Goal: Transaction & Acquisition: Purchase product/service

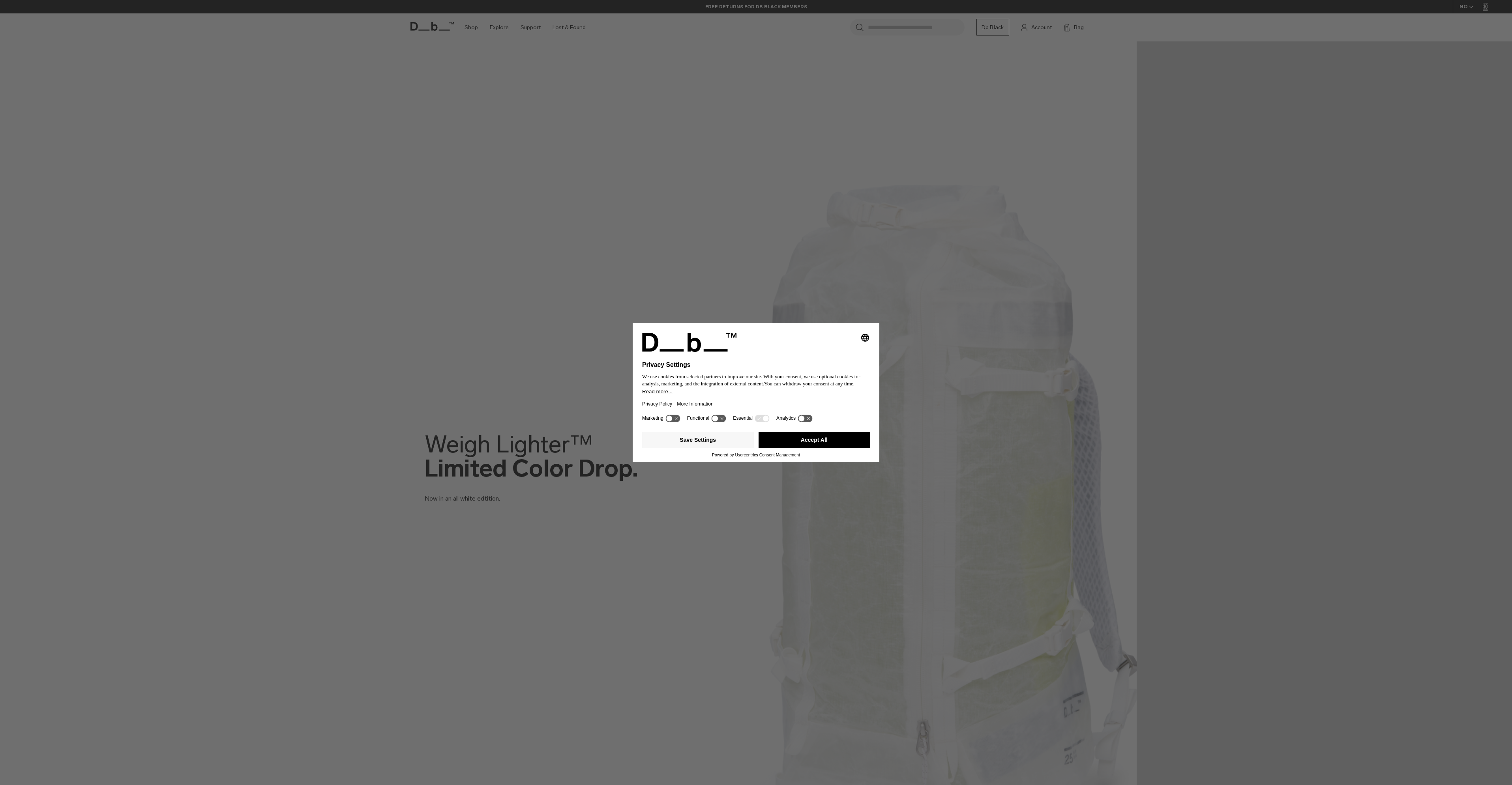
click at [838, 443] on button "Accept All" at bounding box center [814, 440] width 112 height 15
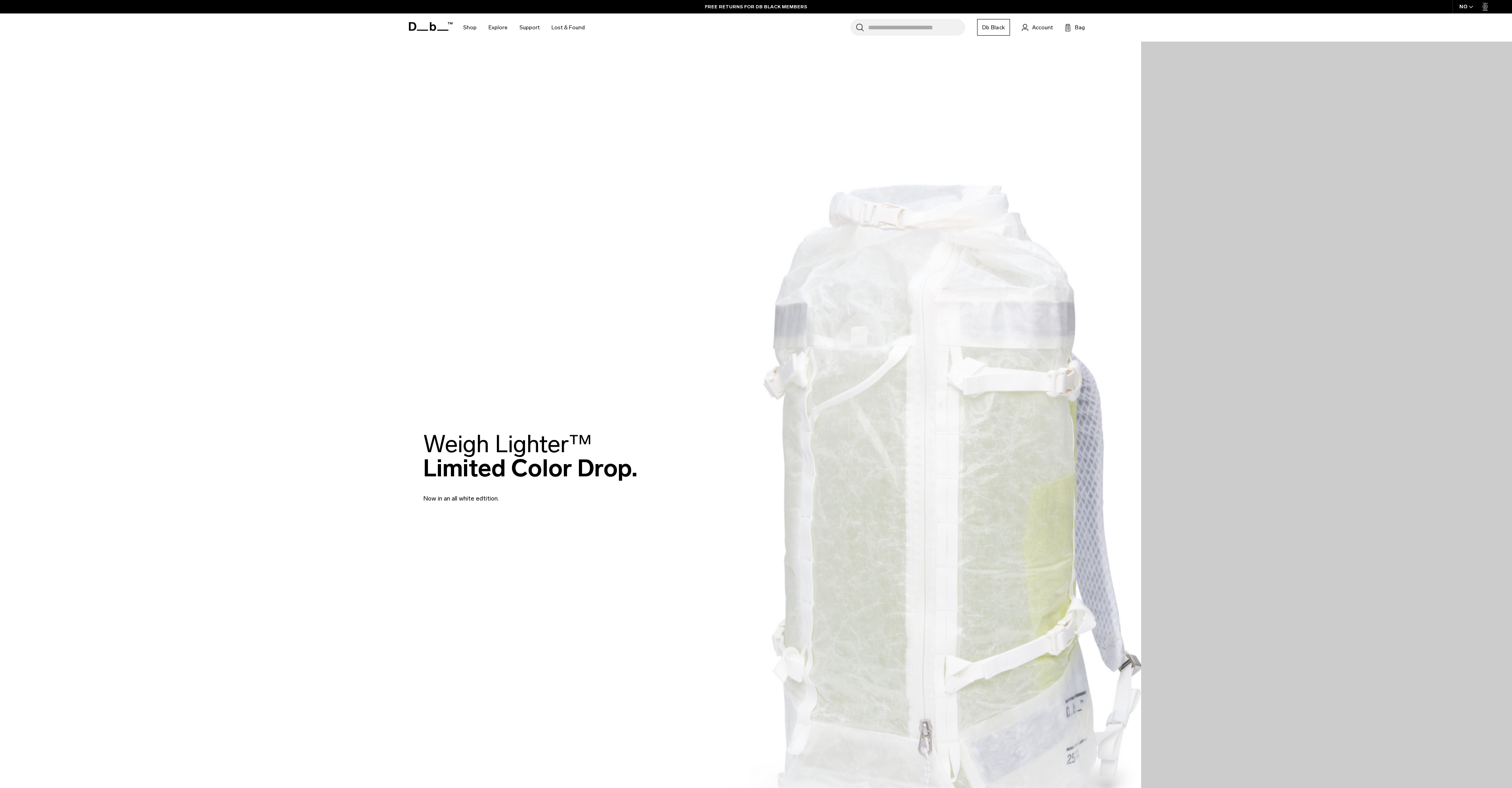
drag, startPoint x: 1144, startPoint y: 88, endPoint x: 1144, endPoint y: 83, distance: 5.0
click at [1144, 87] on div at bounding box center [756, 468] width 1512 height 935
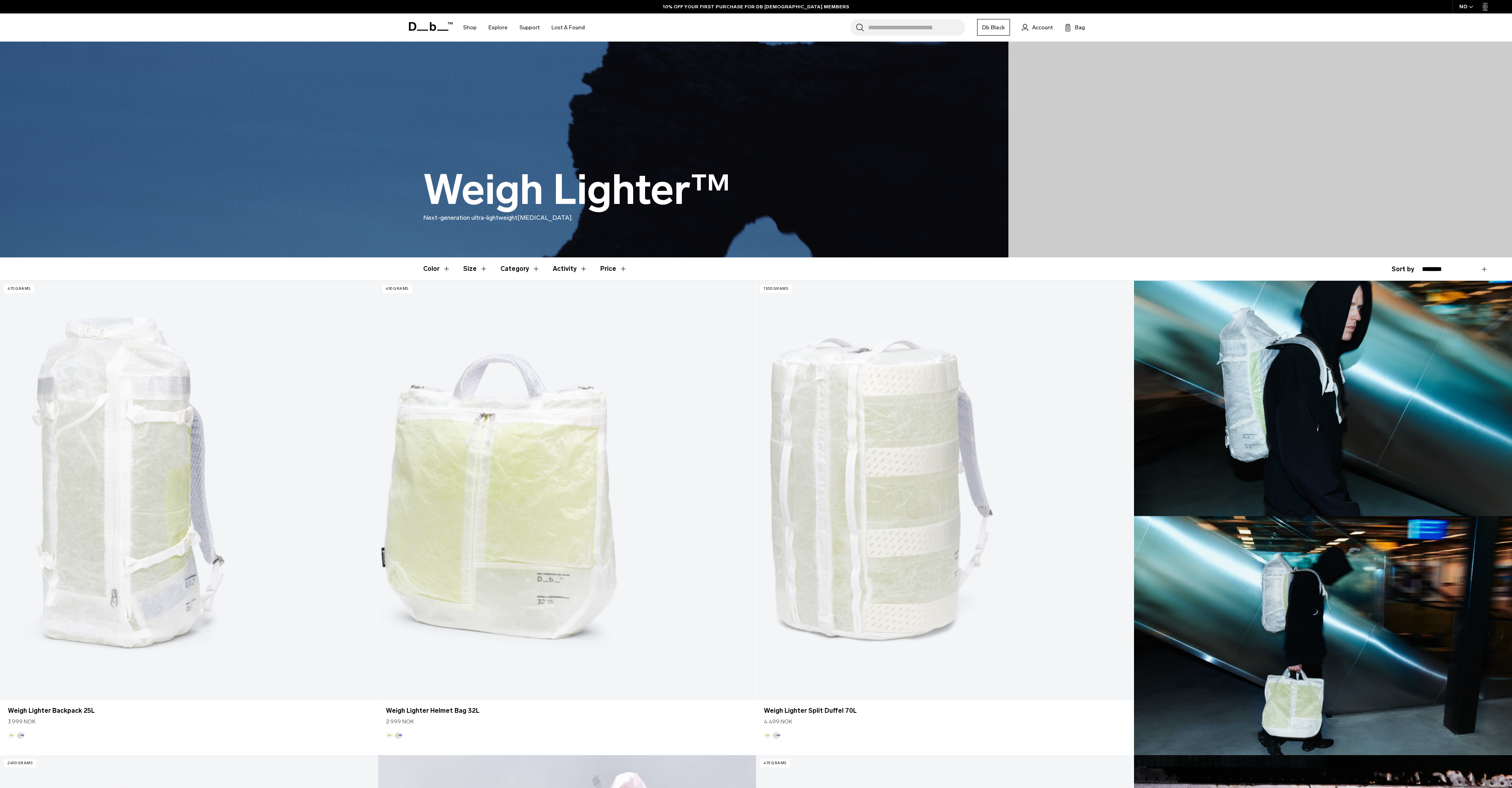
click at [907, 29] on input "Search for Bags, Luggage..." at bounding box center [917, 28] width 97 height 17
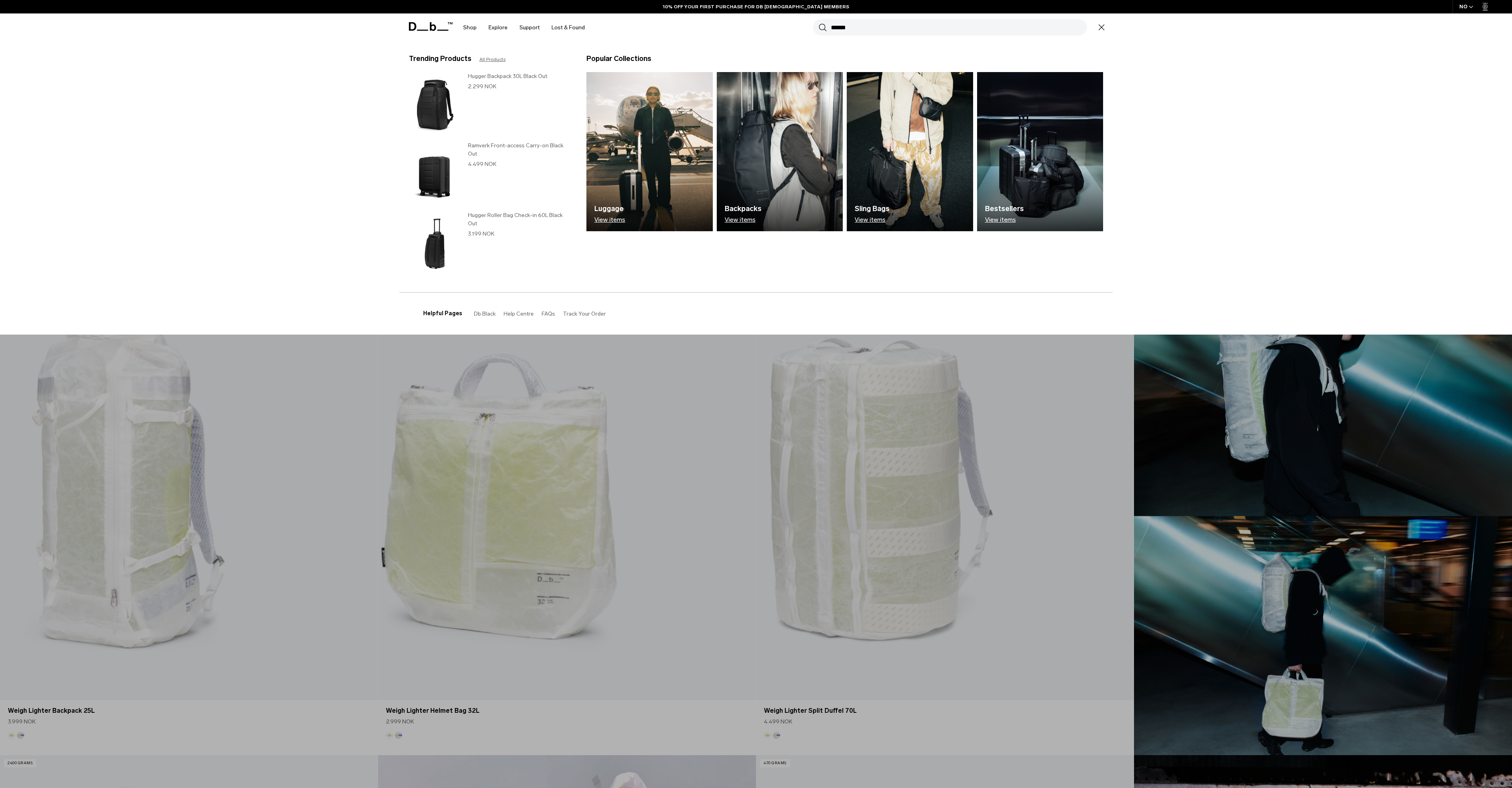
type input "******"
click at [818, 23] on button "Search" at bounding box center [823, 28] width 8 height 8
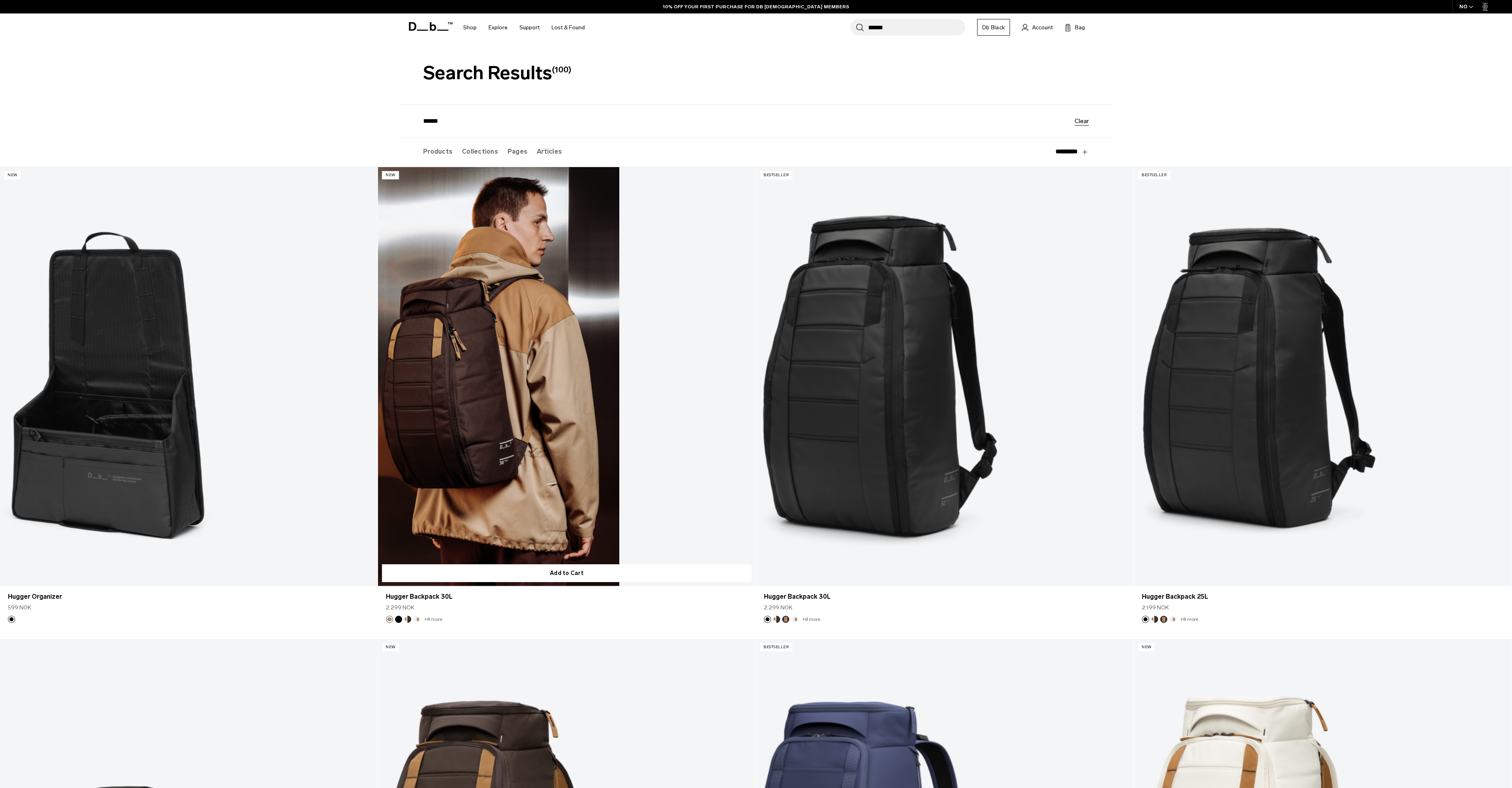
click at [537, 430] on link "Hugger Backpack 30L" at bounding box center [567, 377] width 377 height 420
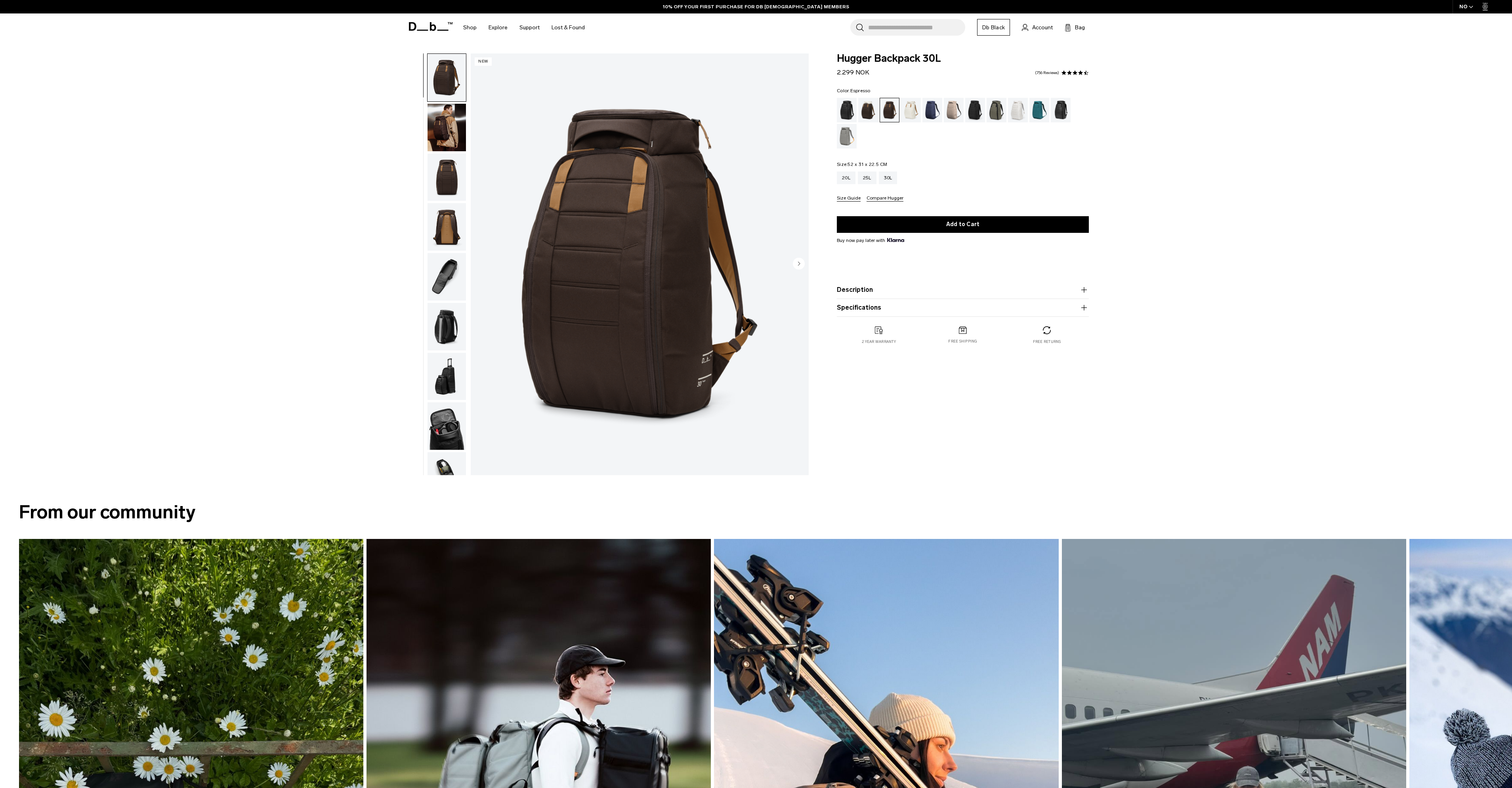
click at [459, 181] on img "button" at bounding box center [447, 177] width 38 height 47
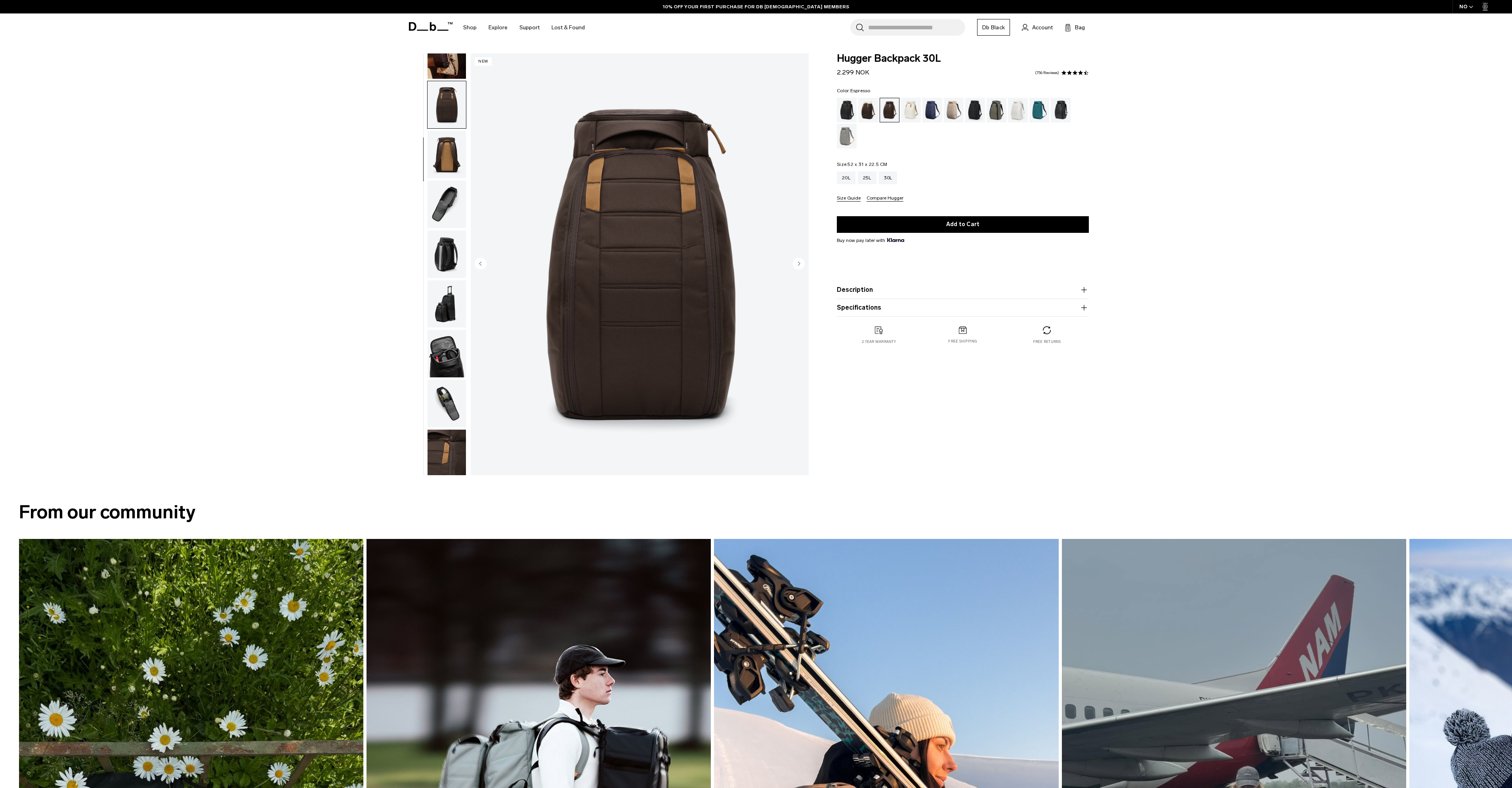
scroll to position [75, 0]
click at [446, 162] on img "button" at bounding box center [447, 152] width 38 height 47
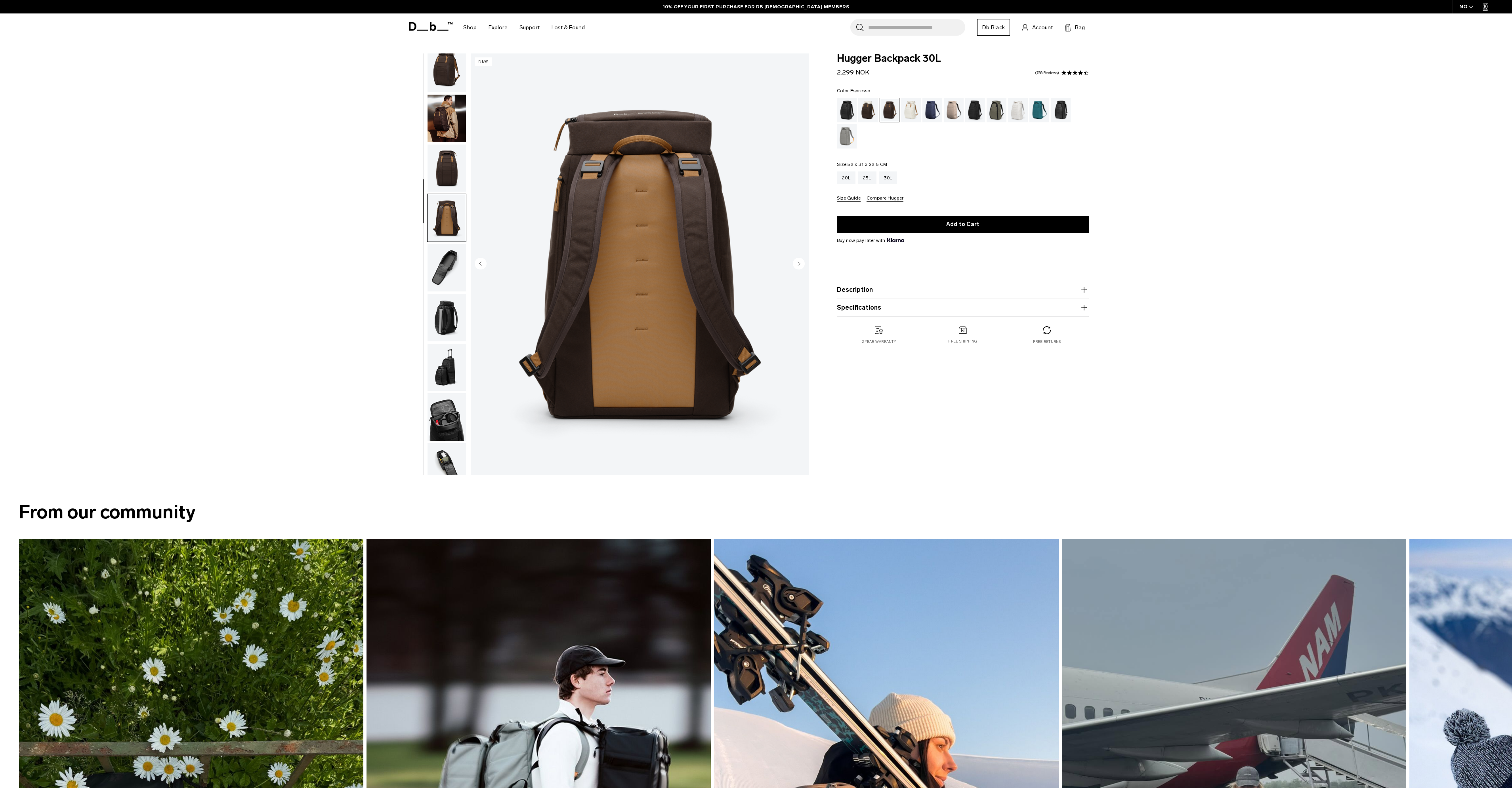
scroll to position [0, 0]
click at [447, 71] on img "button" at bounding box center [447, 77] width 38 height 47
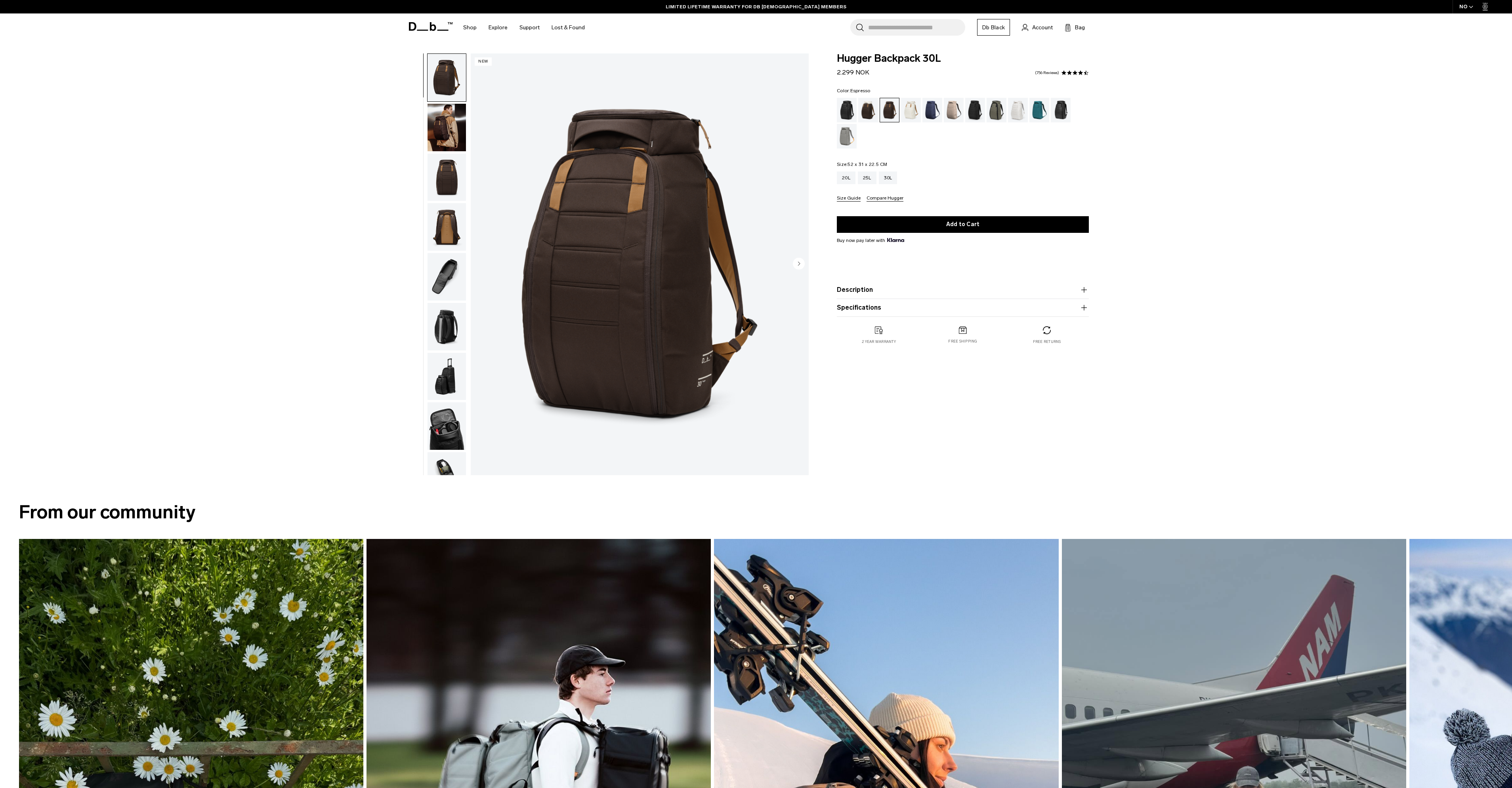
click at [445, 312] on img "button" at bounding box center [447, 327] width 38 height 47
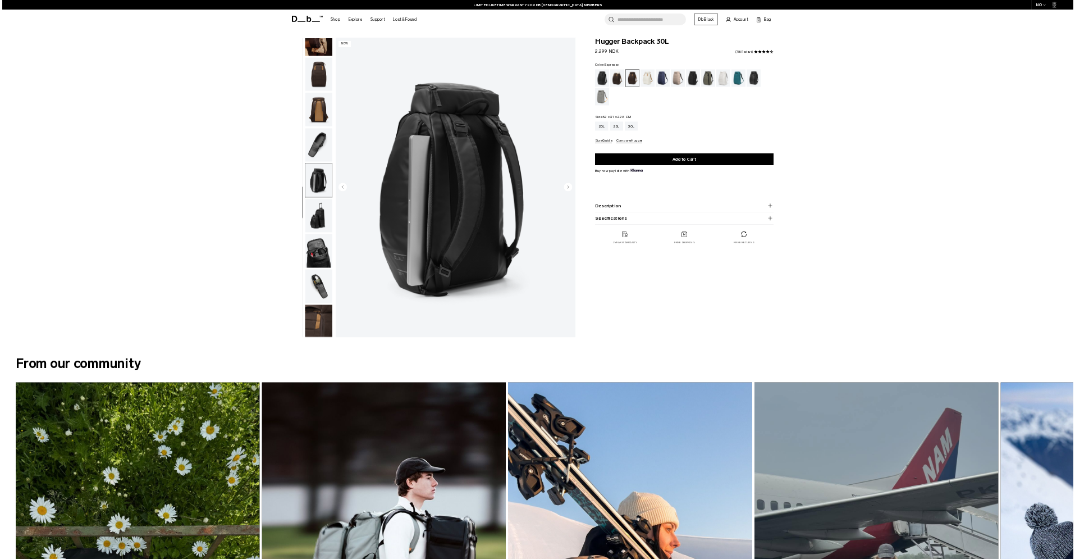
scroll to position [106, 0]
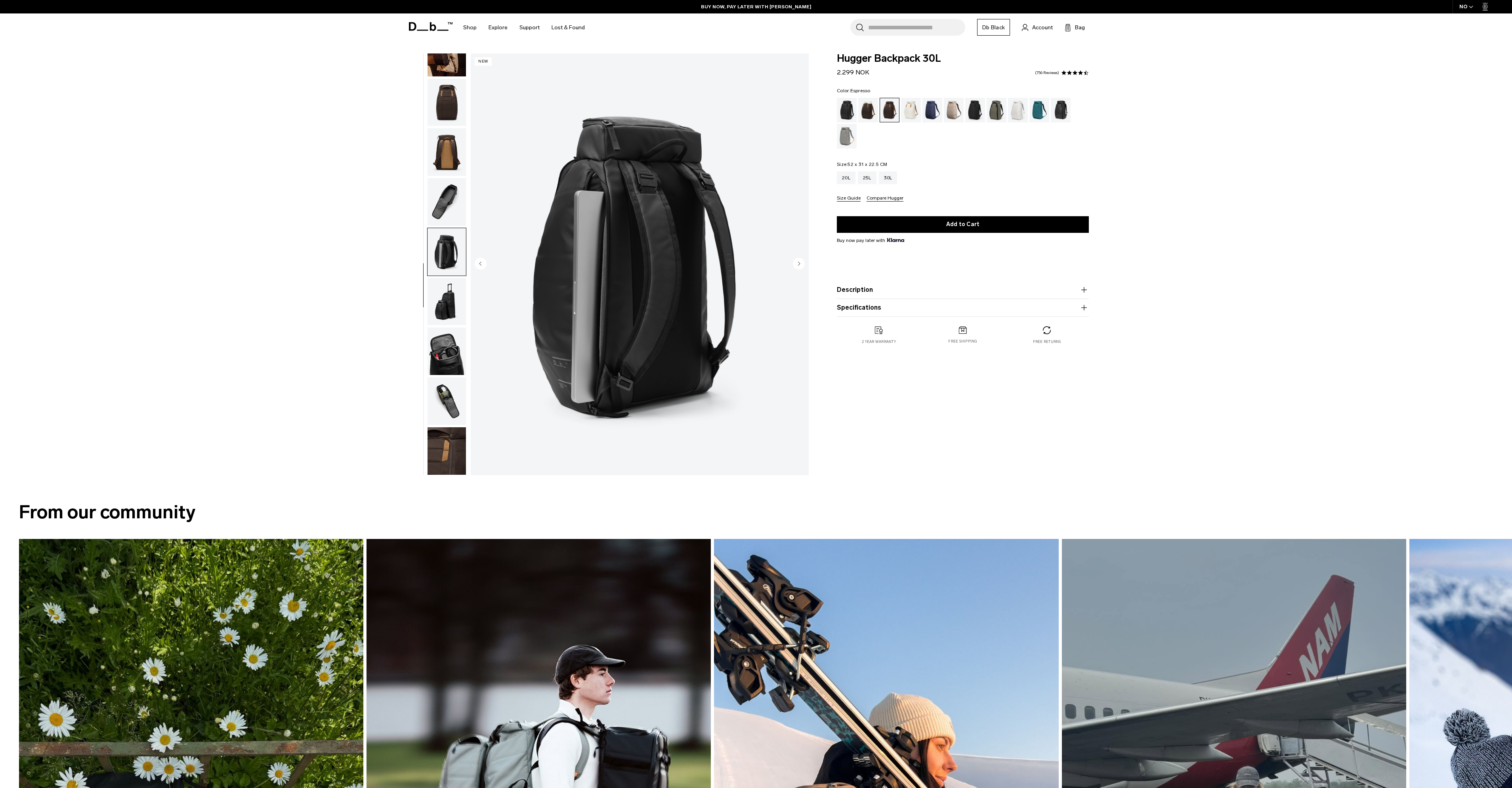
click at [445, 312] on img "button" at bounding box center [447, 301] width 38 height 47
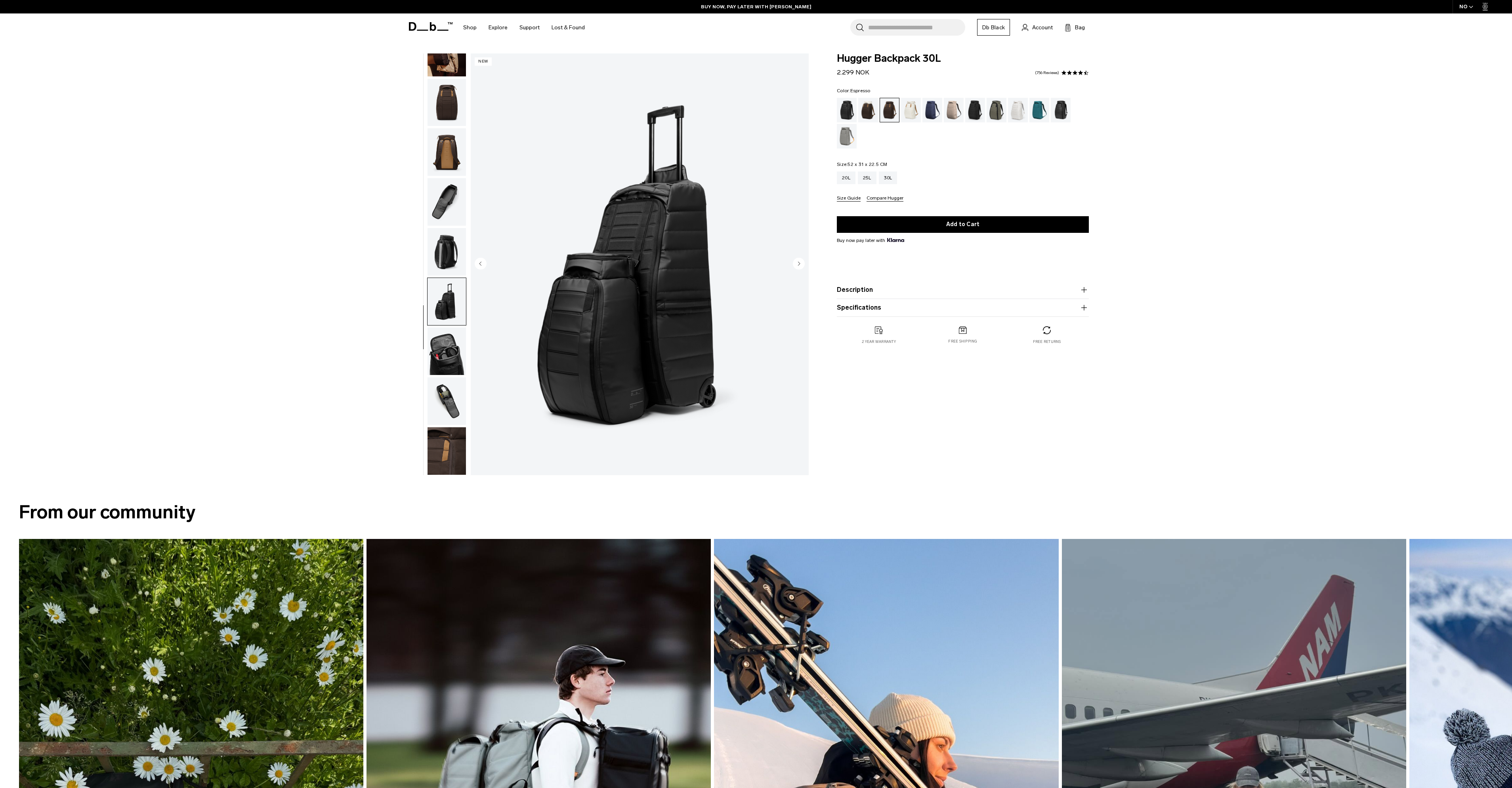
click at [440, 348] on img "button" at bounding box center [447, 351] width 38 height 47
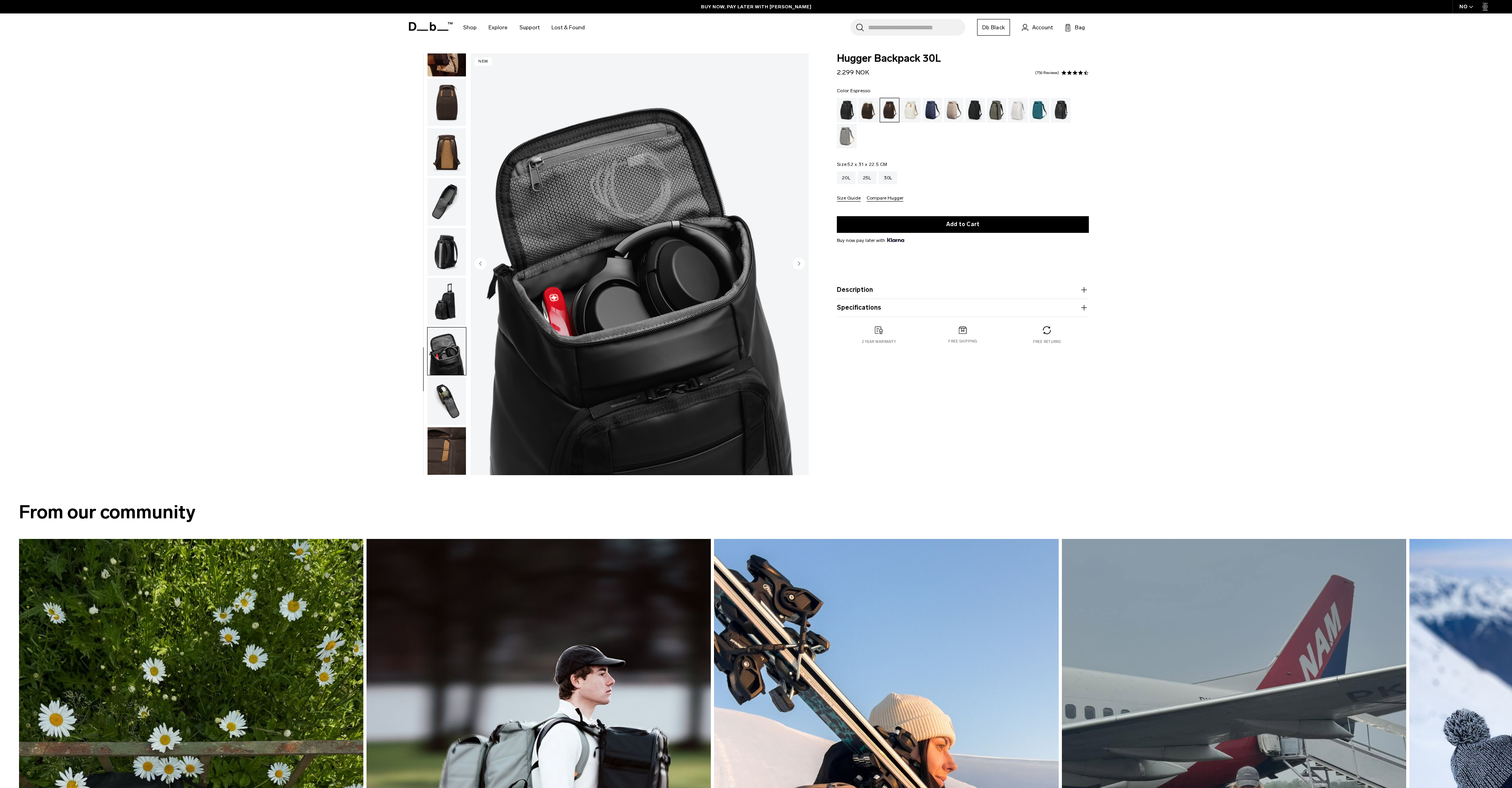
click at [444, 391] on img "button" at bounding box center [447, 401] width 38 height 47
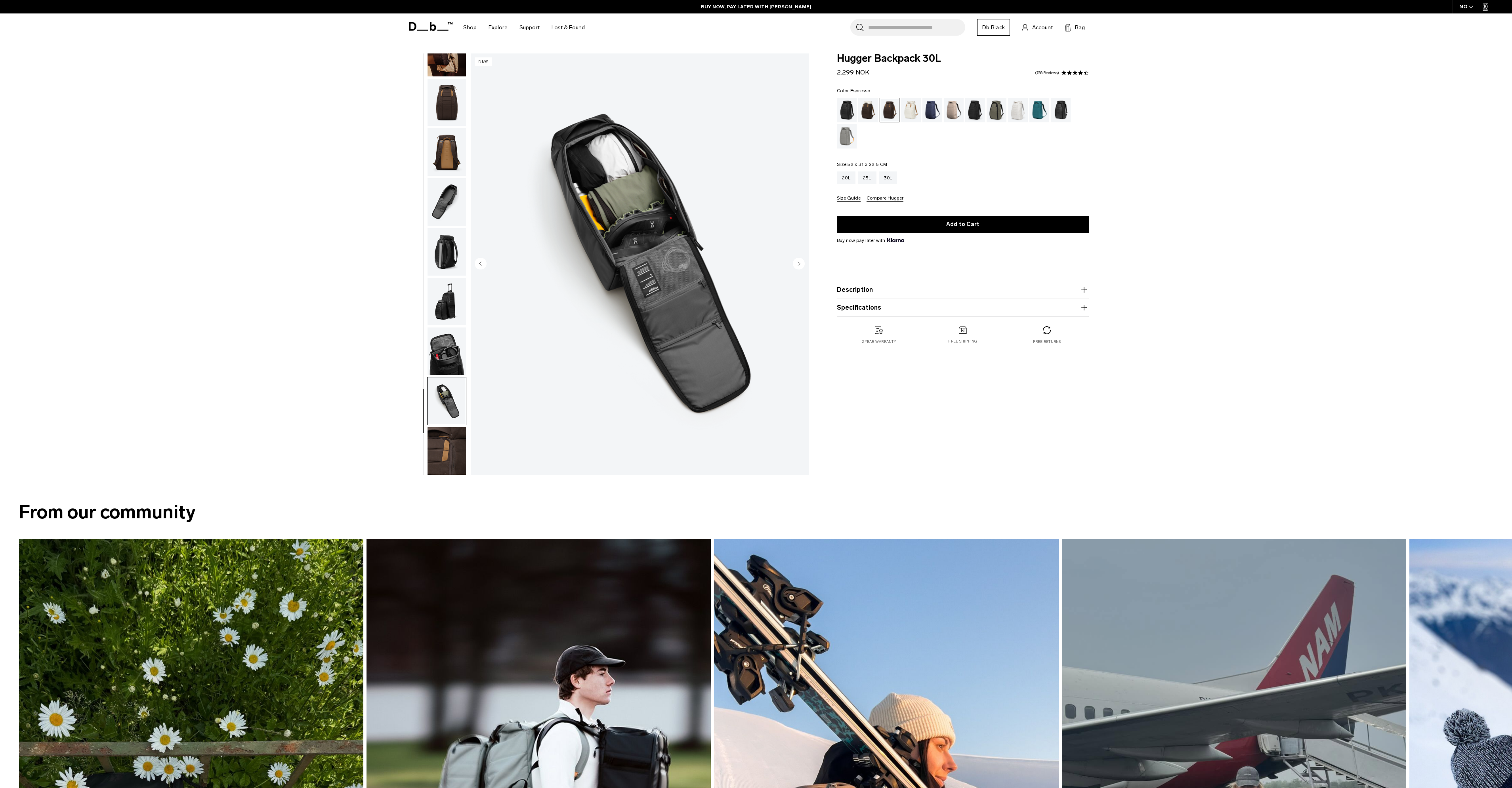
click at [442, 317] on img "button" at bounding box center [447, 301] width 38 height 47
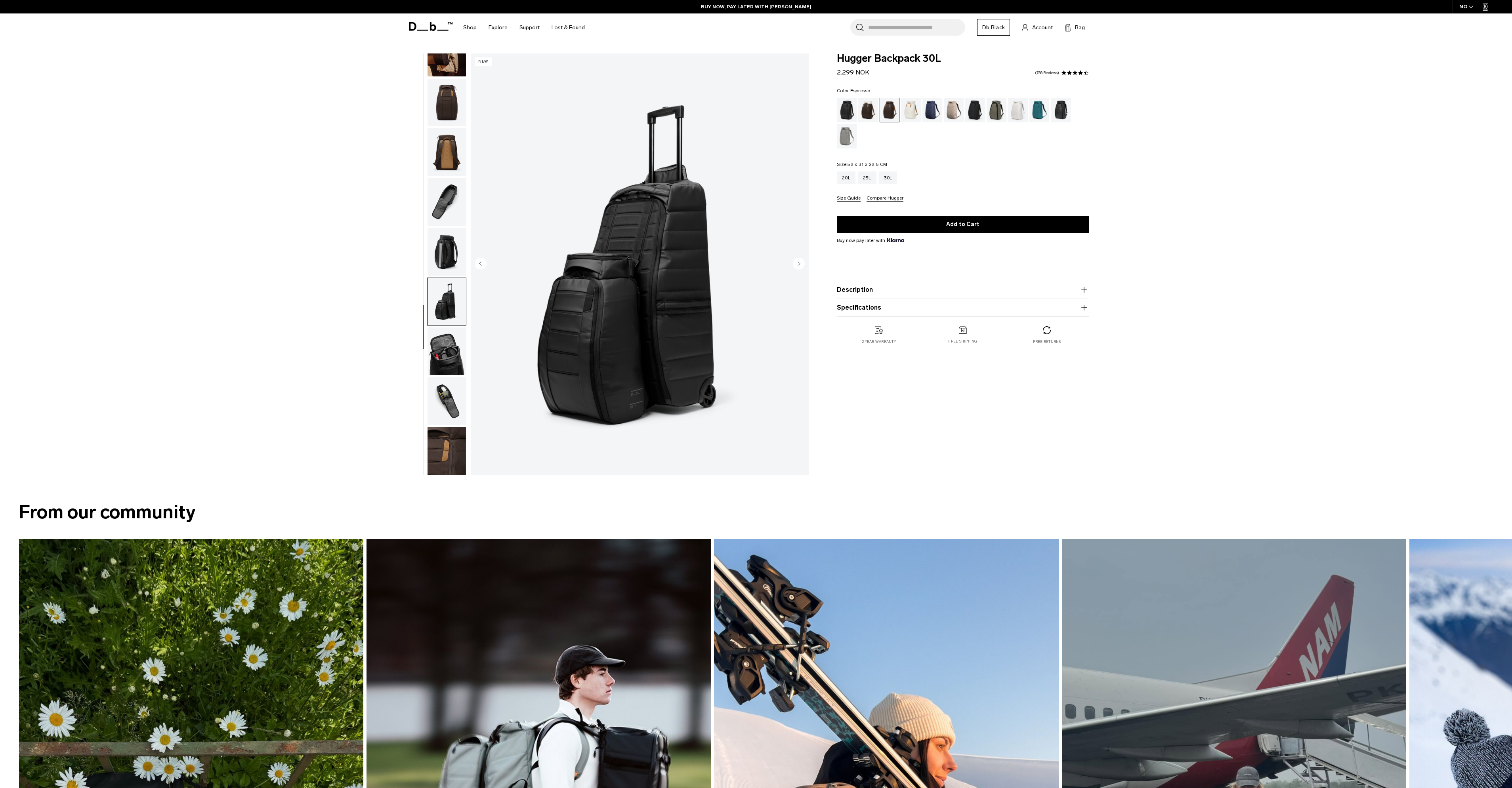
click at [444, 259] on img "button" at bounding box center [447, 251] width 38 height 47
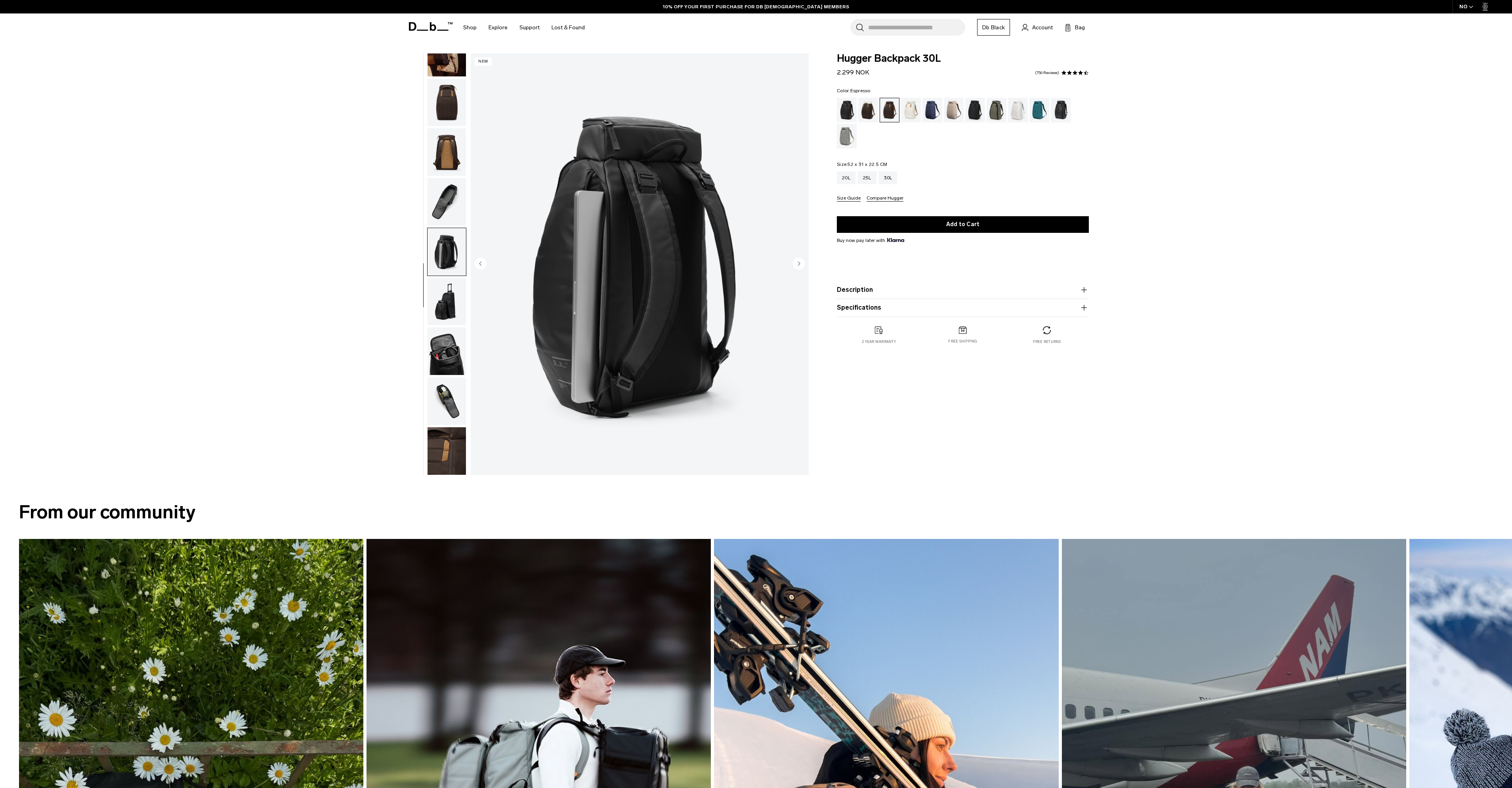
click at [442, 442] on img "button" at bounding box center [447, 451] width 38 height 47
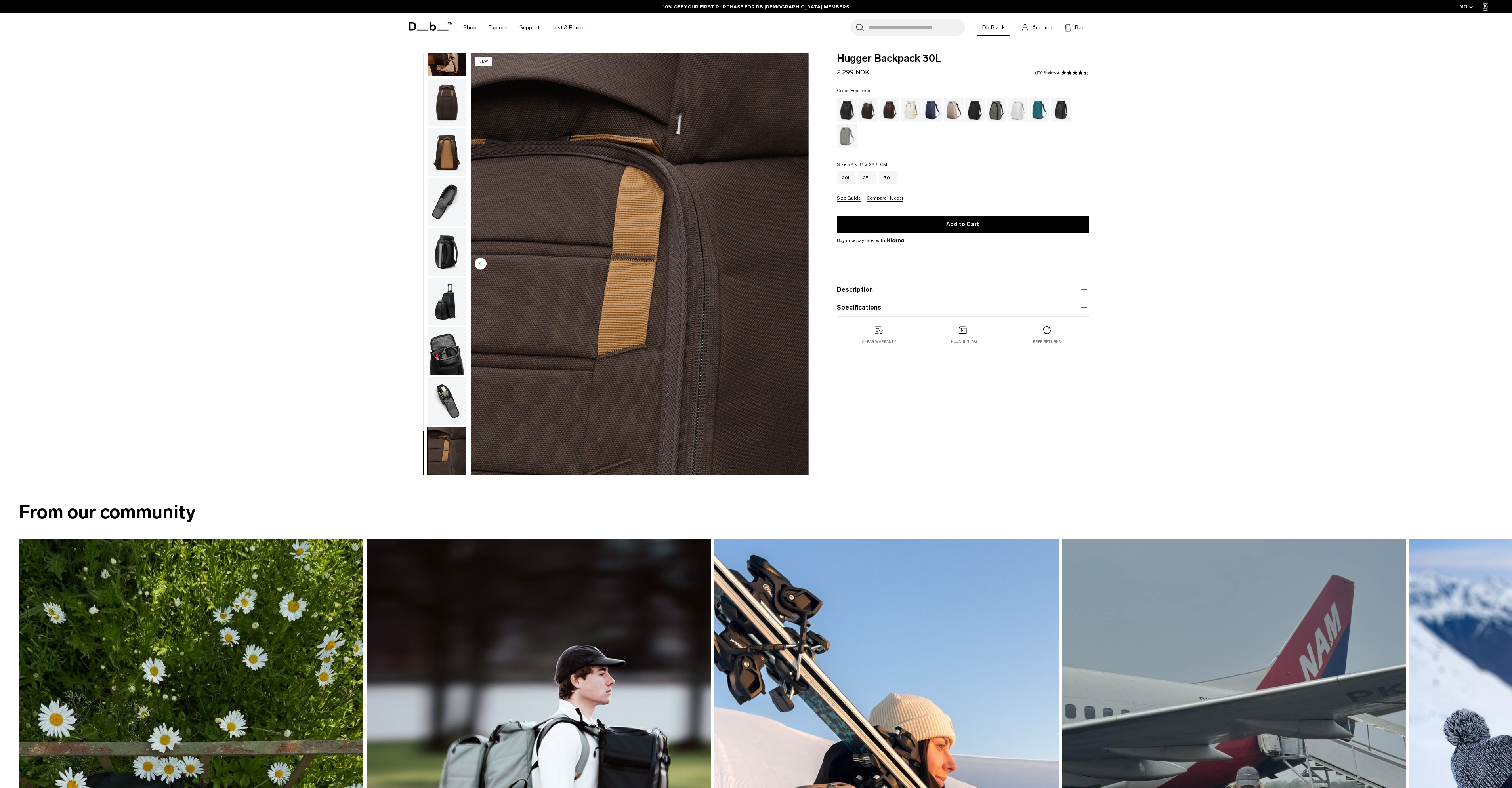
click at [449, 392] on img "button" at bounding box center [447, 401] width 38 height 47
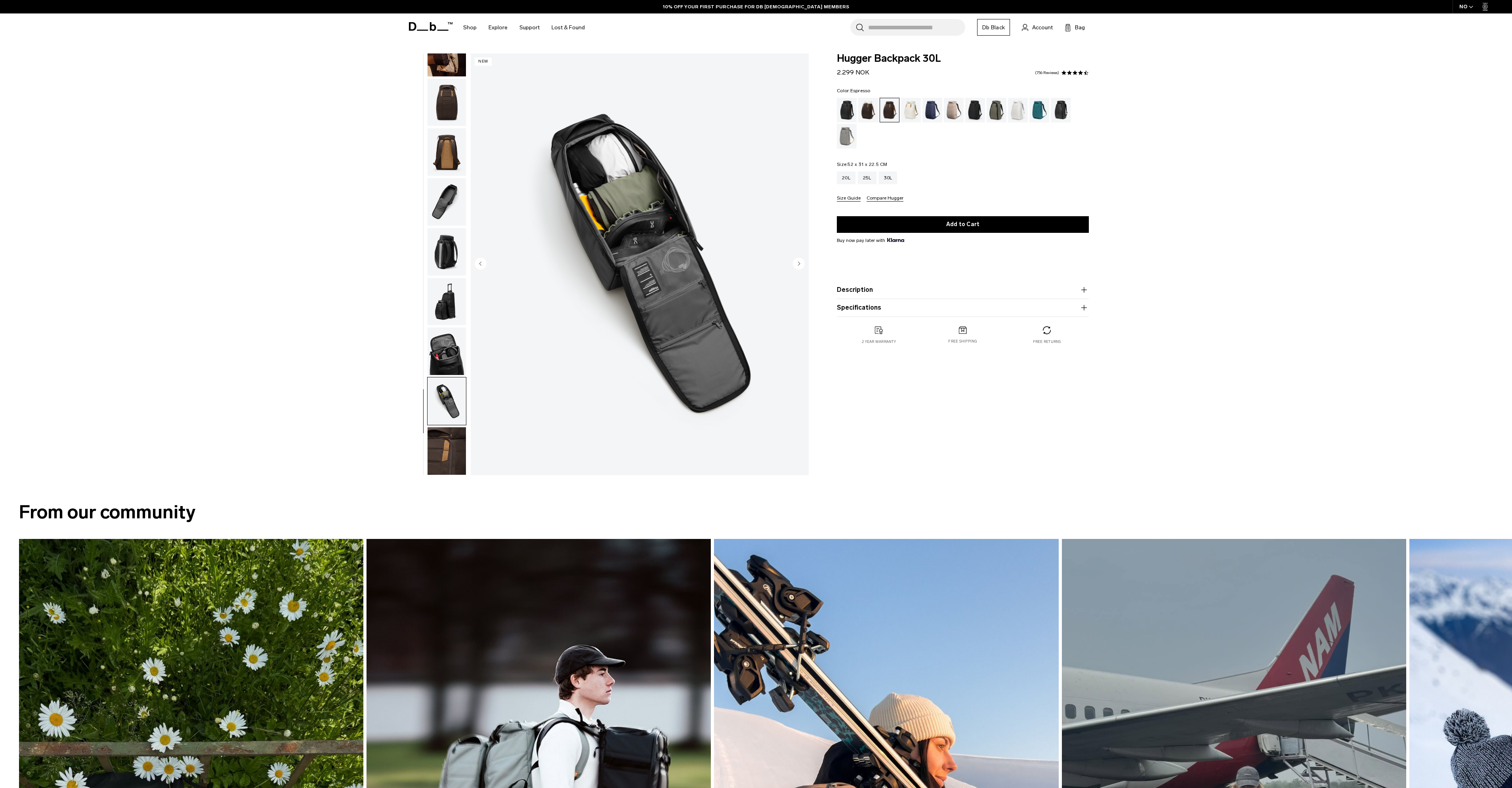
click at [442, 353] on img "button" at bounding box center [447, 351] width 38 height 47
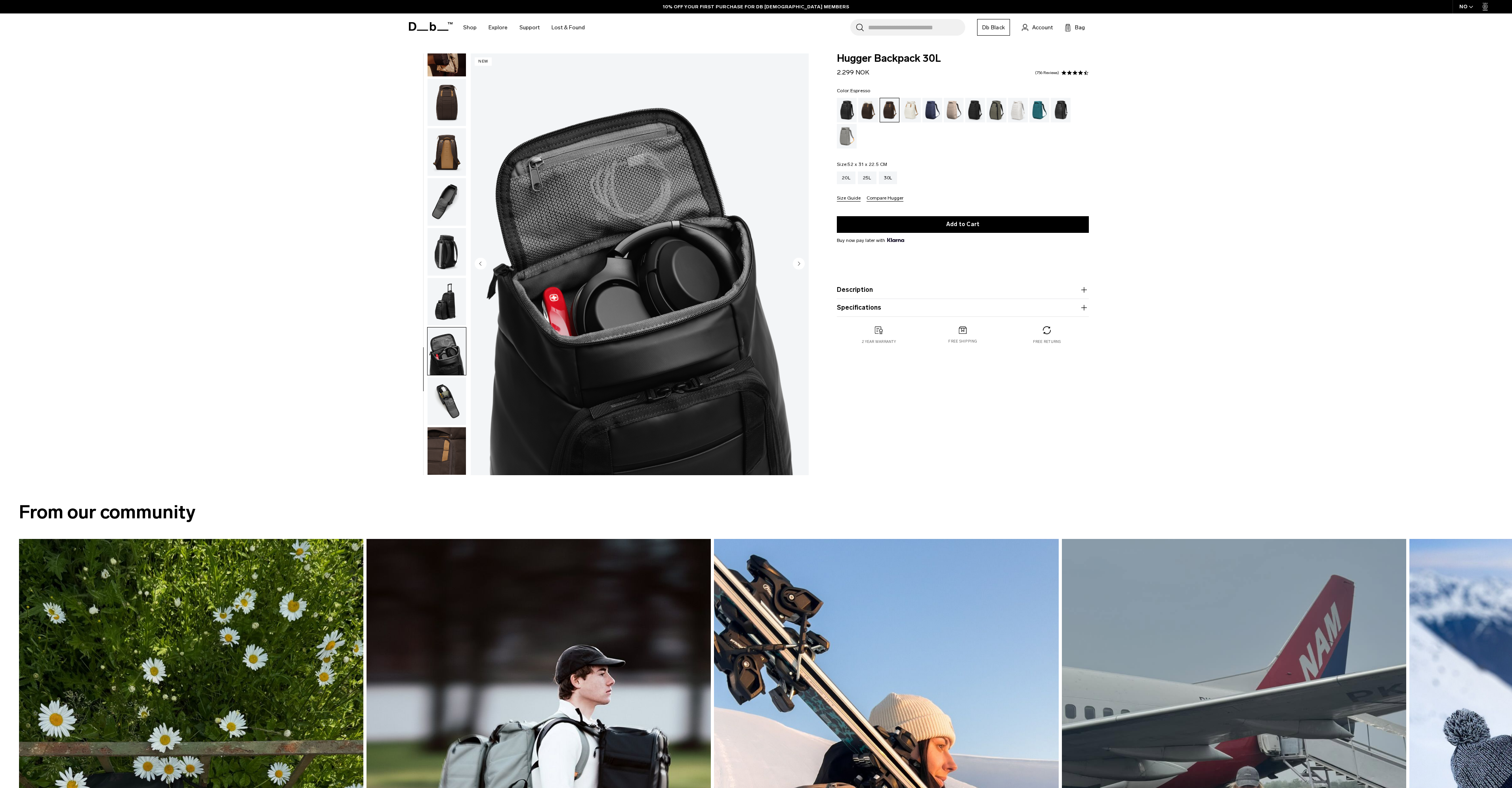
click at [437, 299] on img "button" at bounding box center [447, 301] width 38 height 47
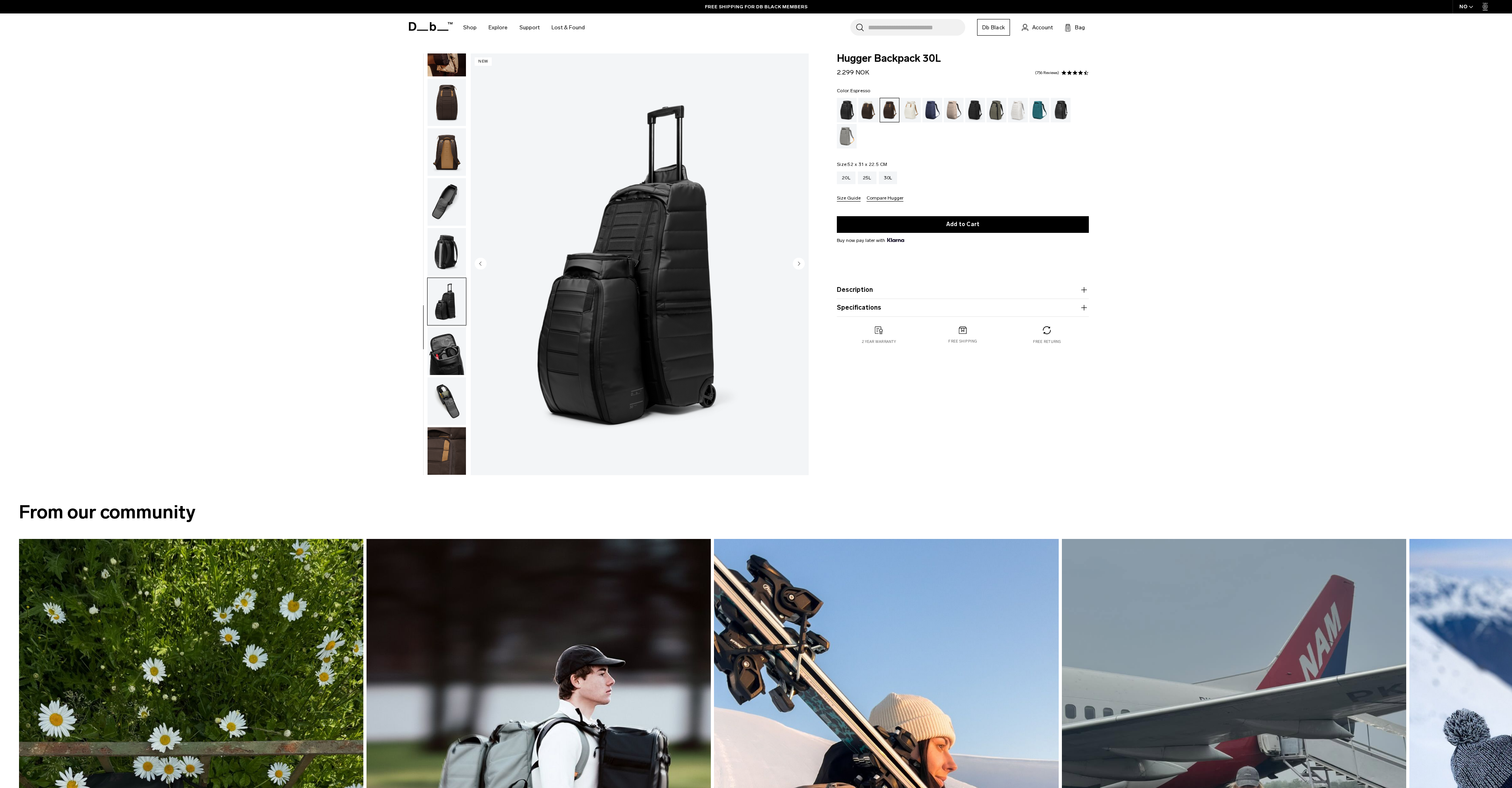
click at [642, 400] on img "7 / 10" at bounding box center [639, 265] width 338 height 422
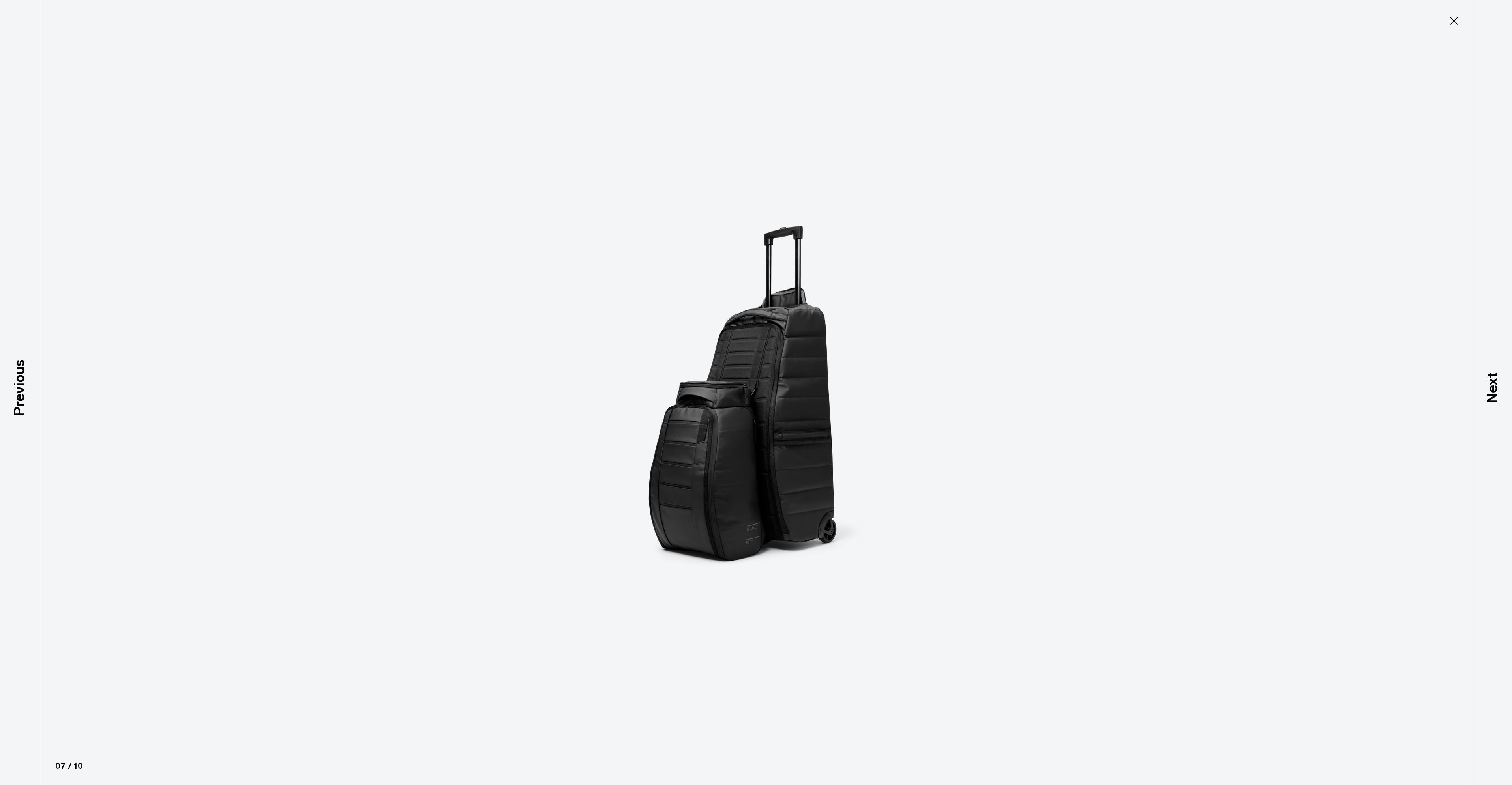
type button "Close"
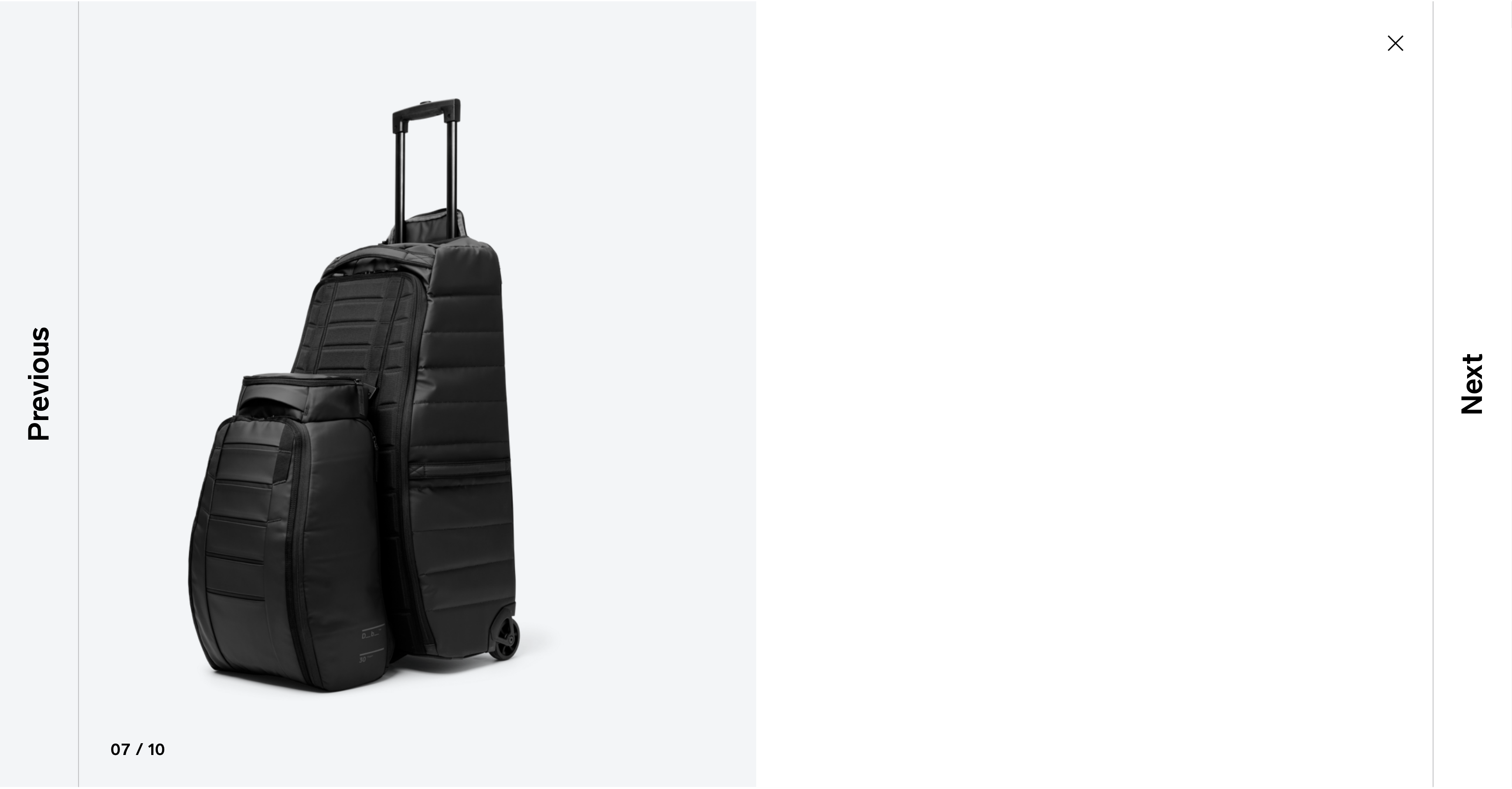
scroll to position [0, 0]
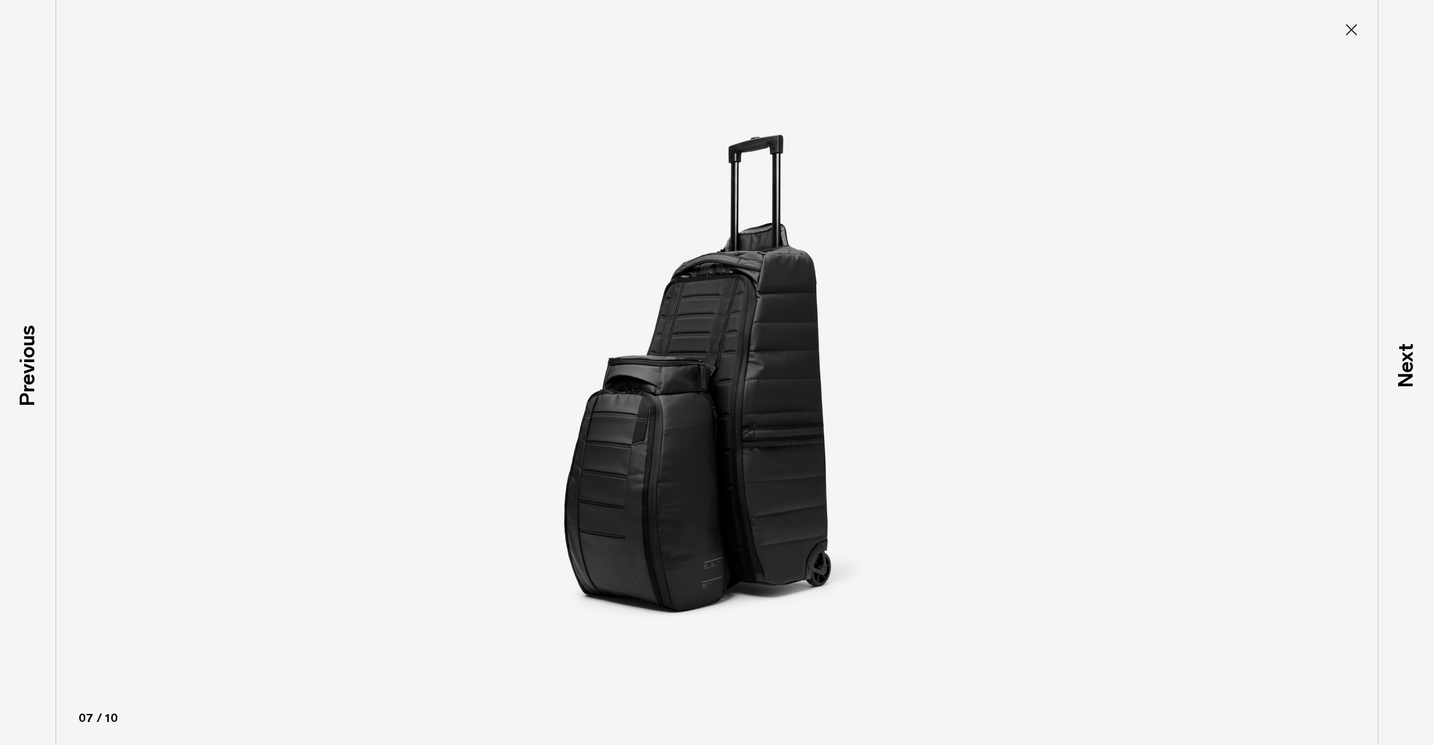
click at [1353, 25] on icon at bounding box center [1352, 30] width 18 height 18
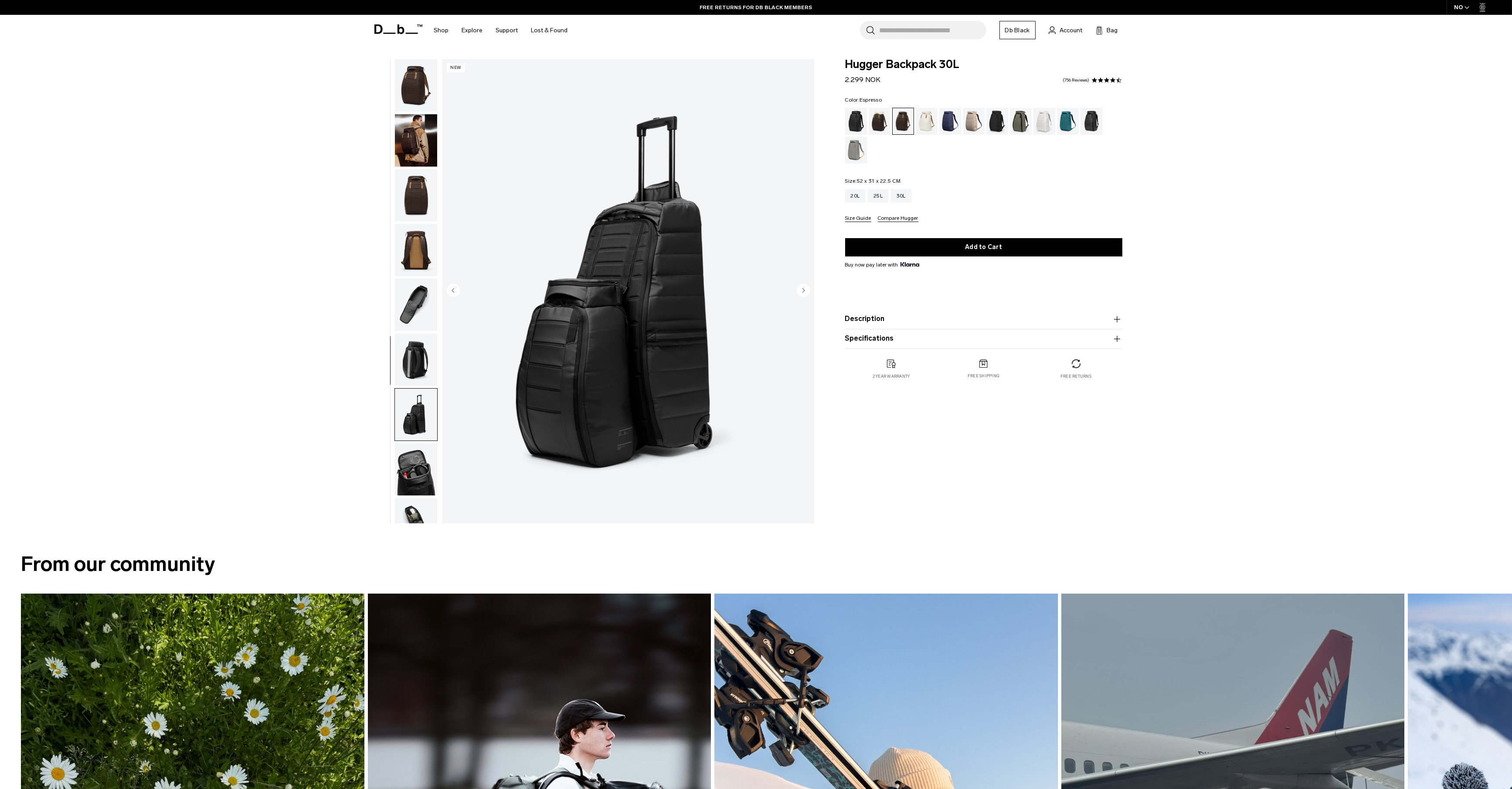
click at [414, 173] on img "button" at bounding box center [416, 195] width 42 height 52
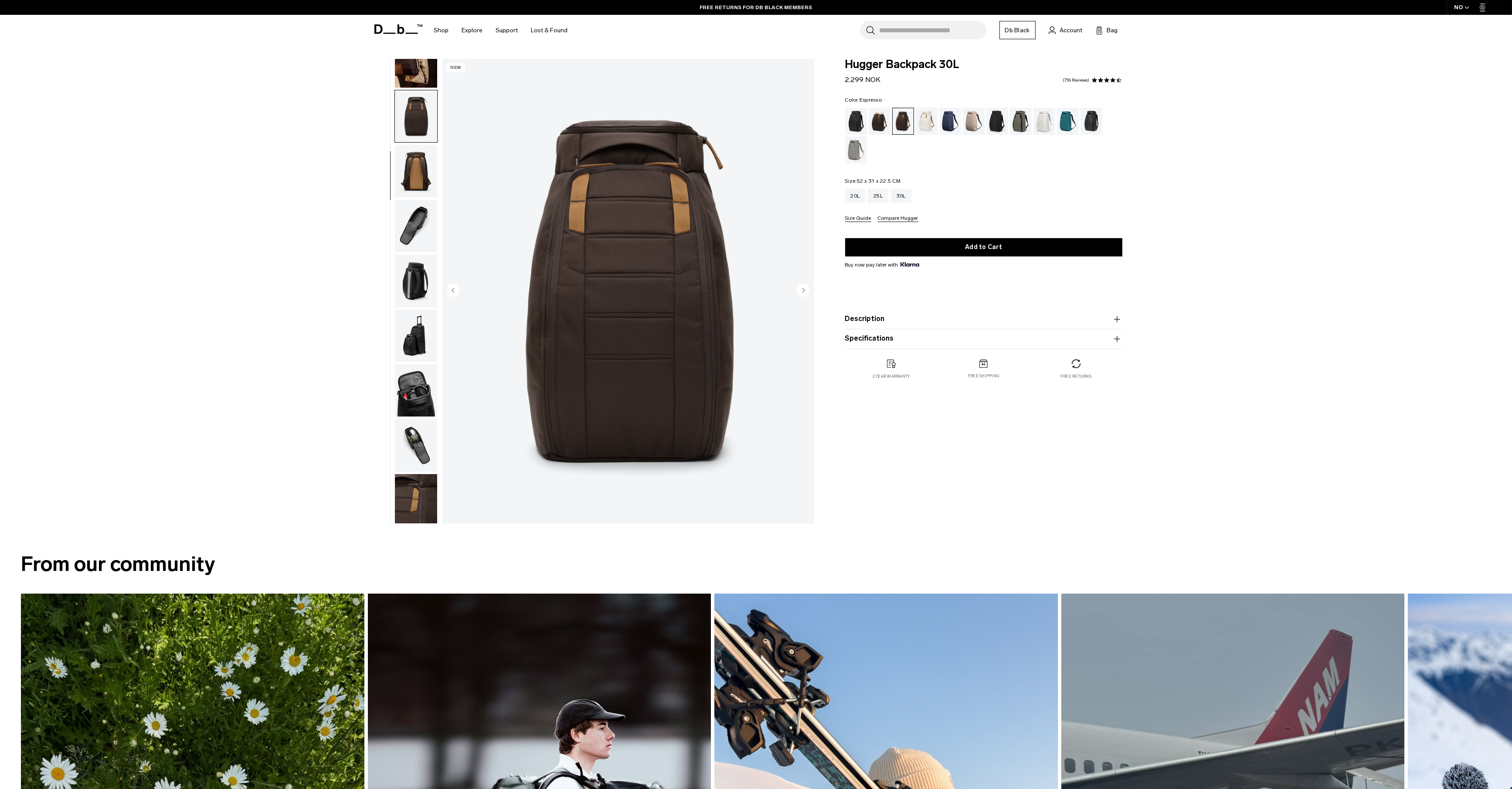
scroll to position [82, 0]
click at [411, 439] on img "button" at bounding box center [416, 441] width 42 height 52
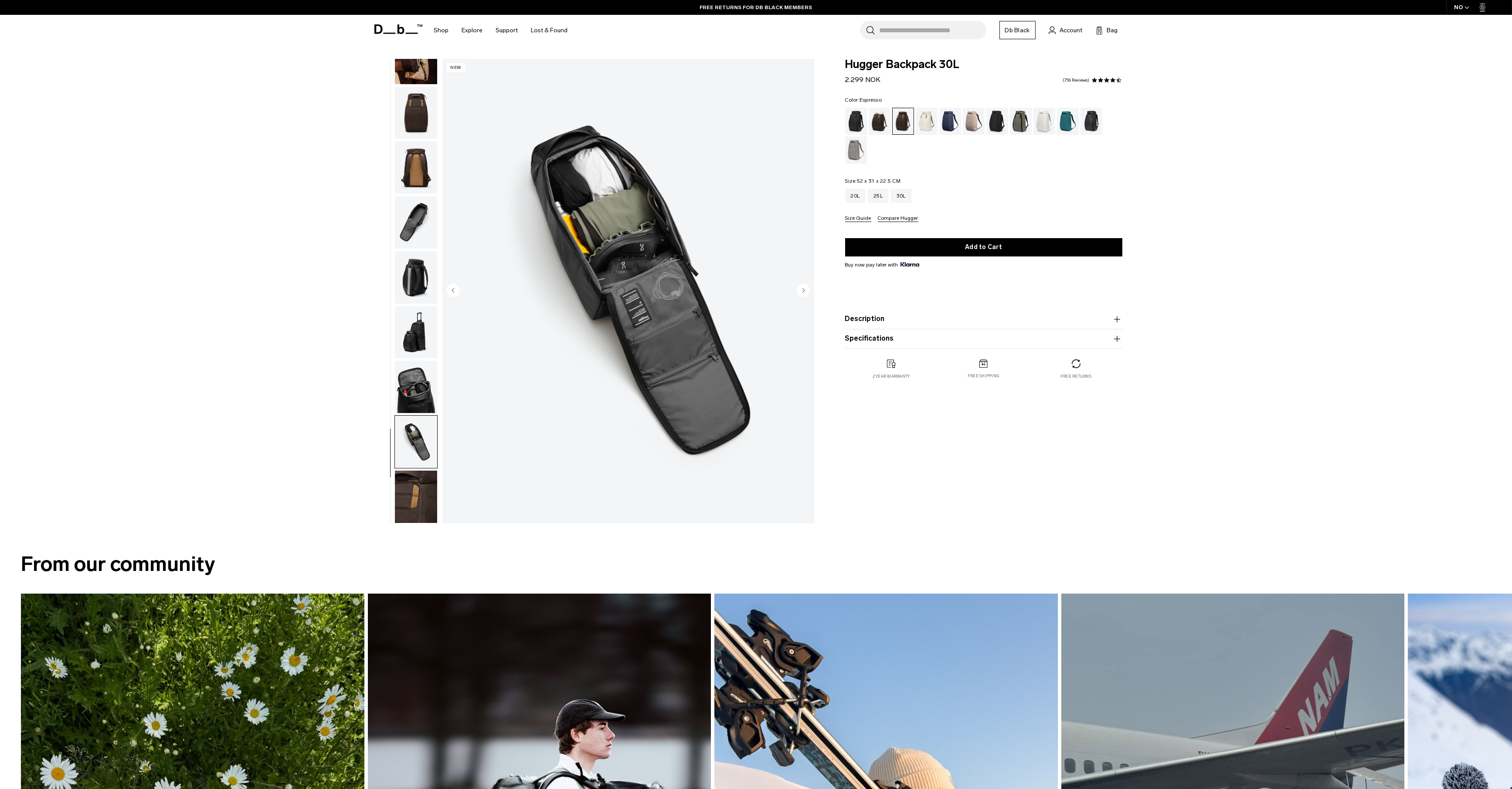
click at [418, 495] on img "button" at bounding box center [416, 496] width 42 height 52
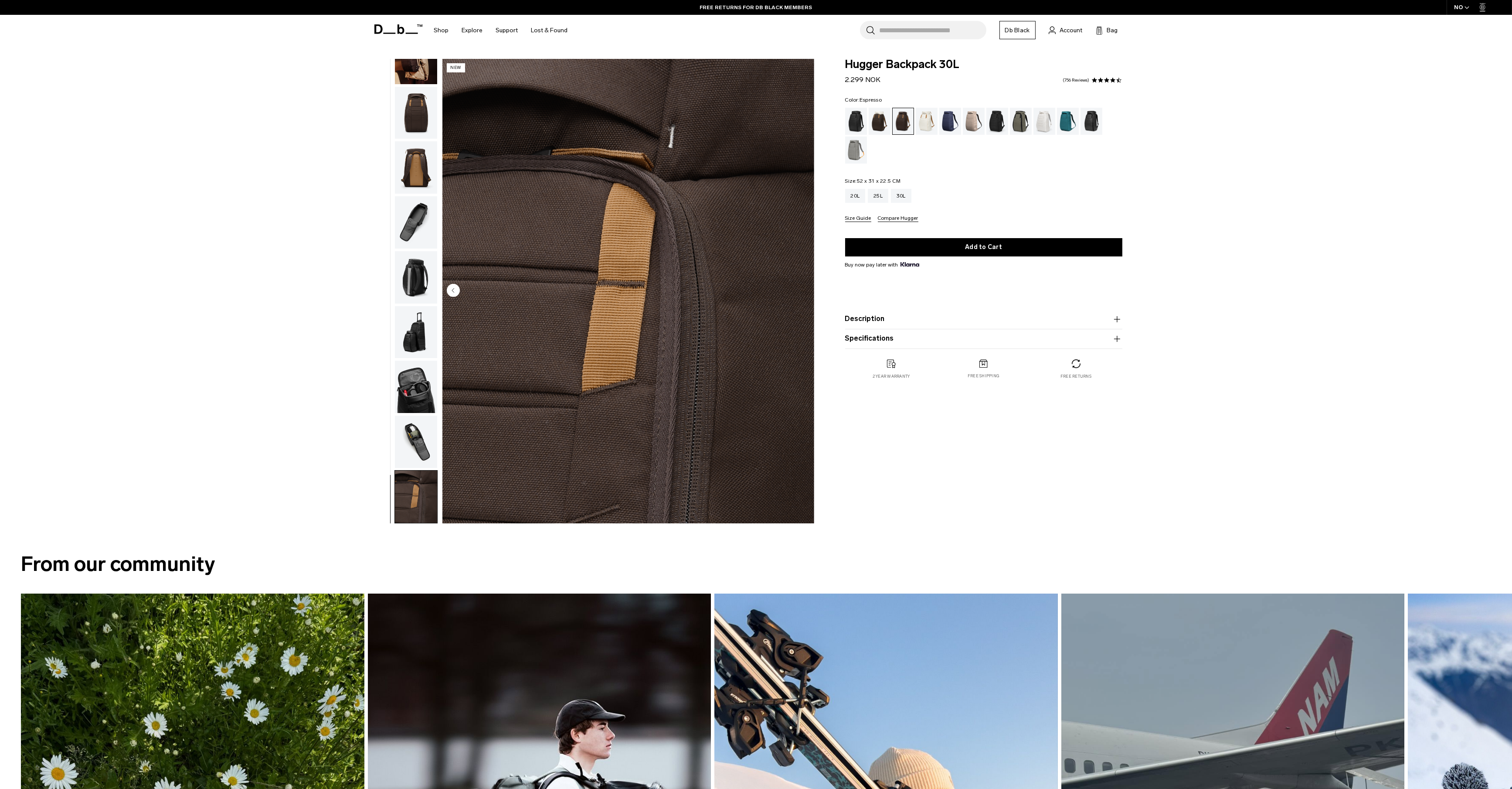
click at [434, 391] on img "button" at bounding box center [416, 386] width 42 height 52
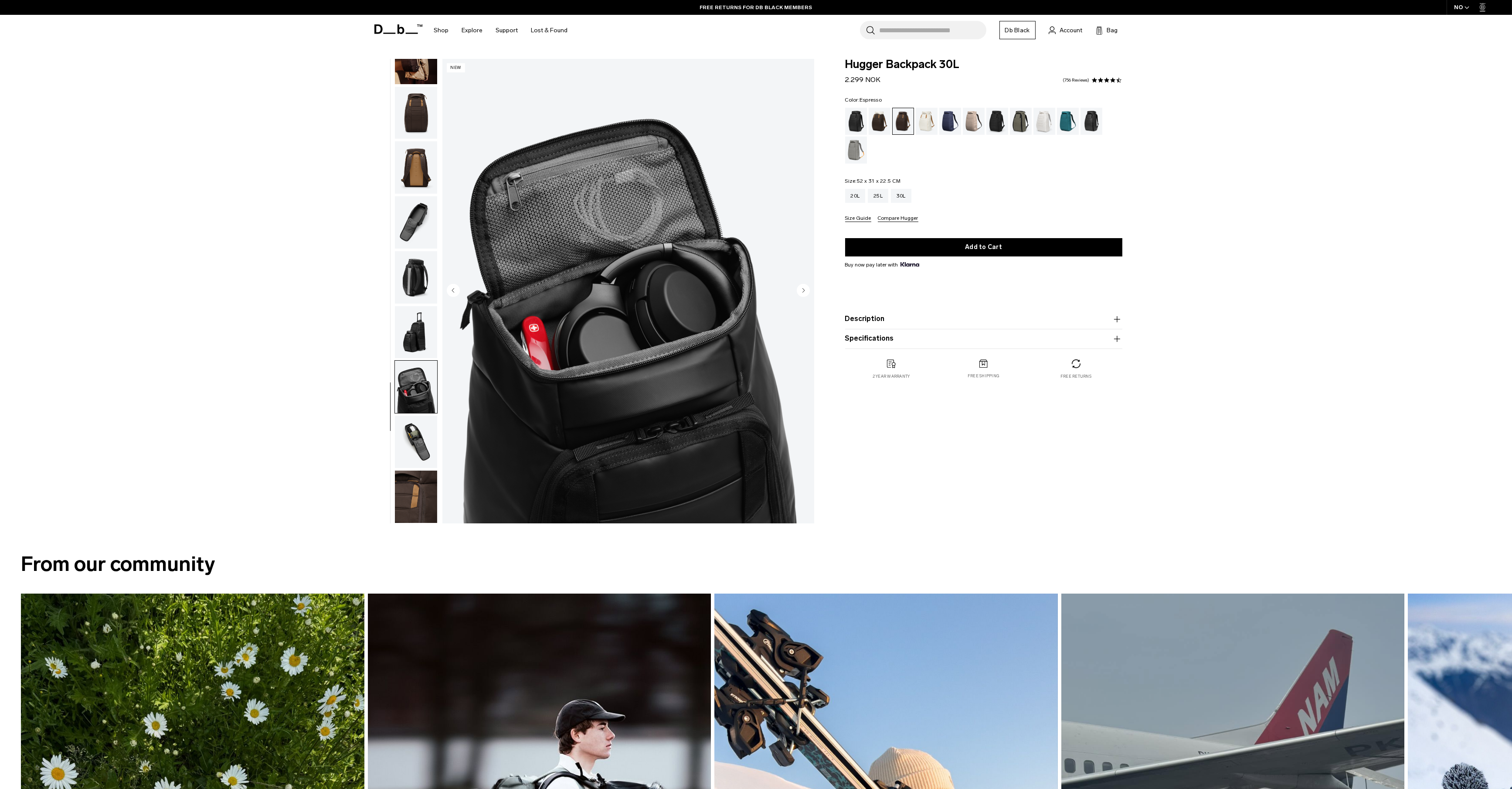
click at [423, 340] on img "button" at bounding box center [416, 332] width 42 height 52
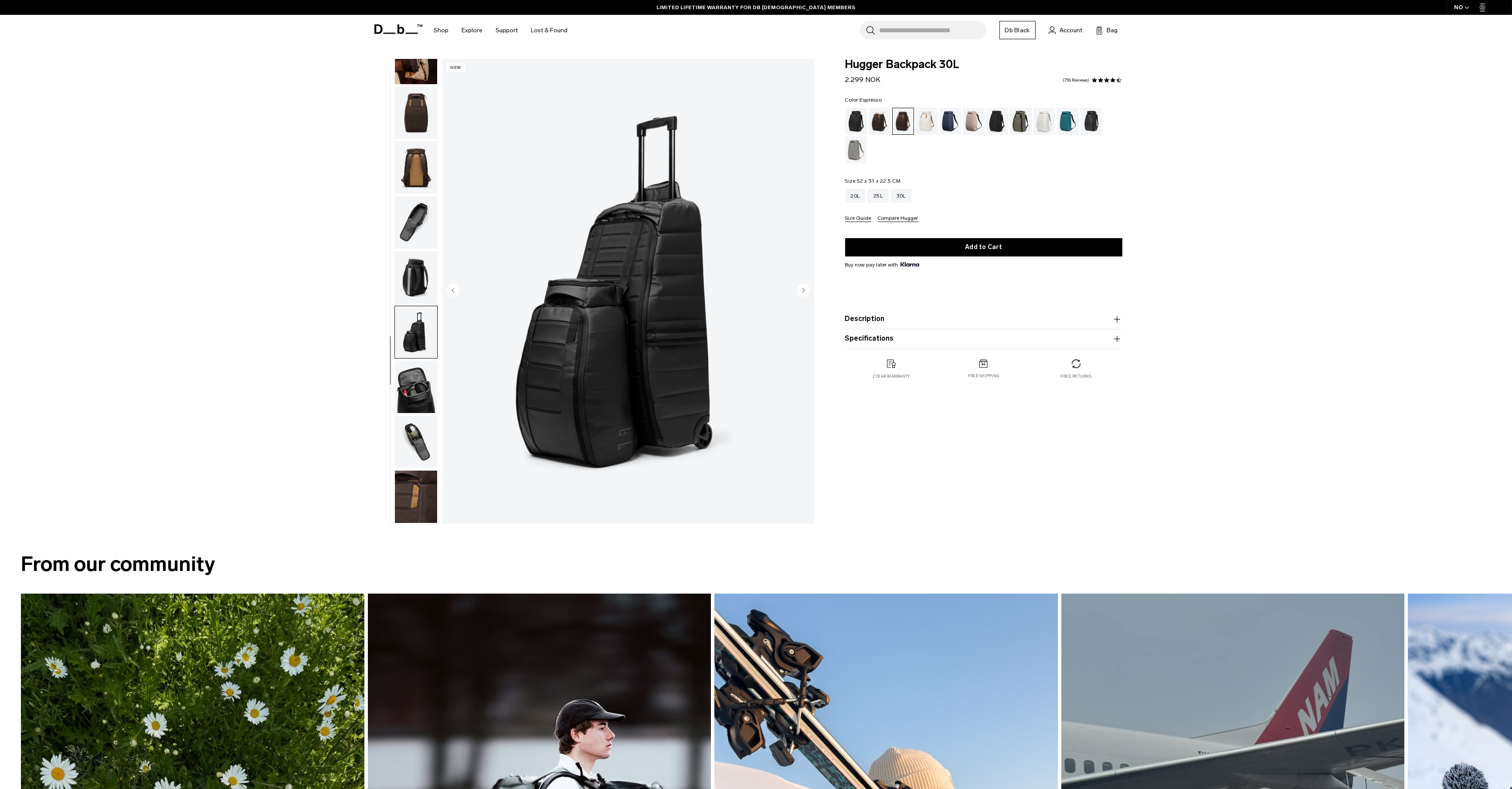
click at [422, 281] on img "button" at bounding box center [416, 276] width 42 height 52
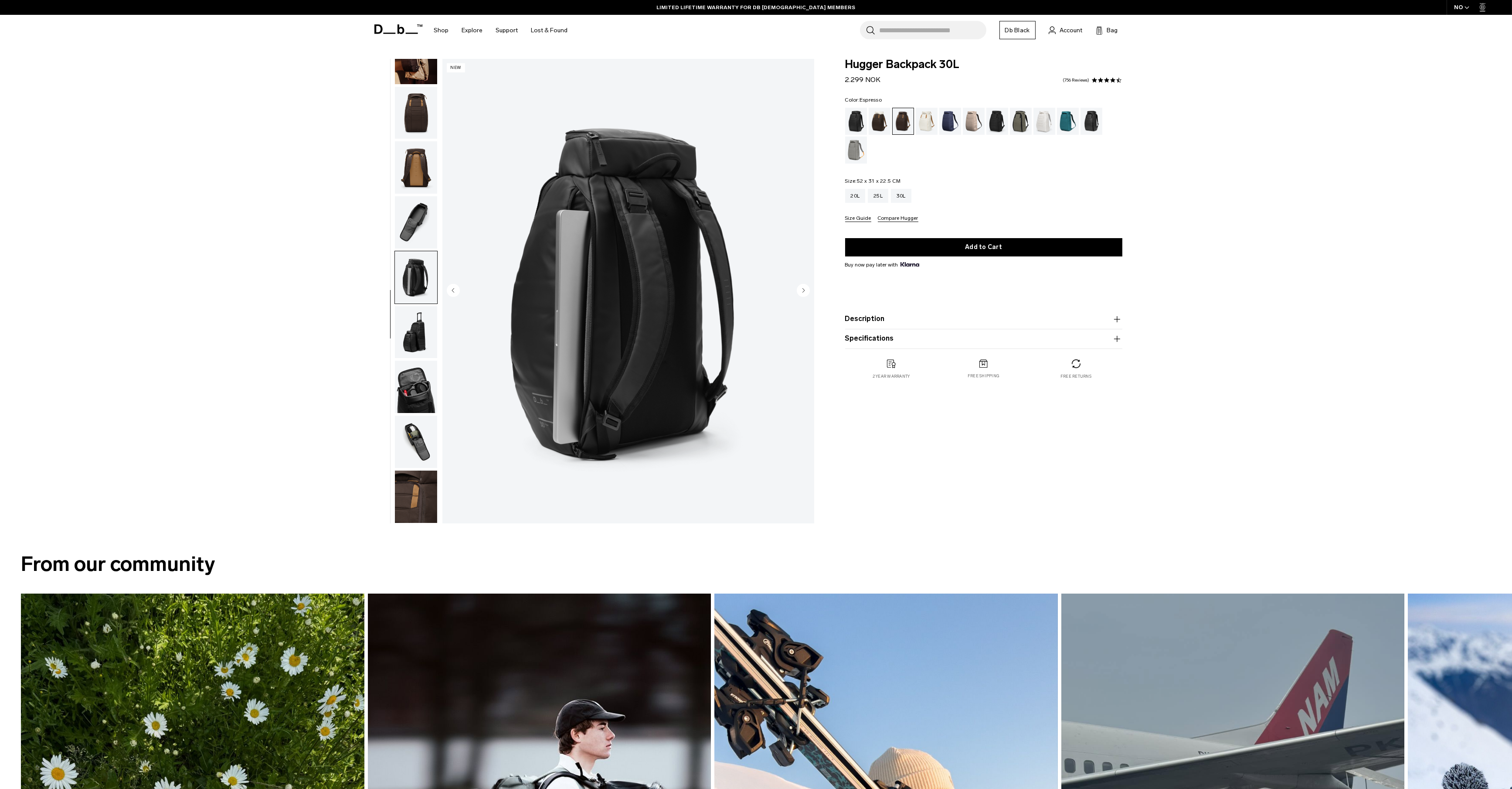
click at [410, 219] on img "button" at bounding box center [416, 222] width 42 height 52
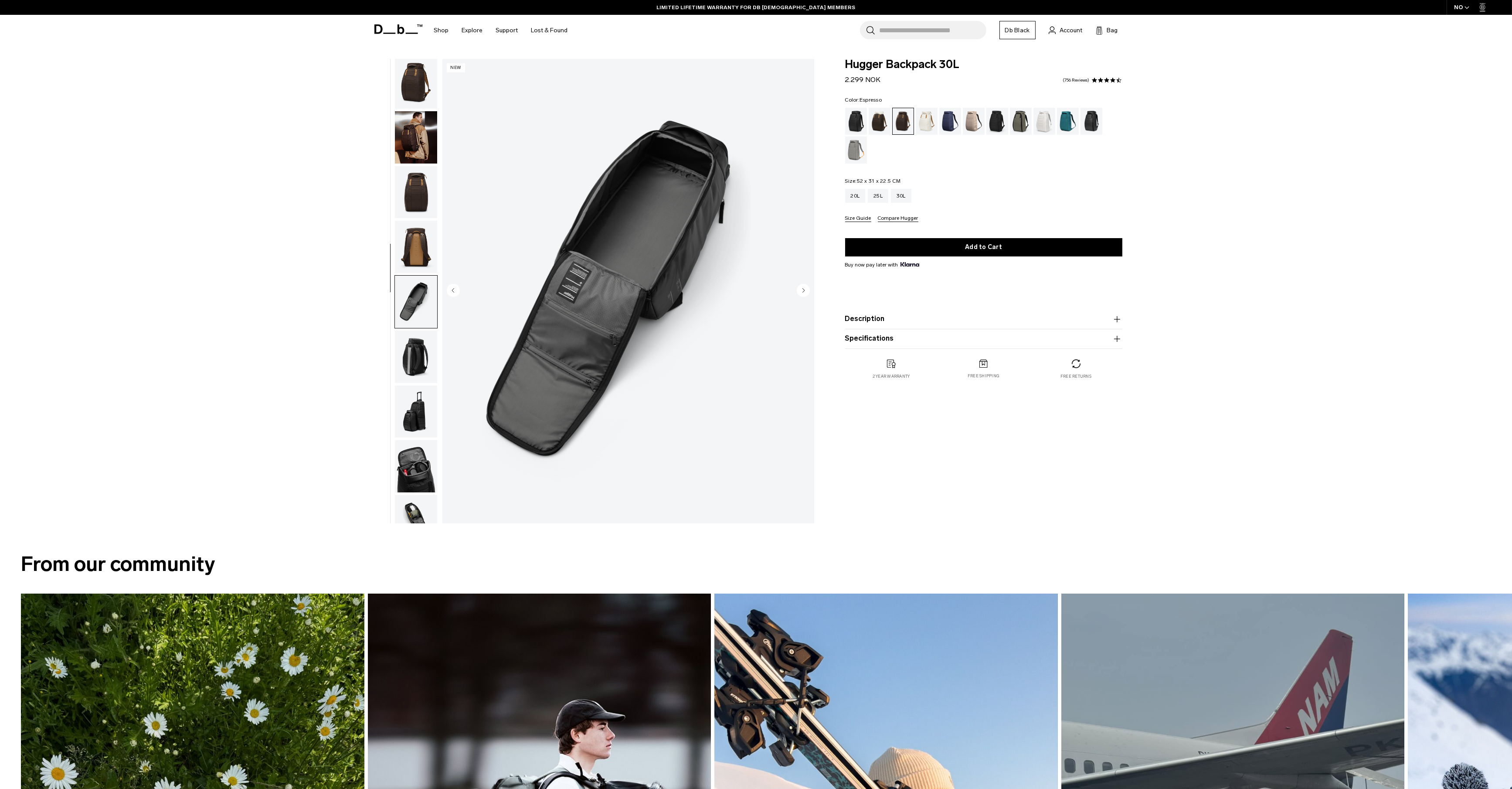
click at [415, 200] on img "button" at bounding box center [416, 192] width 42 height 52
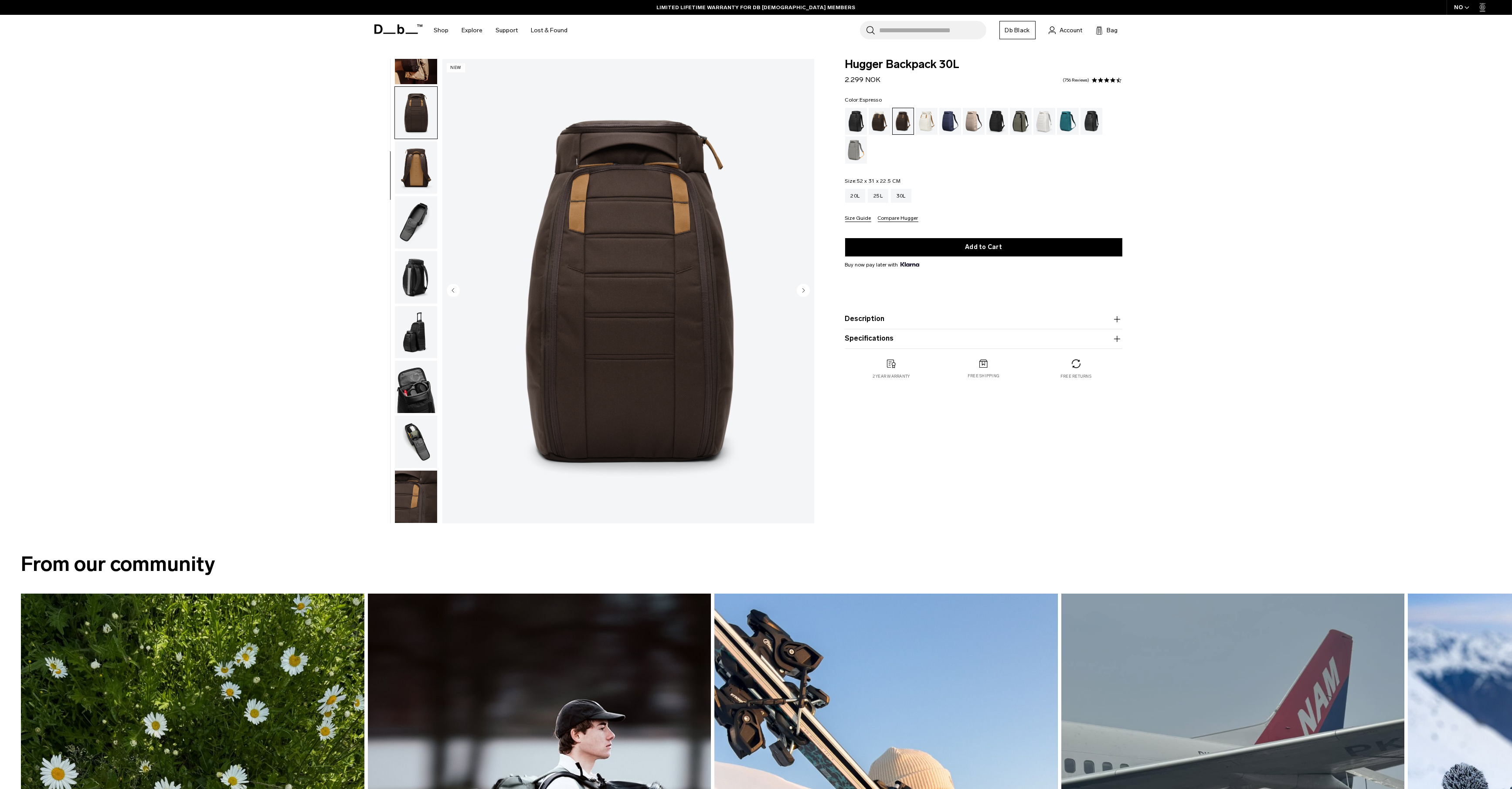
click at [414, 256] on img "button" at bounding box center [416, 276] width 42 height 52
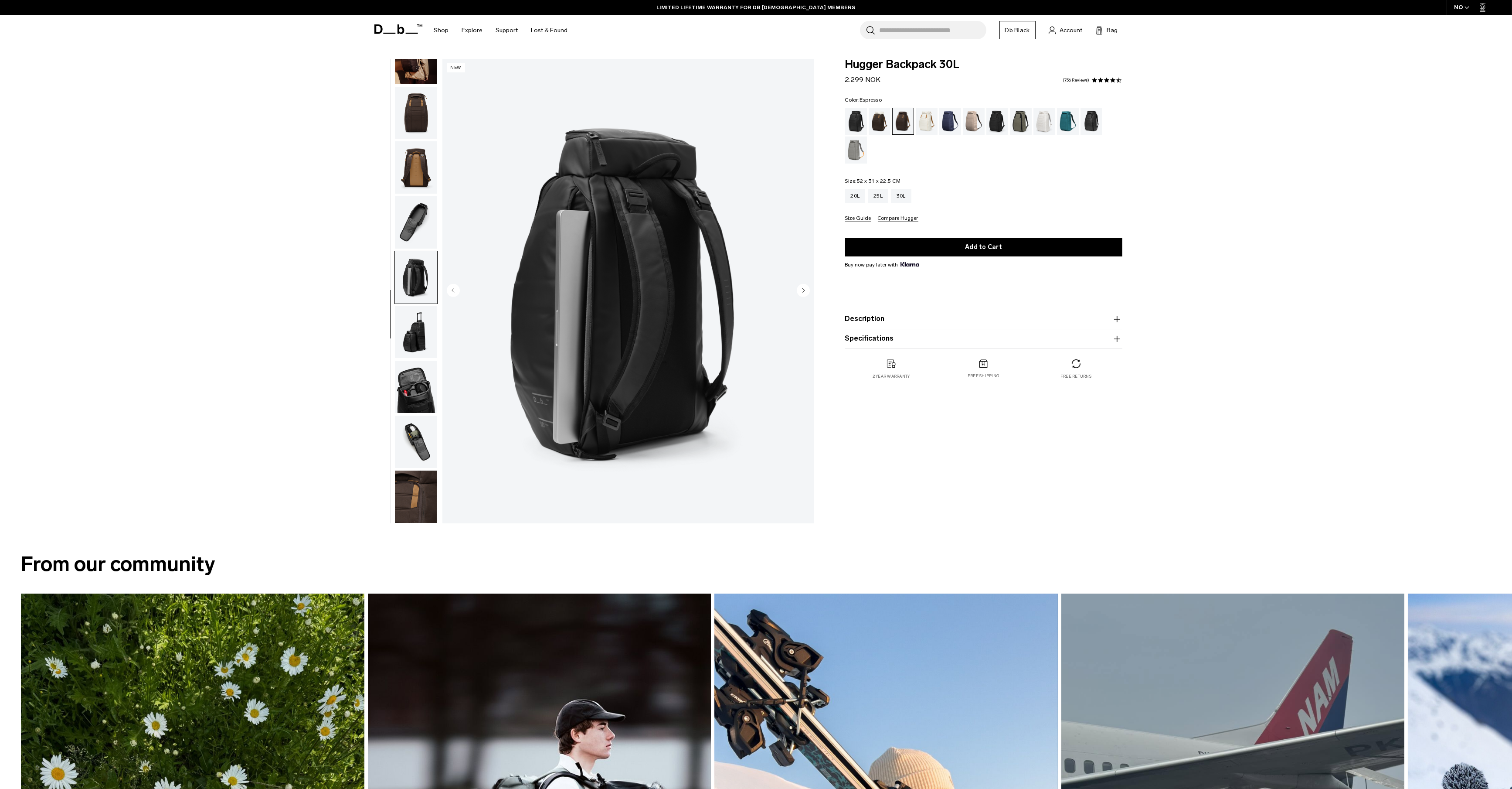
click at [414, 207] on img "button" at bounding box center [416, 222] width 42 height 52
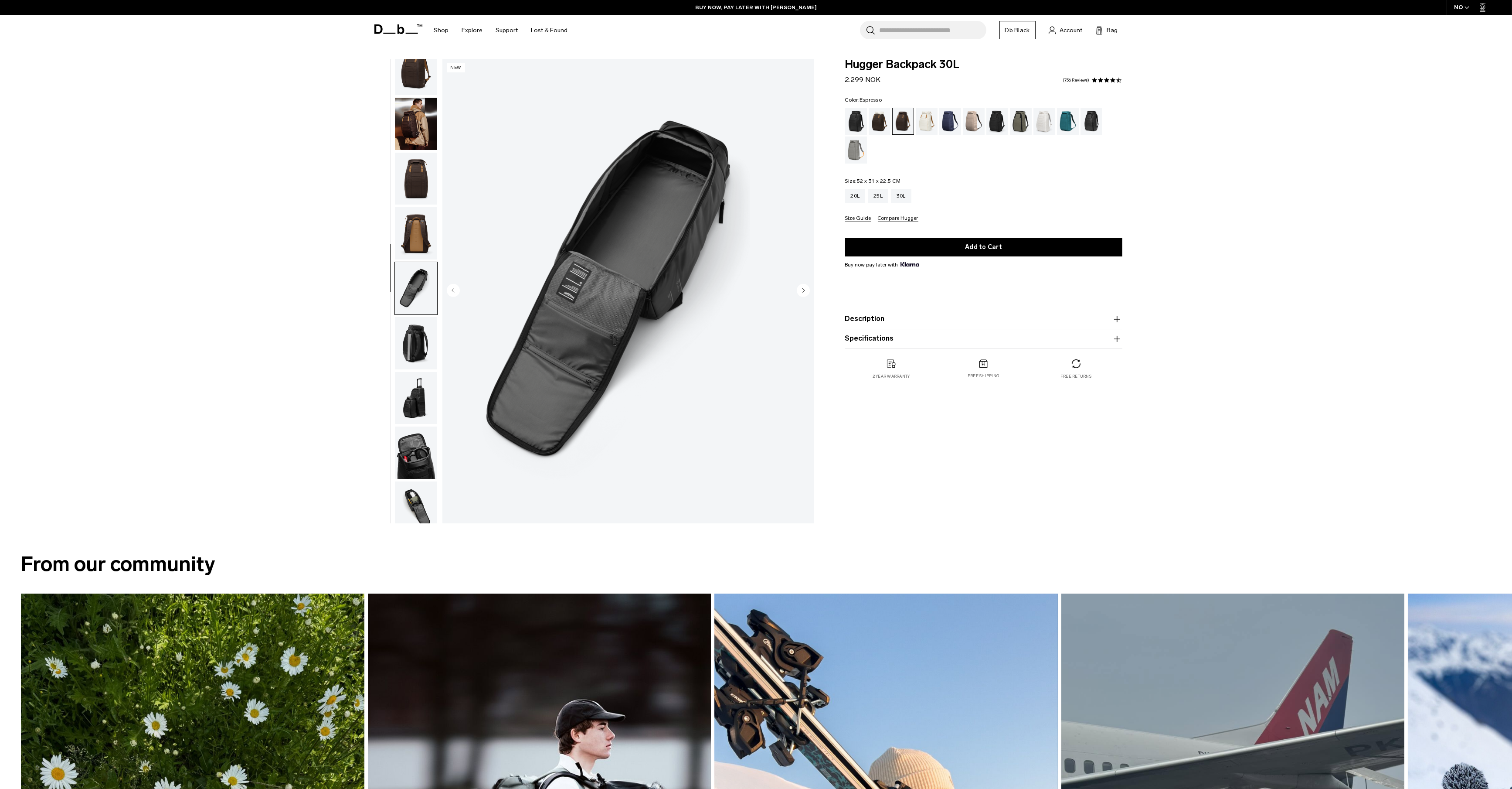
scroll to position [0, 0]
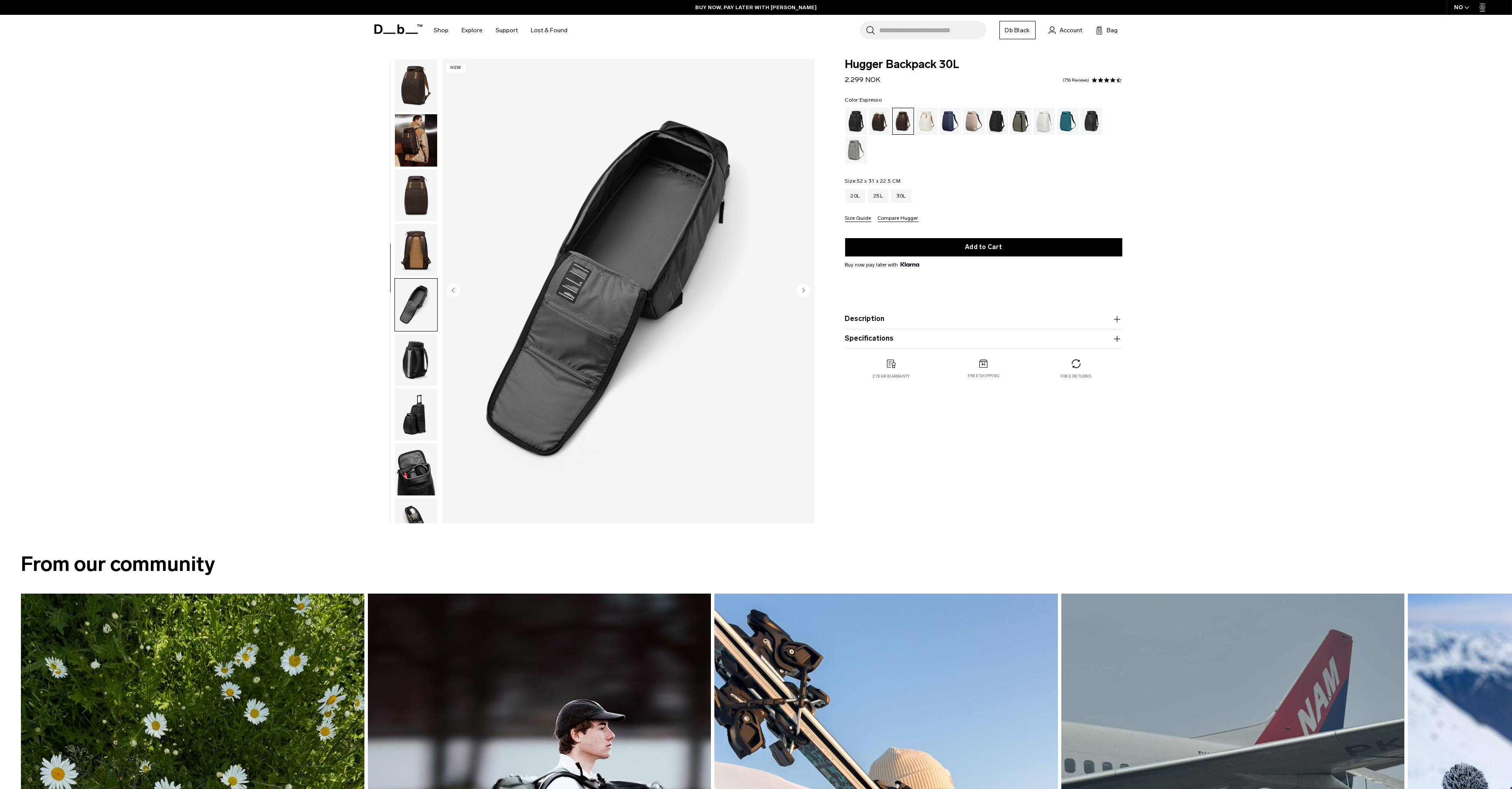
click at [419, 87] on img "button" at bounding box center [416, 85] width 42 height 52
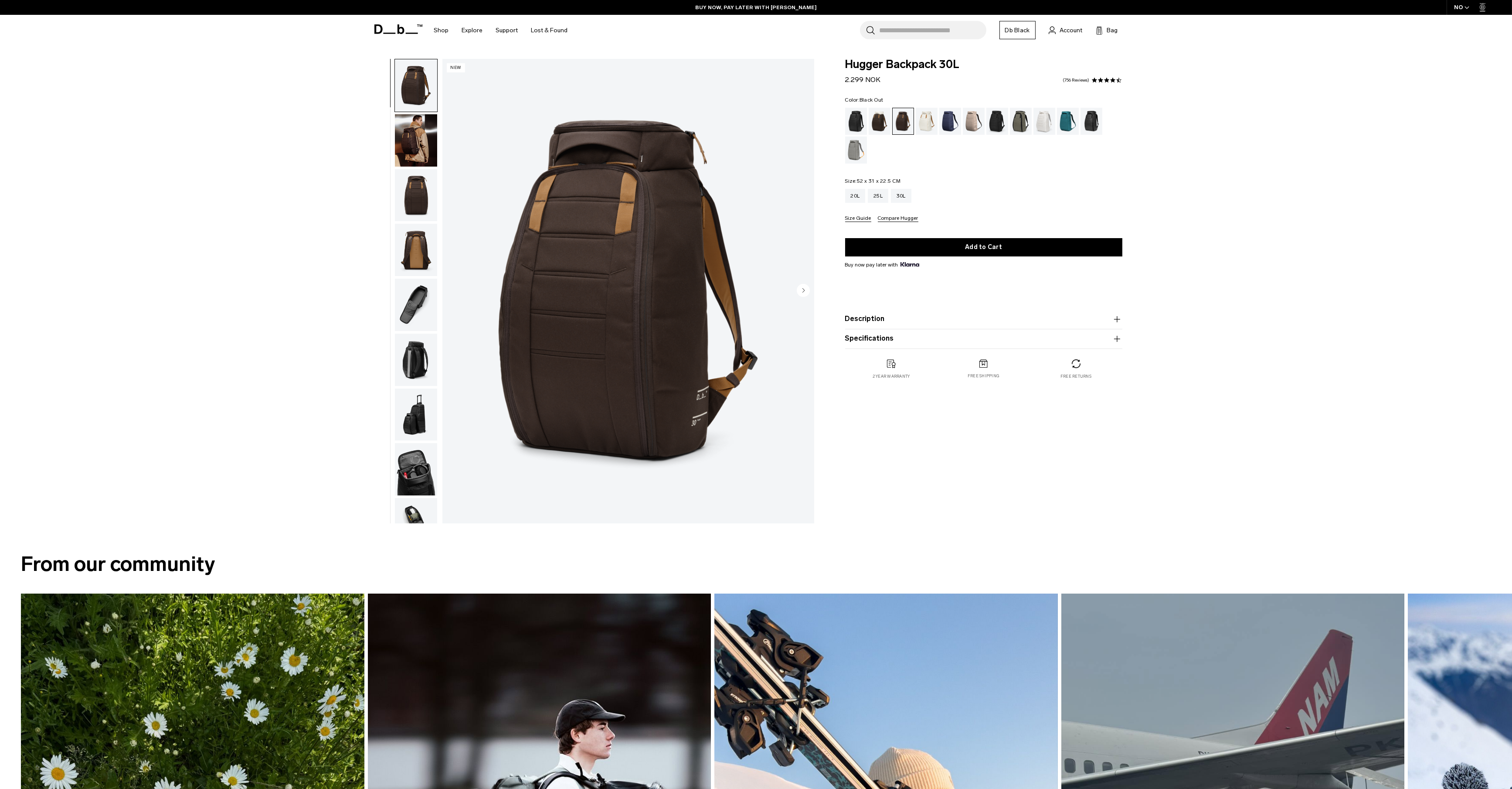
click at [858, 122] on div "Black Out" at bounding box center [856, 121] width 23 height 27
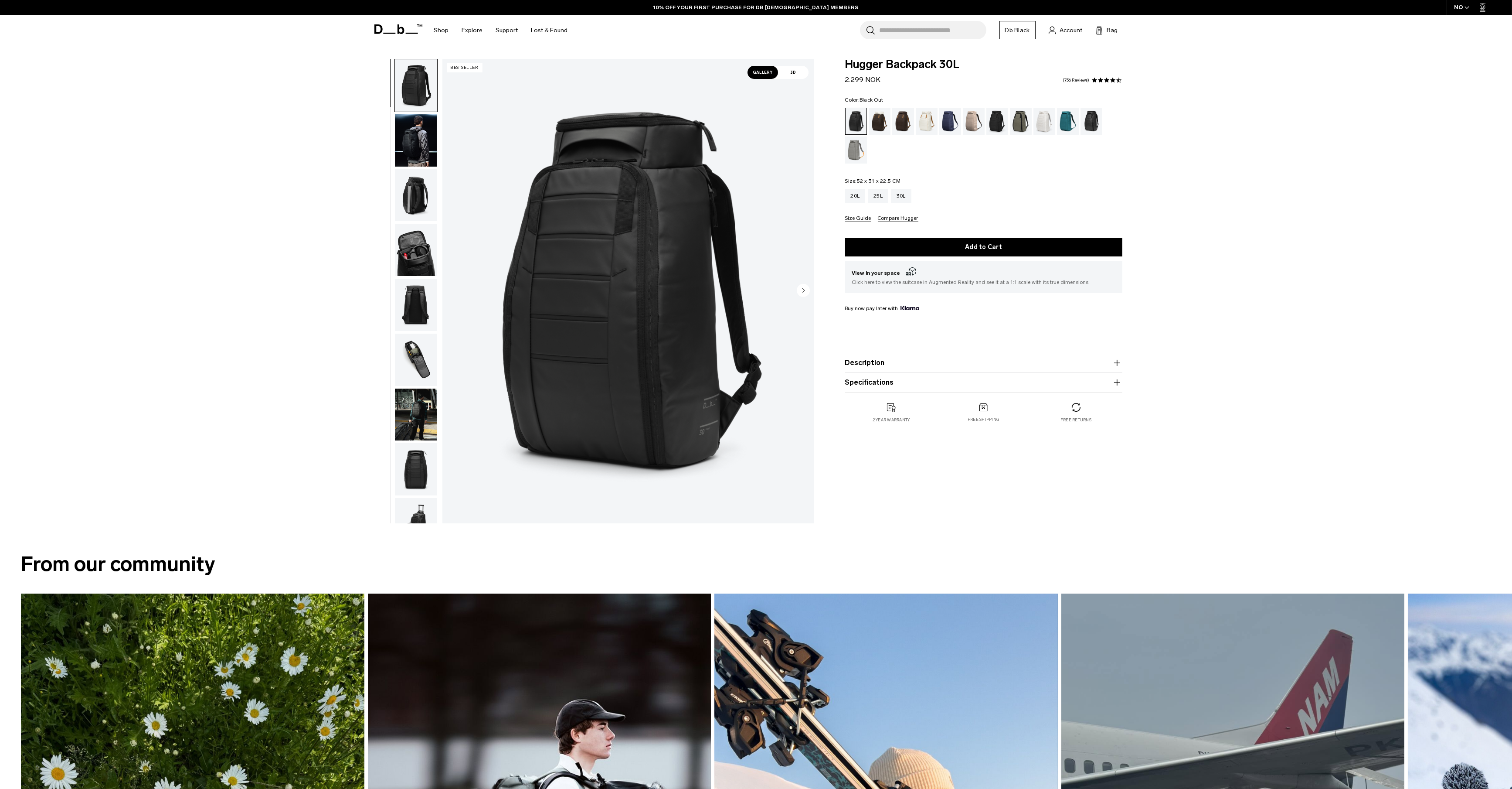
click at [407, 141] on img "button" at bounding box center [416, 140] width 42 height 52
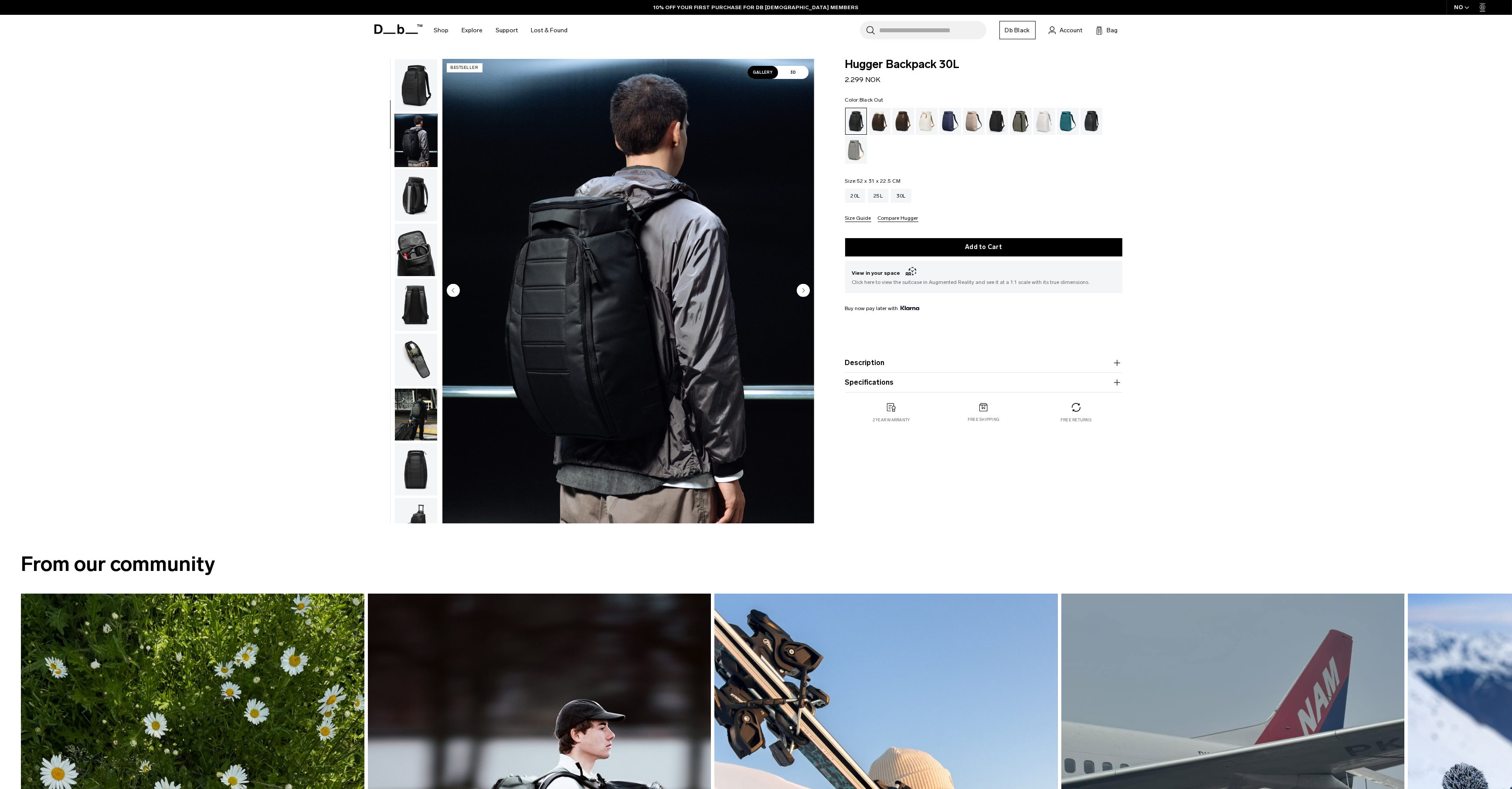
scroll to position [55, 0]
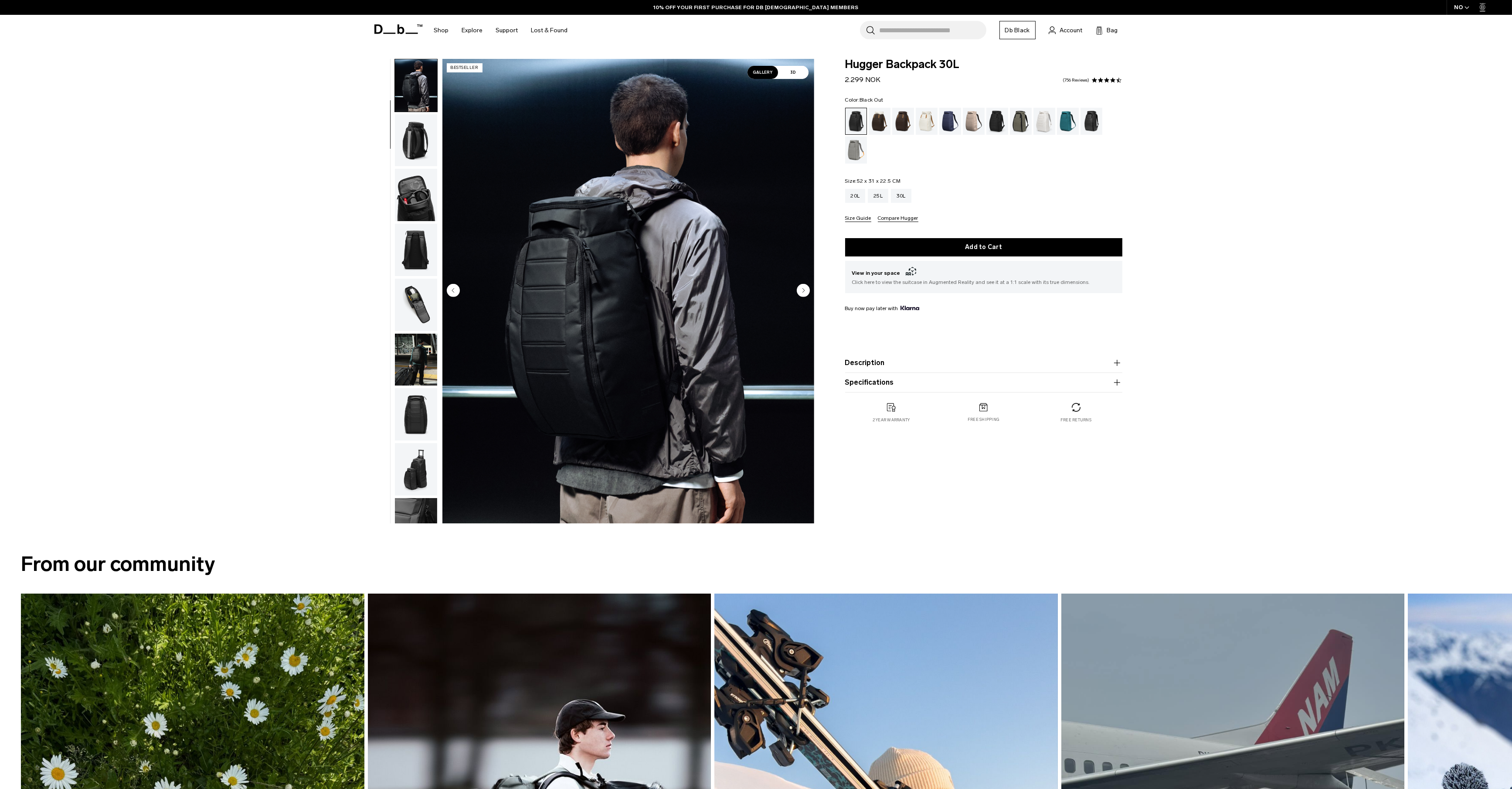
click at [418, 148] on img "button" at bounding box center [416, 140] width 42 height 52
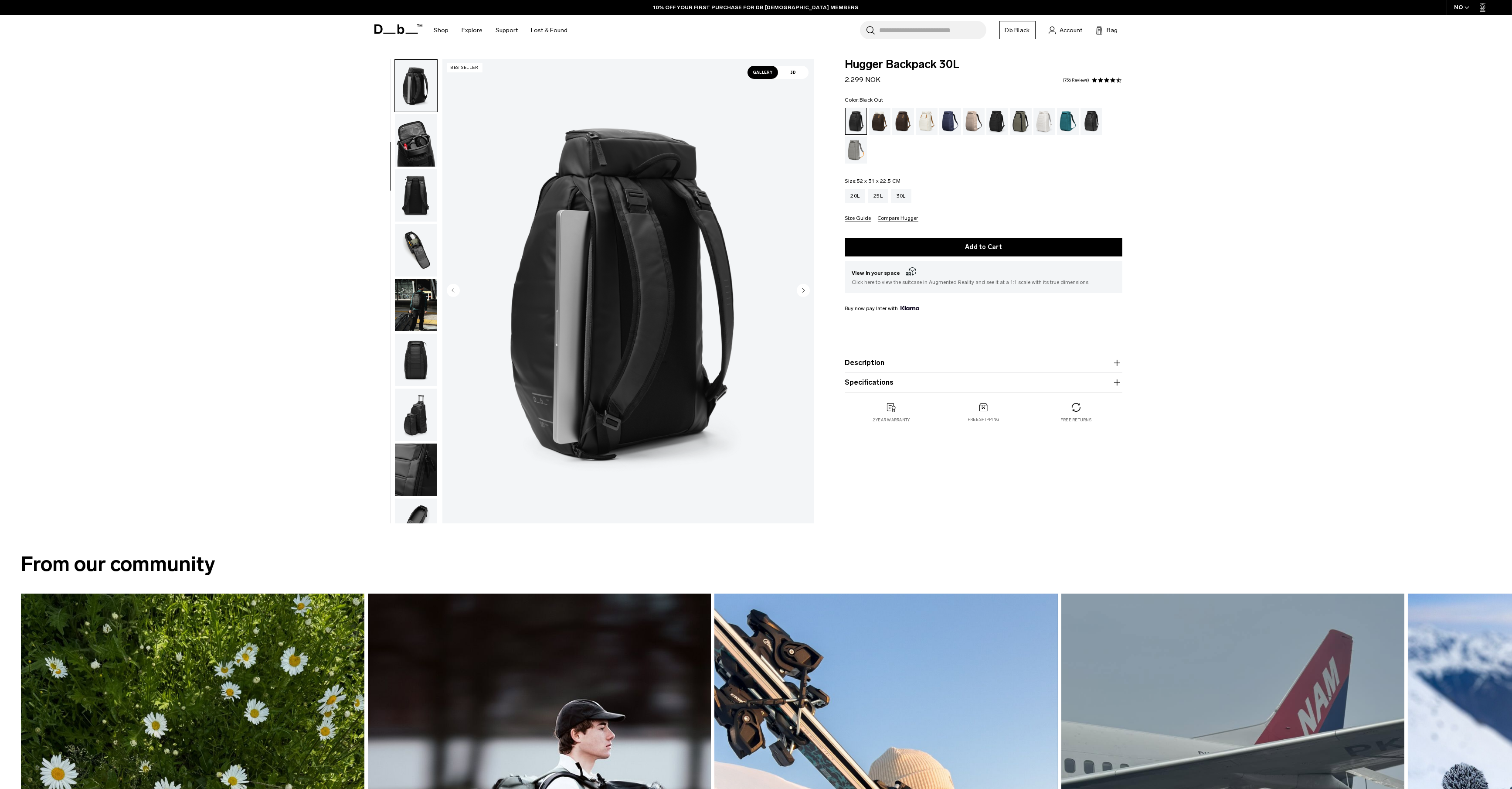
click at [415, 176] on img "button" at bounding box center [416, 195] width 42 height 52
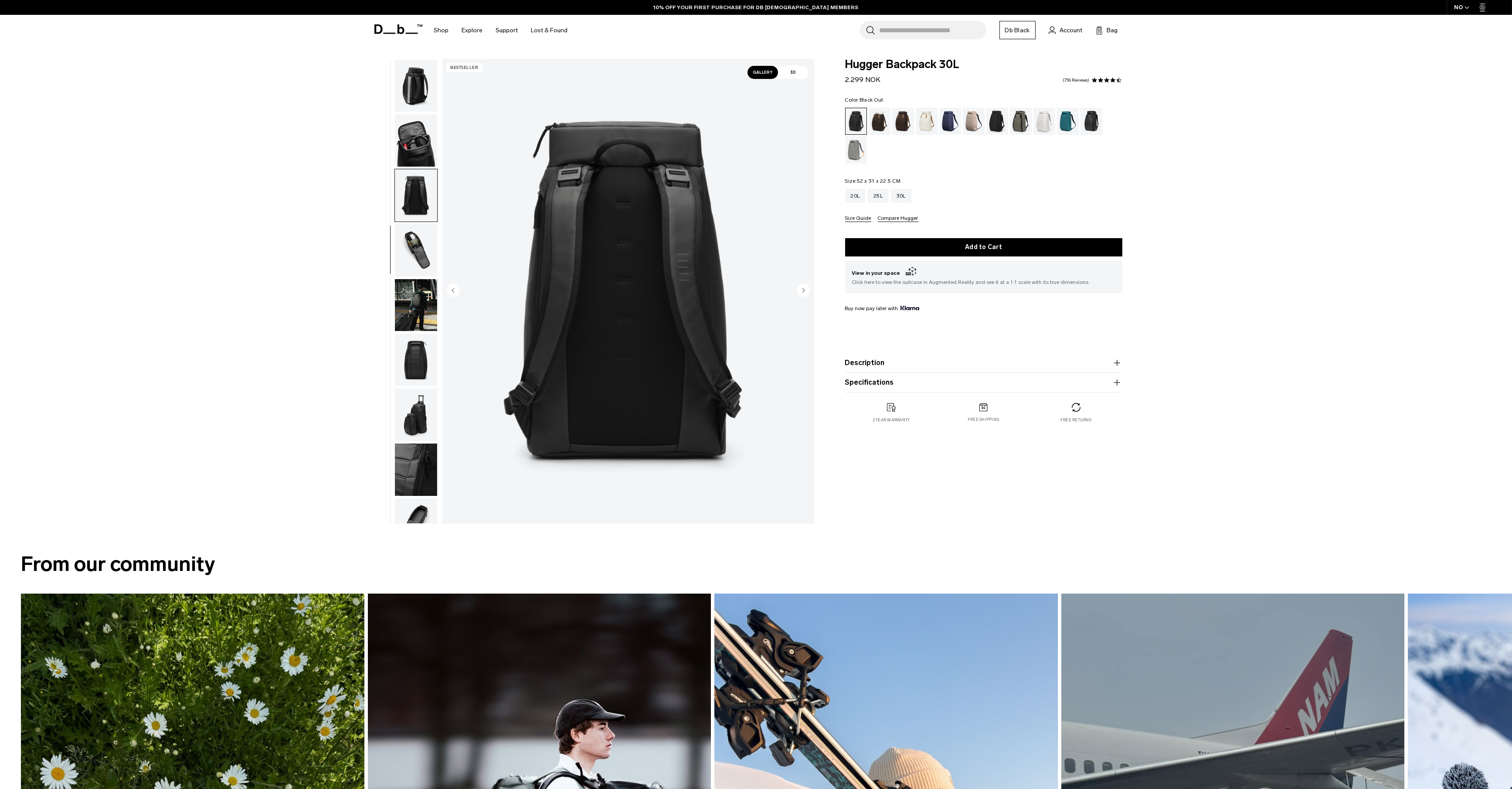
scroll to position [137, 0]
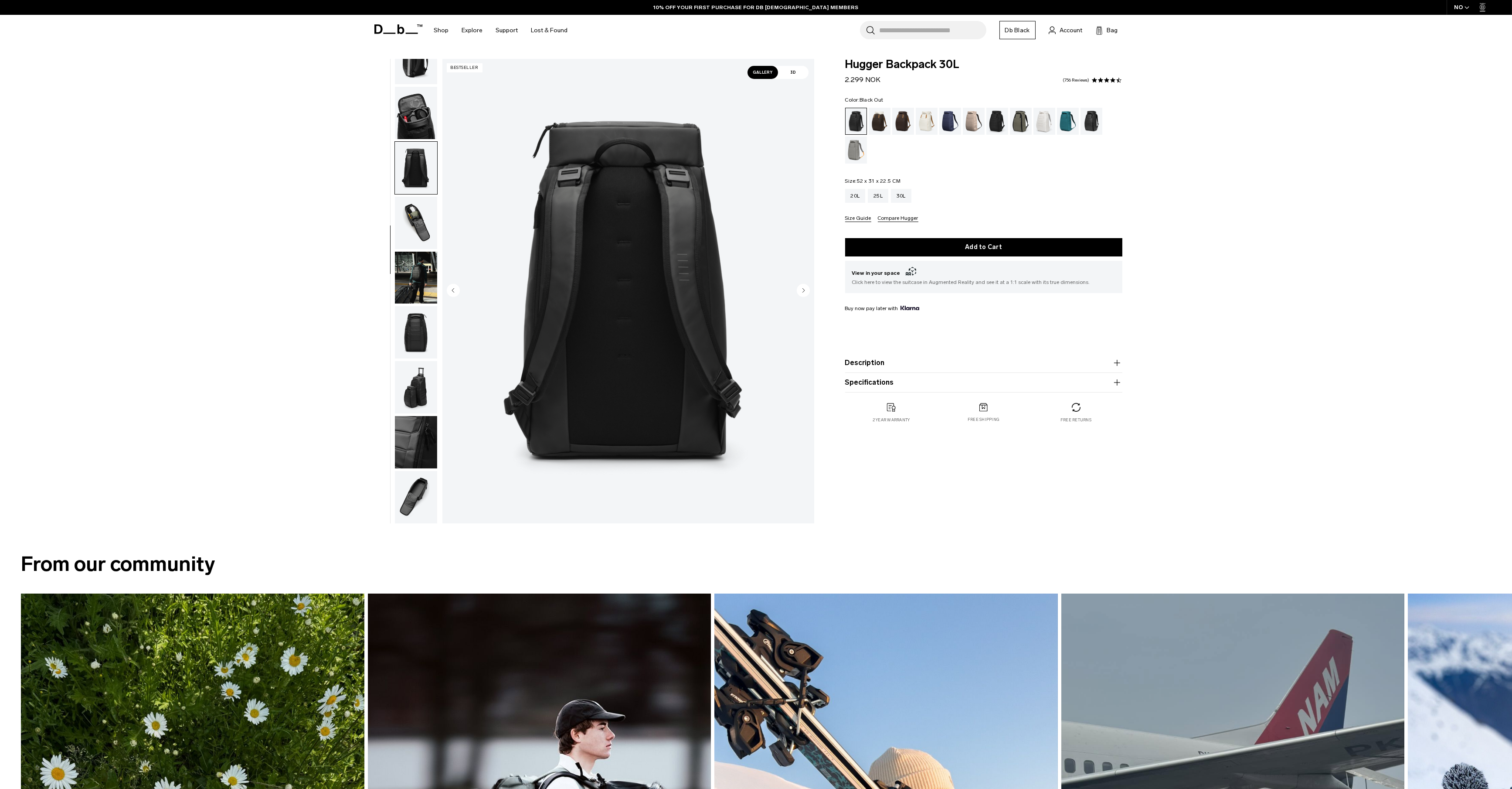
click at [412, 262] on img "button" at bounding box center [416, 277] width 42 height 52
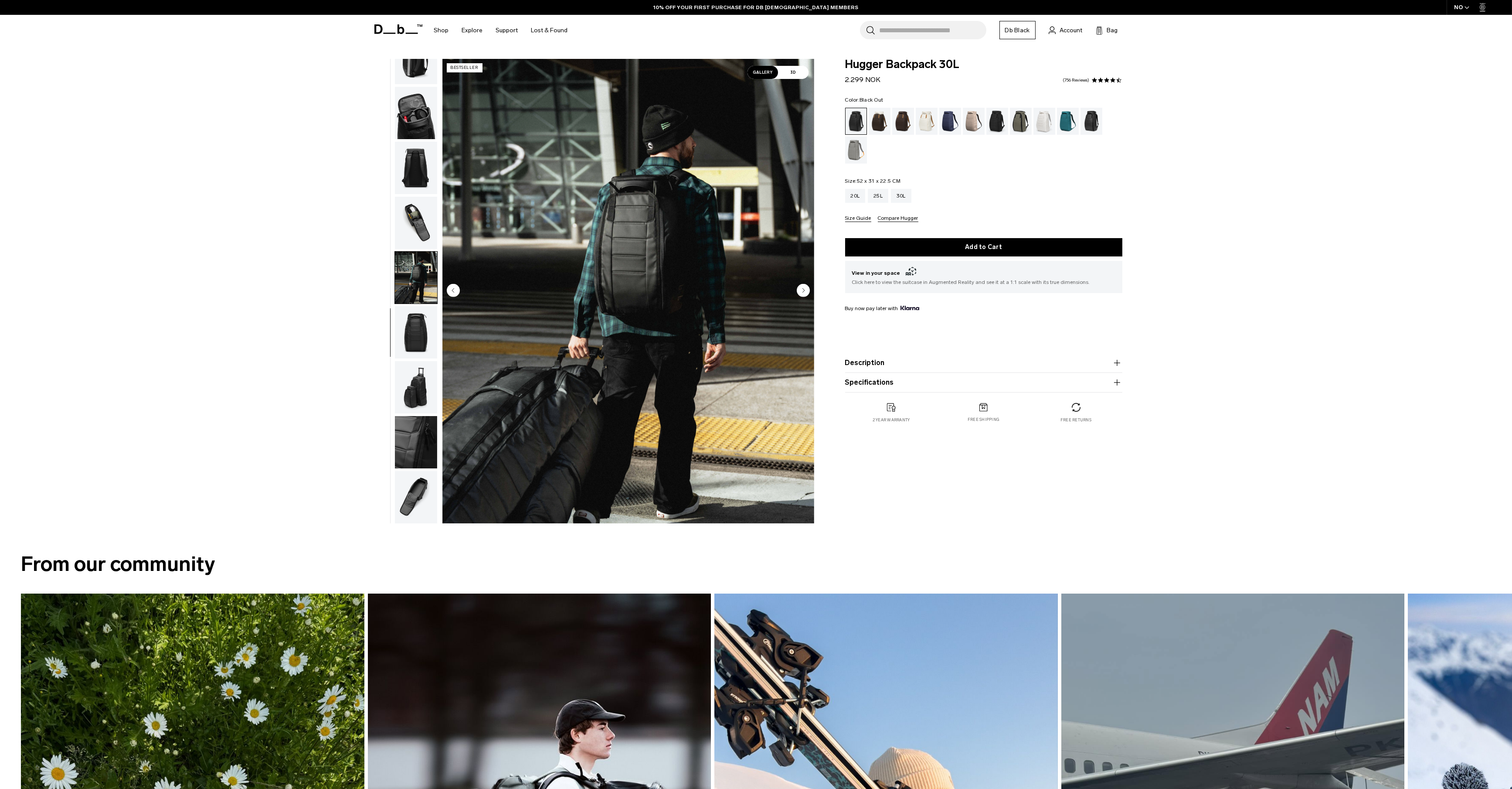
click at [419, 337] on img "button" at bounding box center [416, 332] width 42 height 52
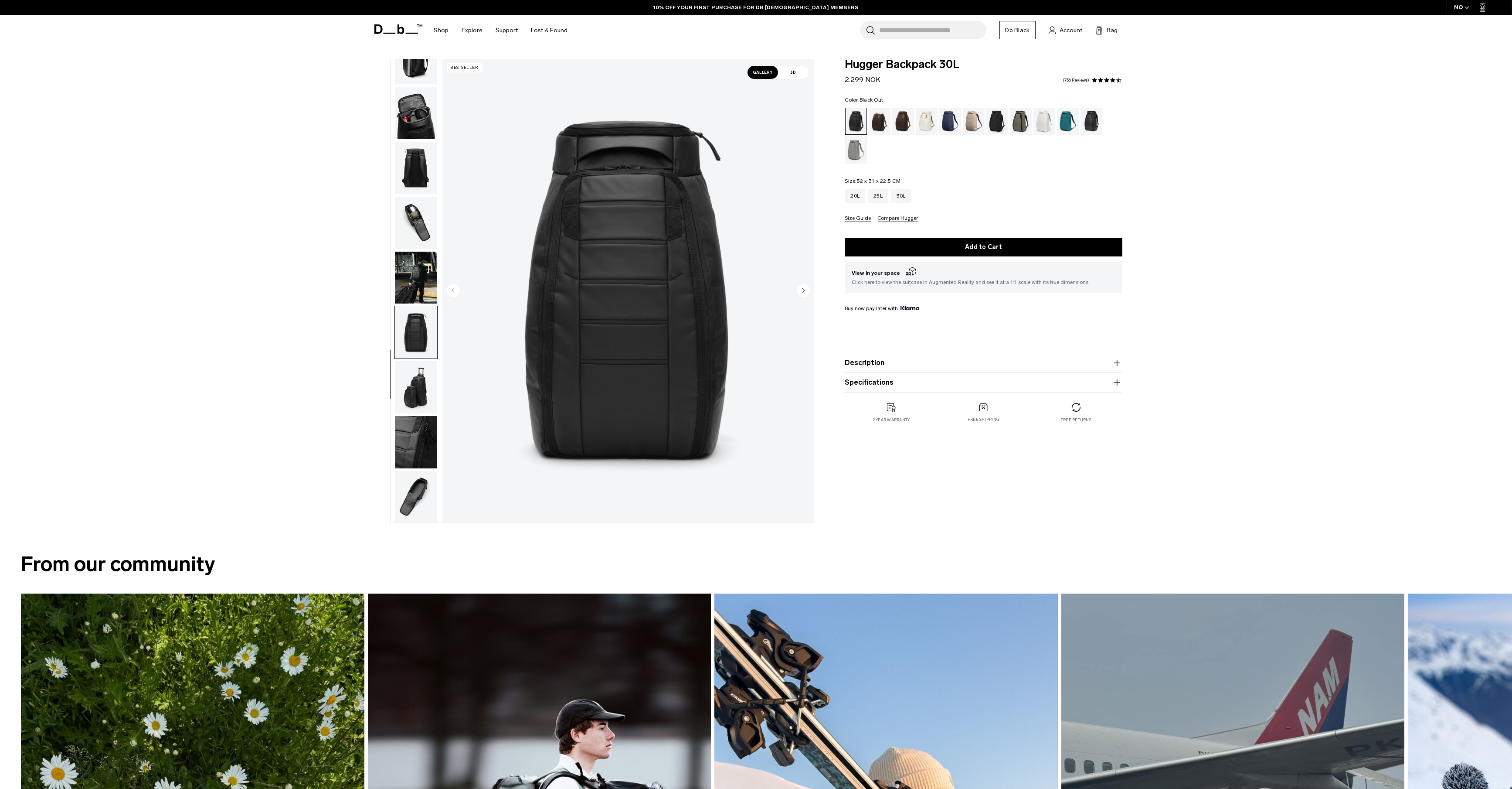
click at [422, 419] on img "button" at bounding box center [416, 442] width 42 height 52
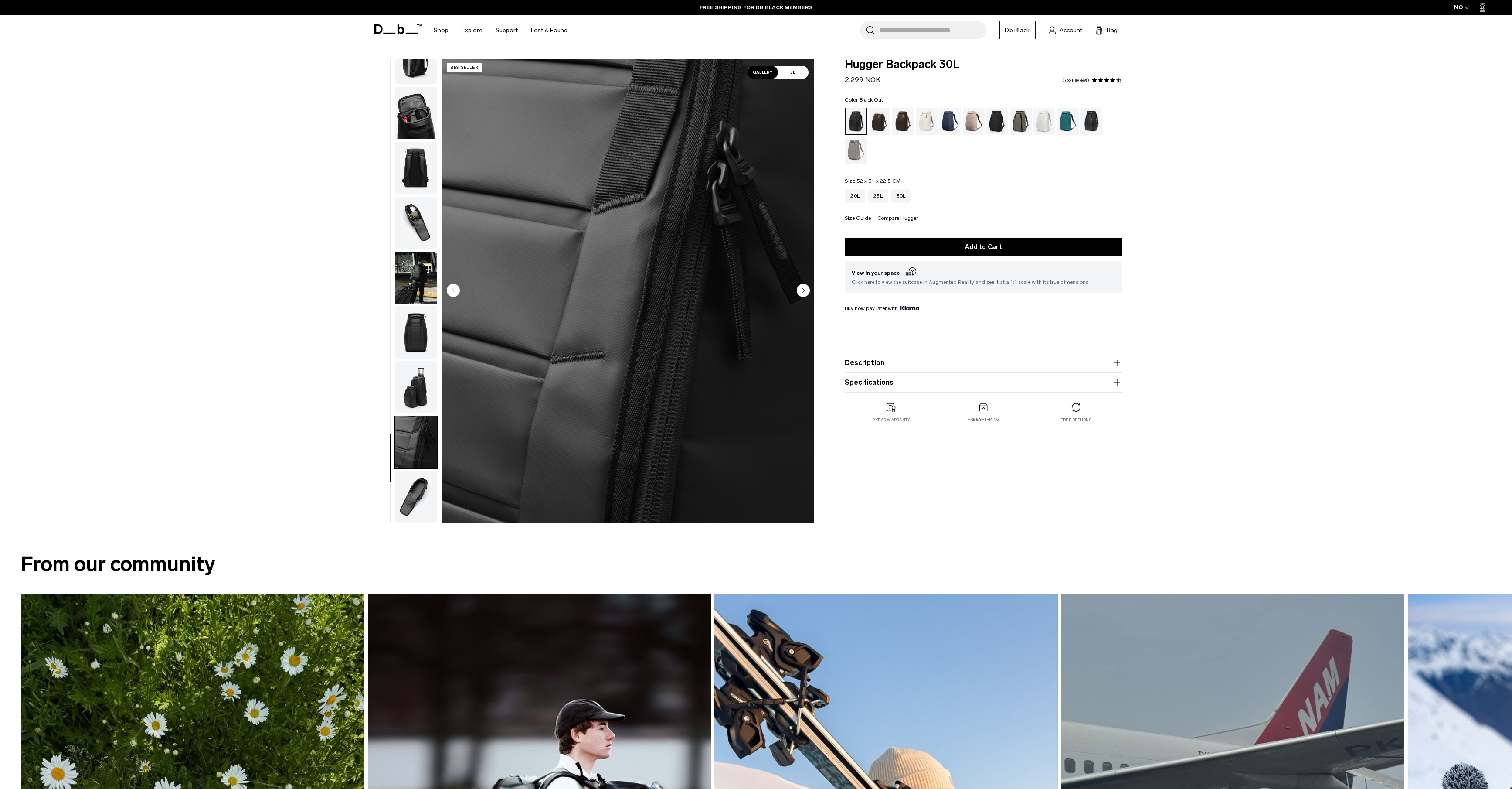
click at [418, 488] on img "button" at bounding box center [416, 496] width 42 height 52
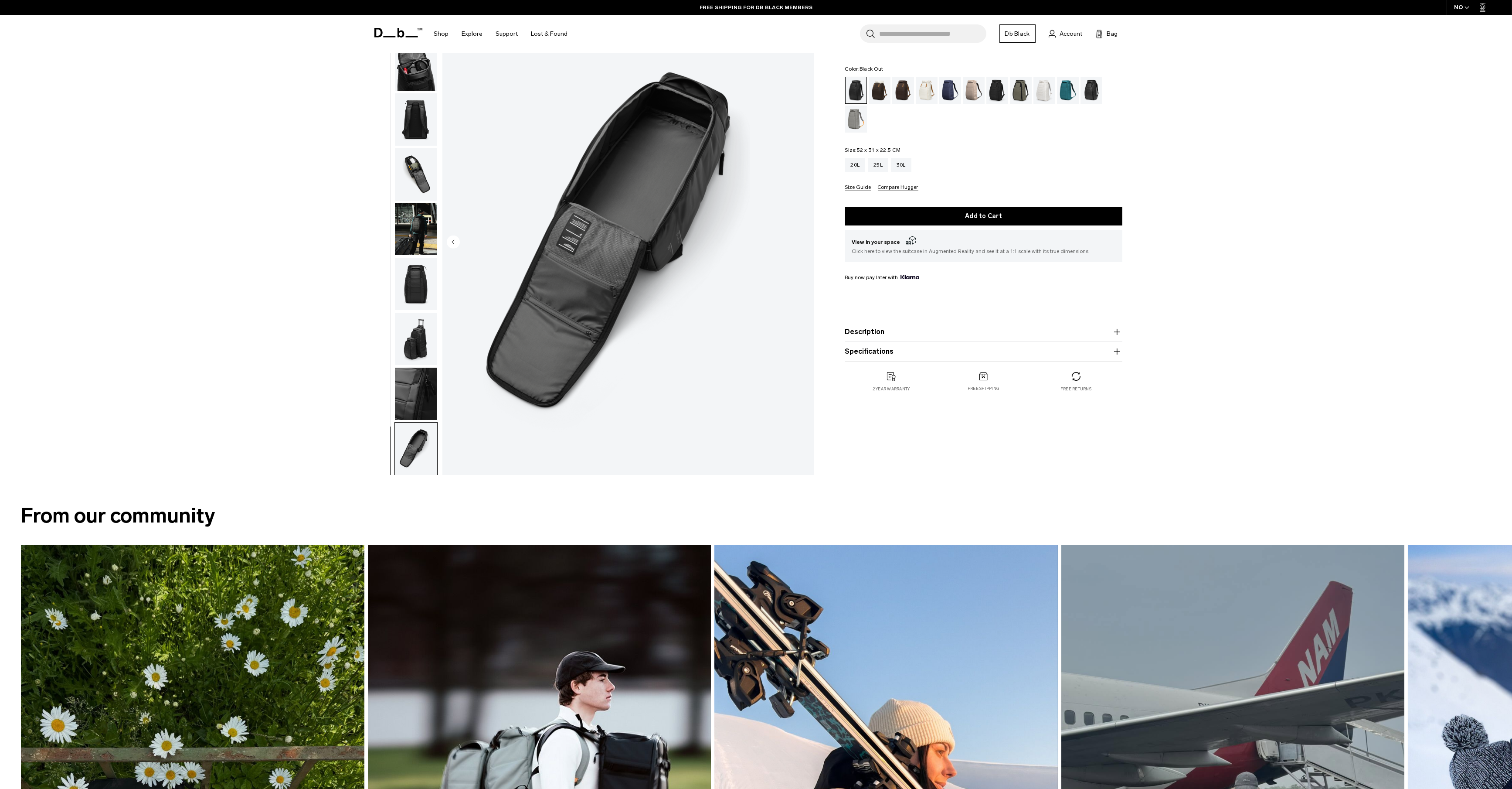
scroll to position [0, 0]
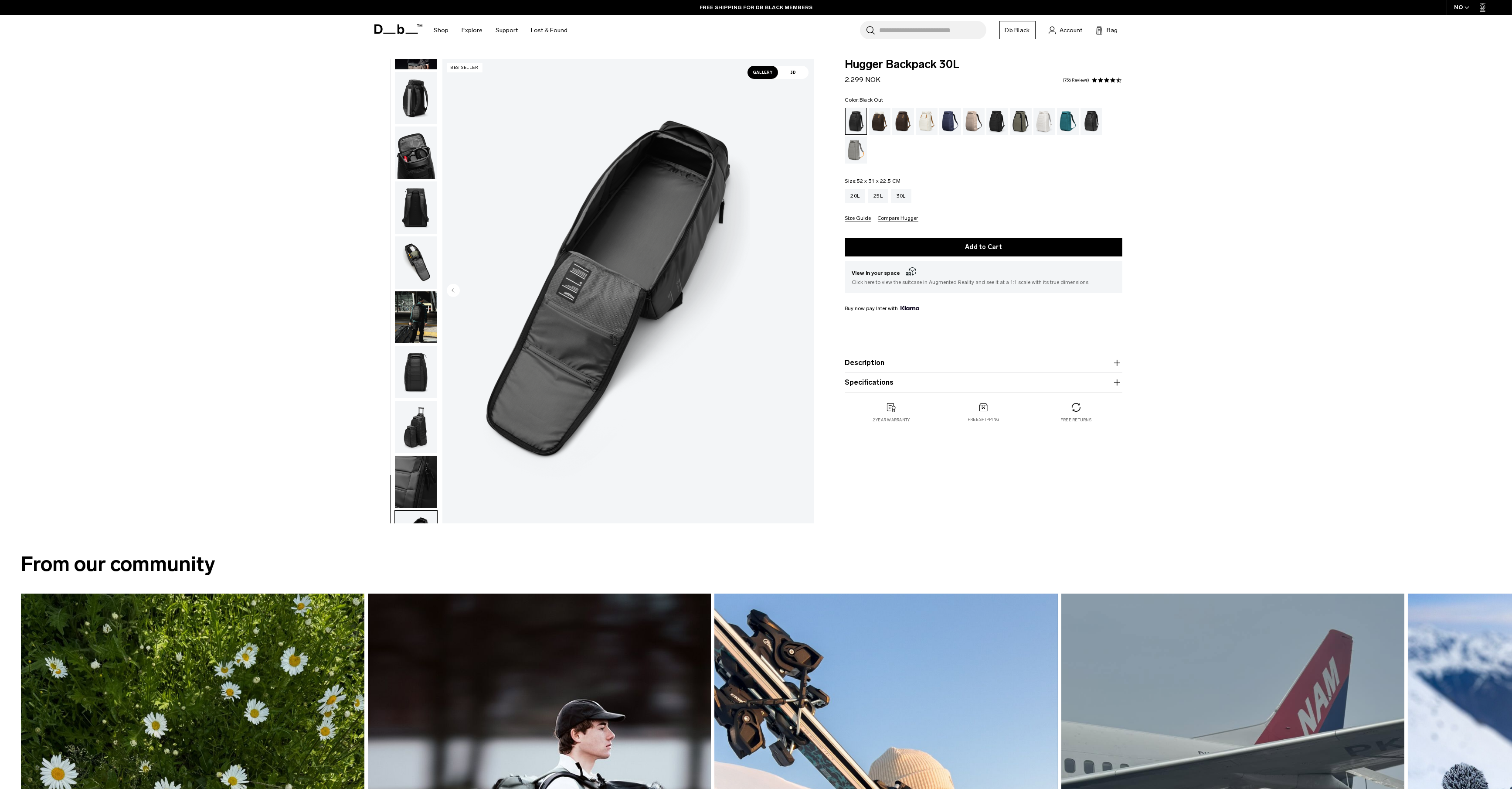
click at [421, 346] on img "button" at bounding box center [416, 371] width 42 height 52
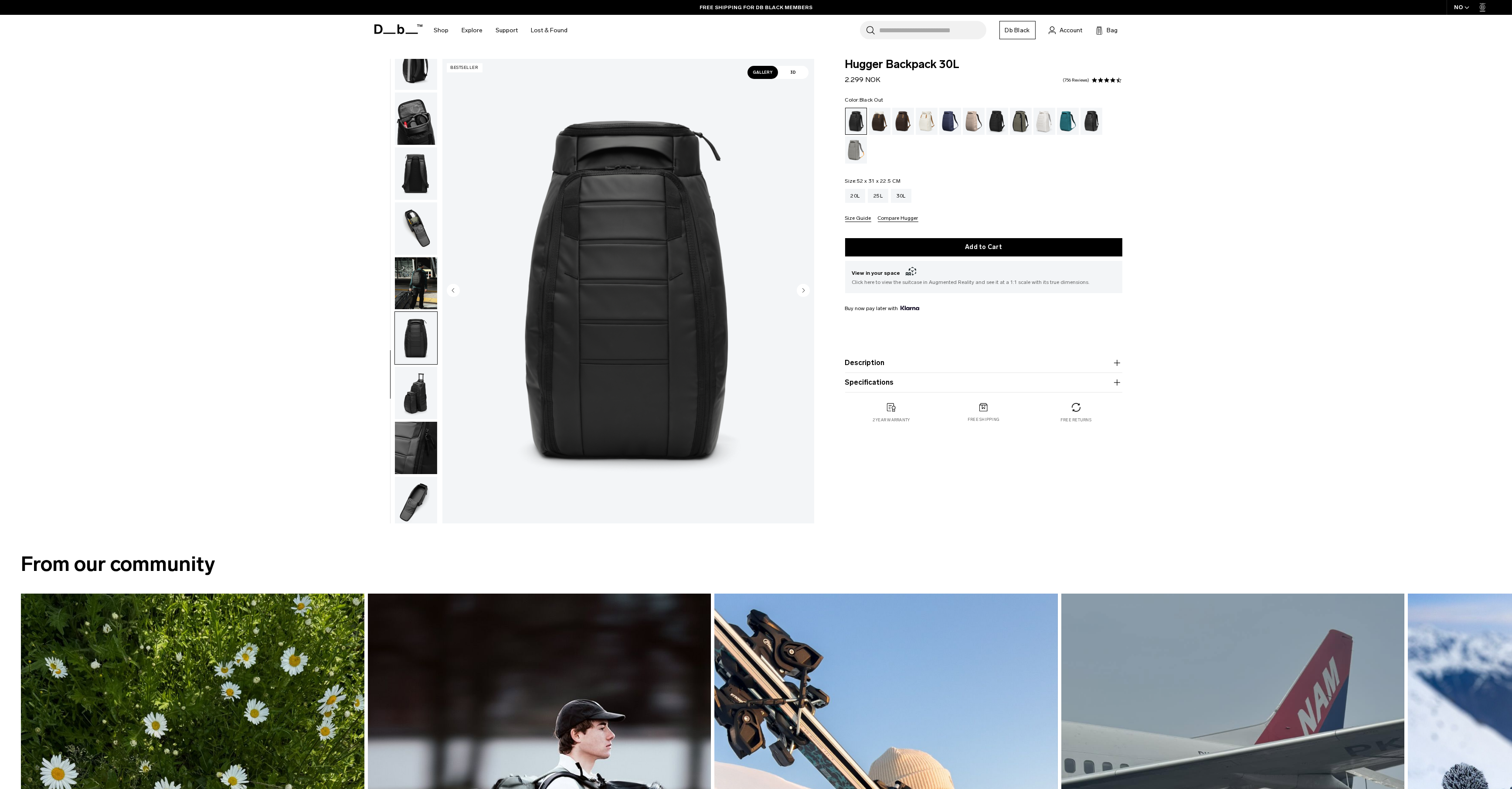
scroll to position [137, 0]
click at [419, 167] on img "button" at bounding box center [416, 167] width 42 height 52
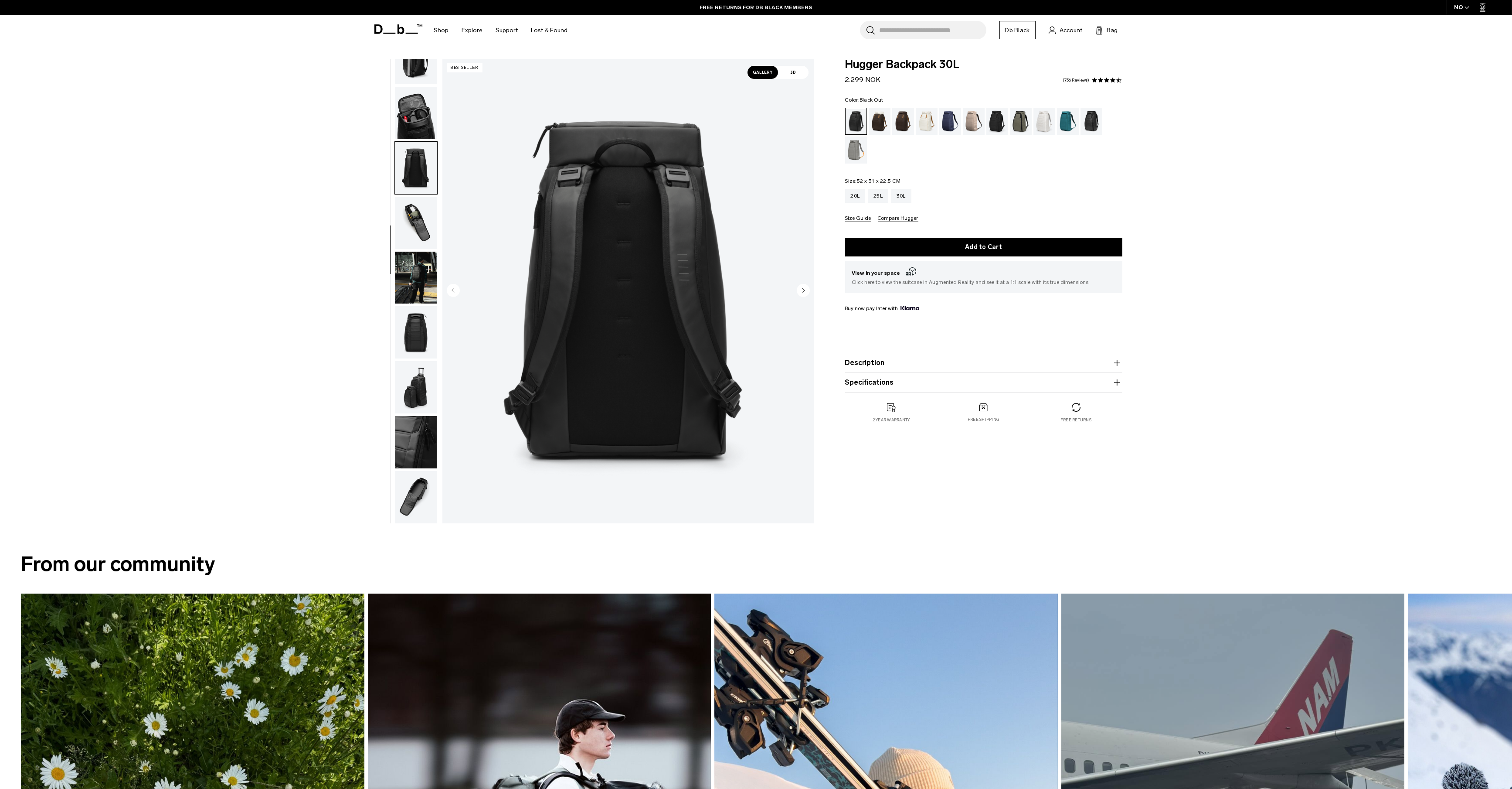
click at [421, 111] on img "button" at bounding box center [416, 113] width 42 height 52
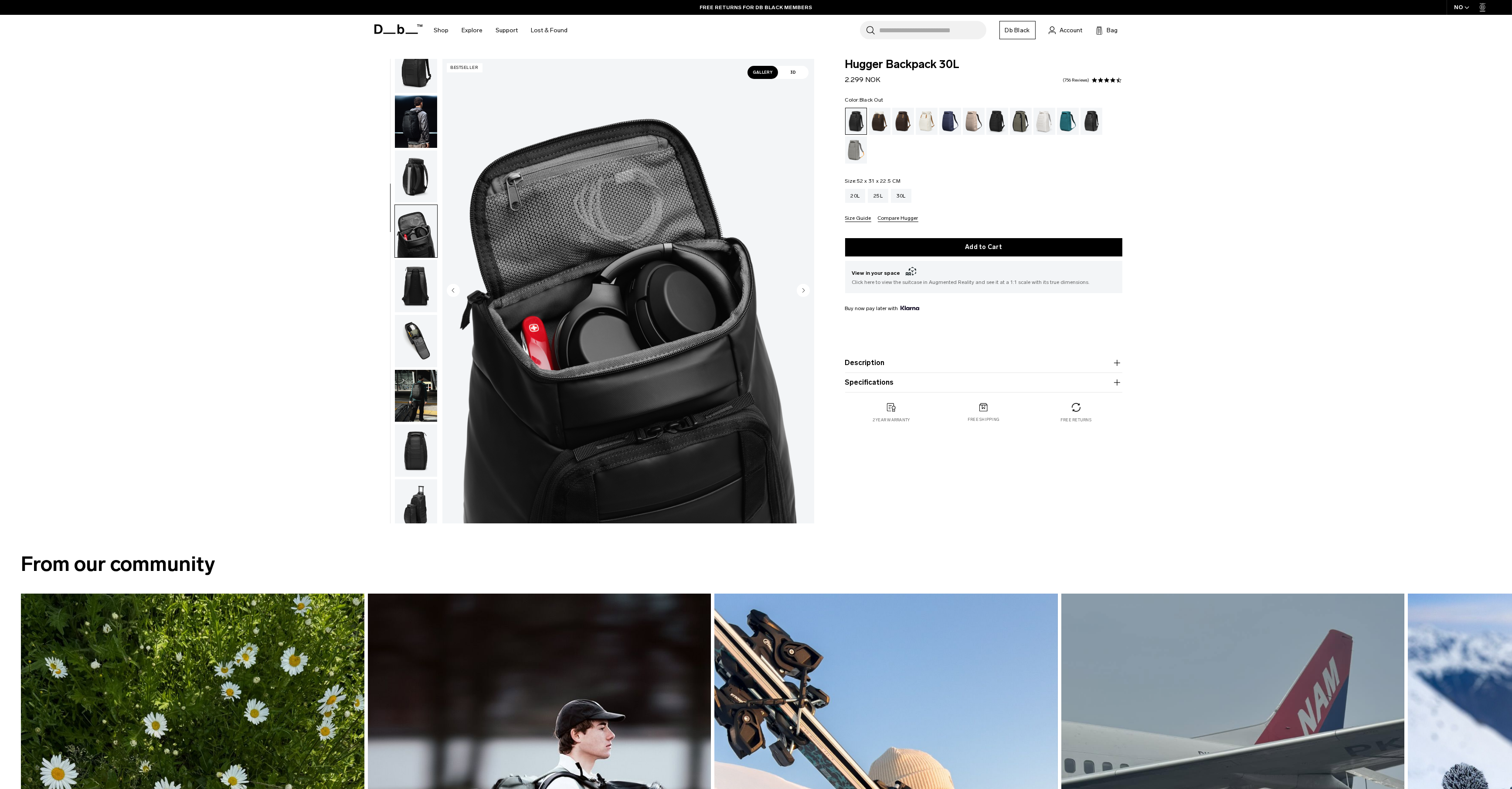
scroll to position [0, 0]
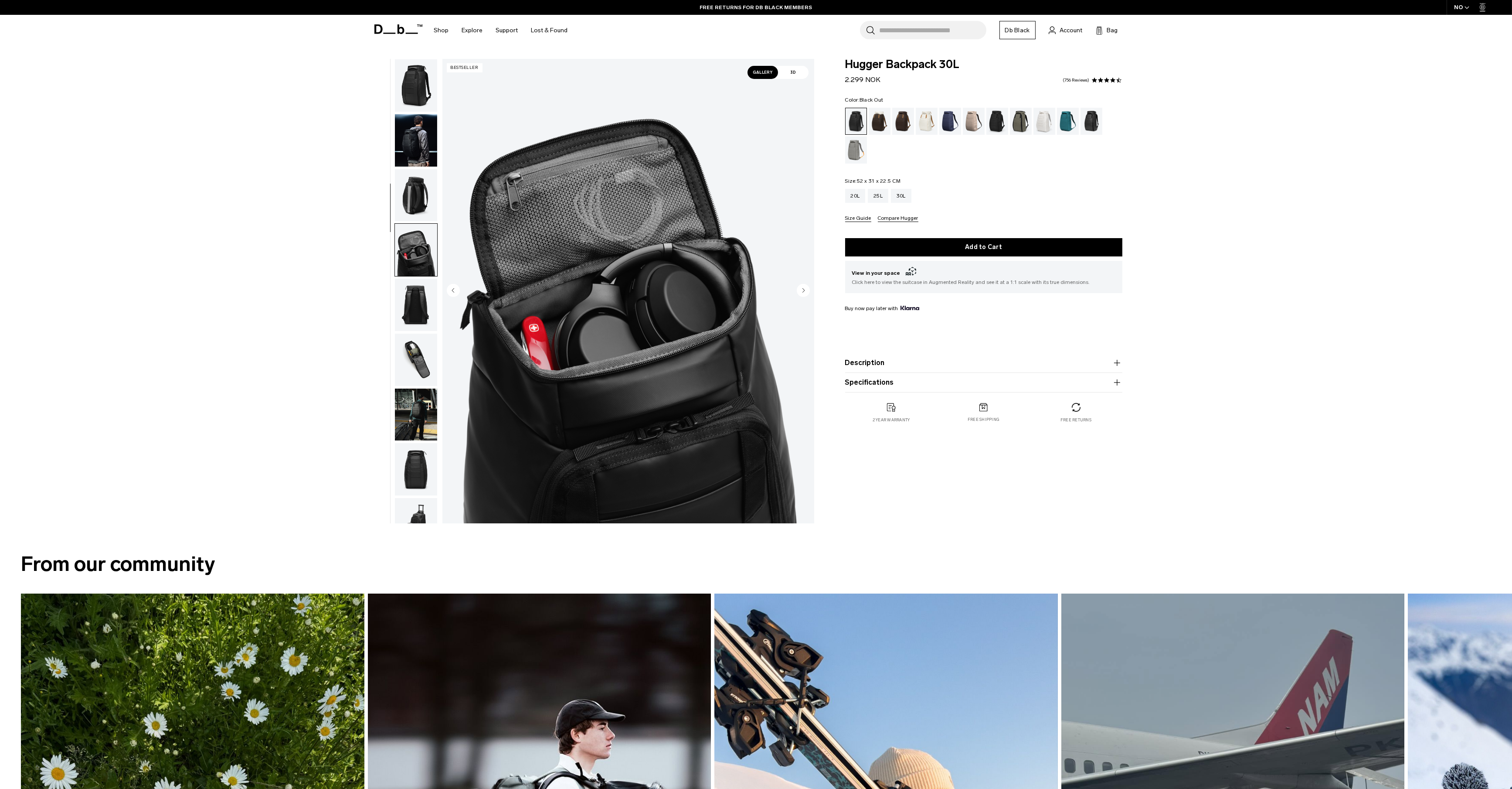
click at [409, 187] on img "button" at bounding box center [416, 195] width 42 height 52
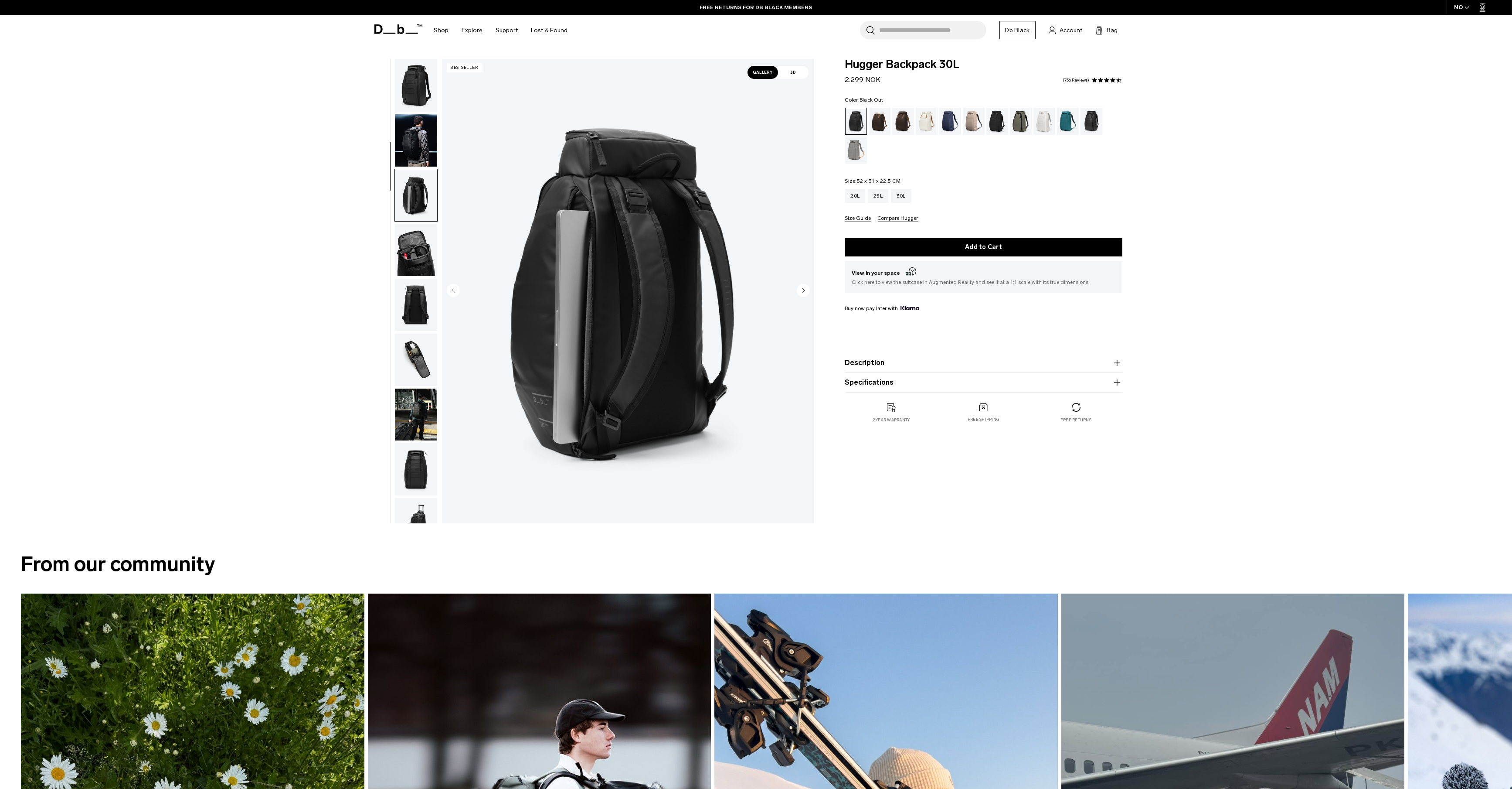
click at [426, 88] on img "button" at bounding box center [416, 85] width 42 height 52
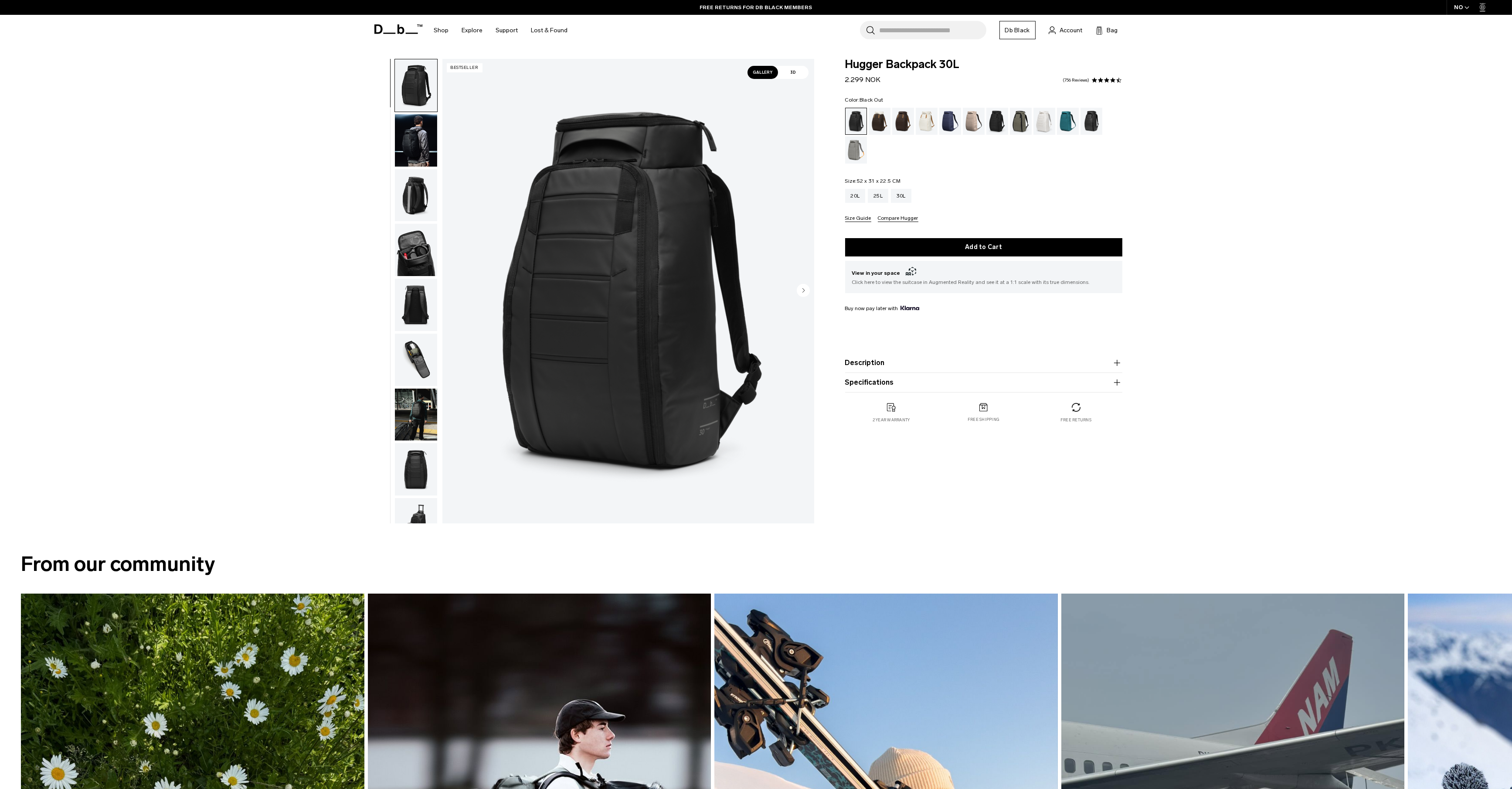
click at [938, 120] on ul at bounding box center [983, 136] width 277 height 56
click at [975, 123] on div "Fogbow Beige" at bounding box center [973, 121] width 23 height 27
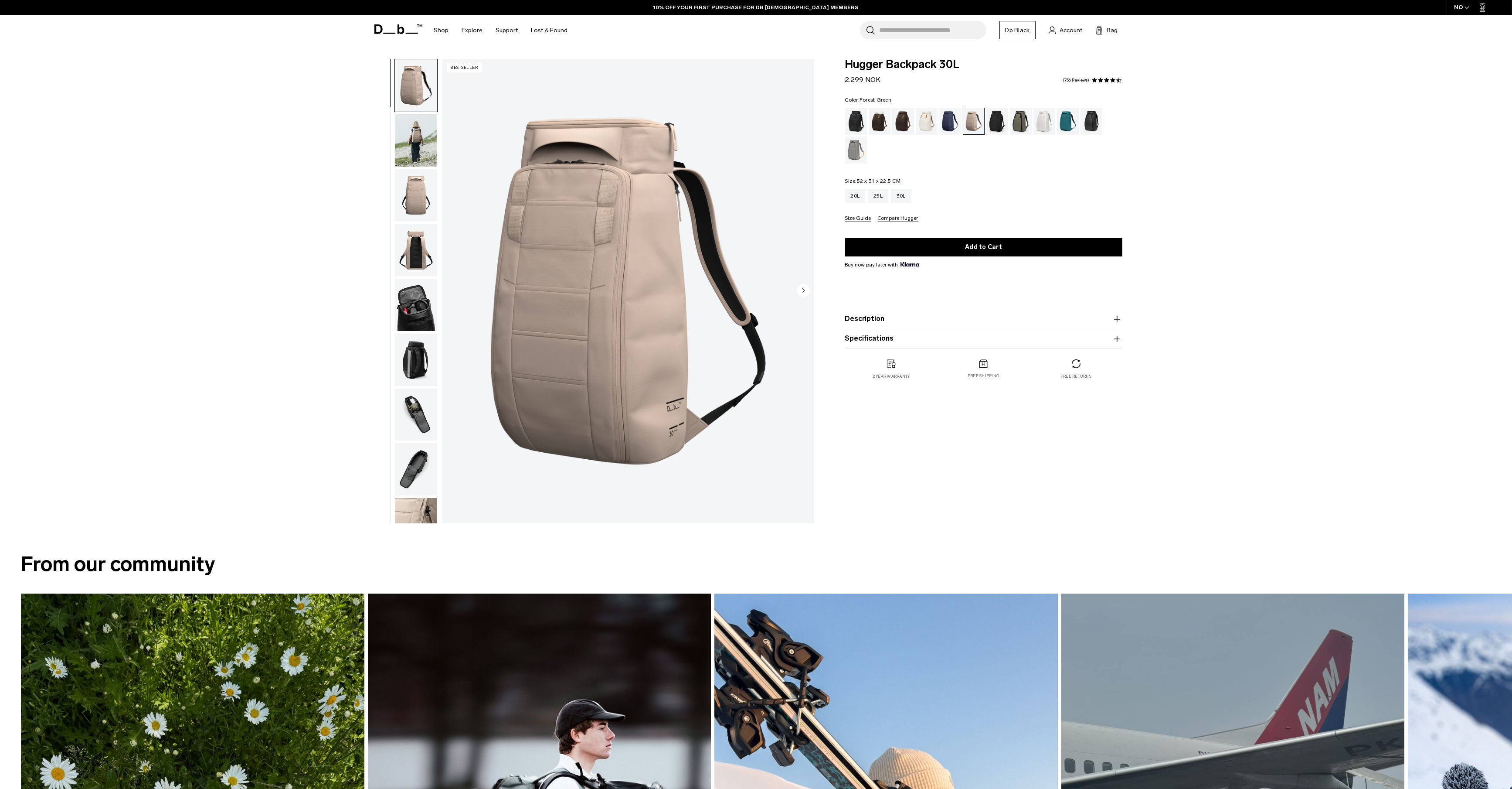
click at [1022, 123] on div "Forest Green" at bounding box center [1021, 121] width 23 height 27
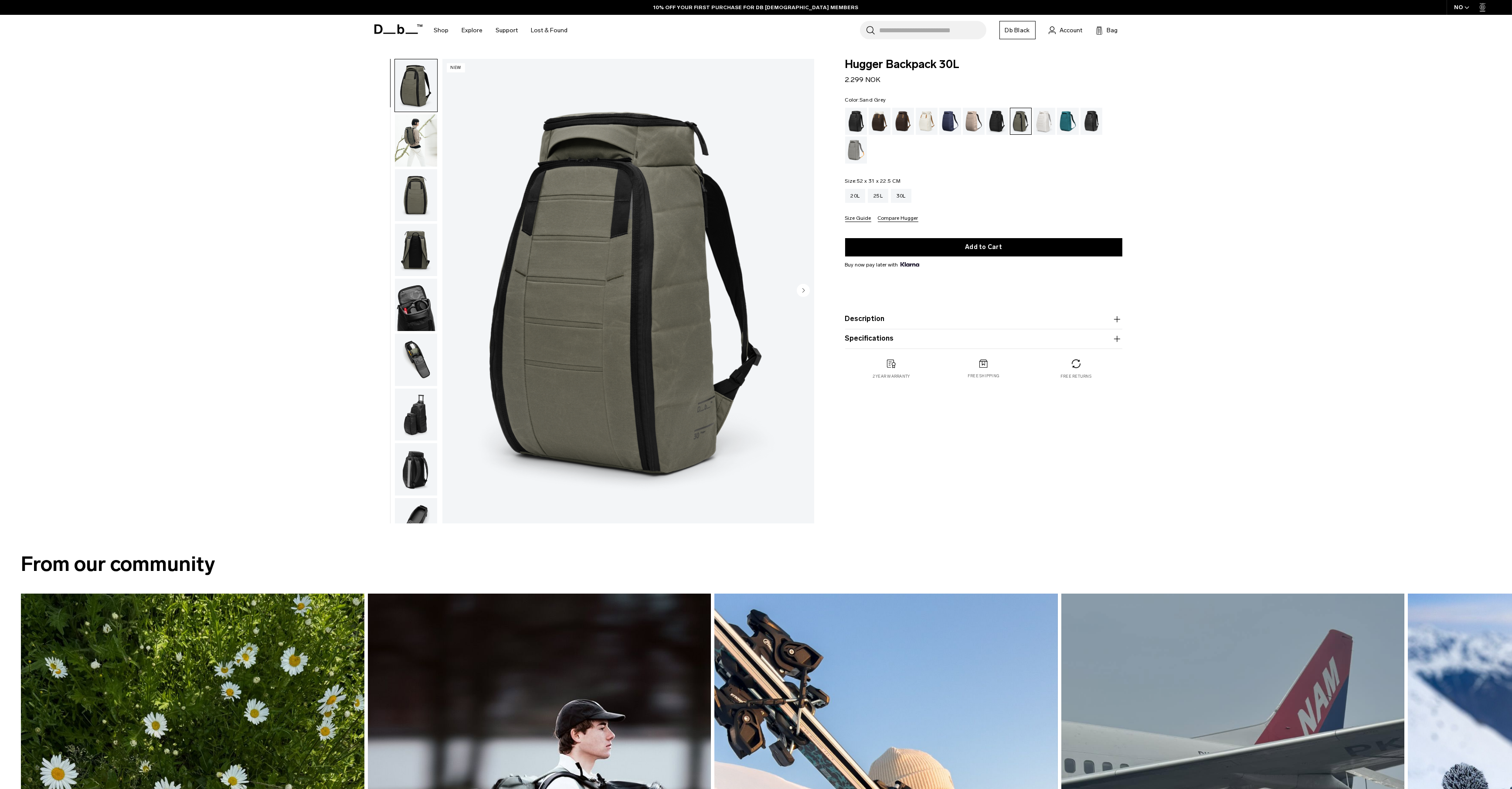
click at [849, 144] on div "Sand Grey" at bounding box center [856, 150] width 23 height 27
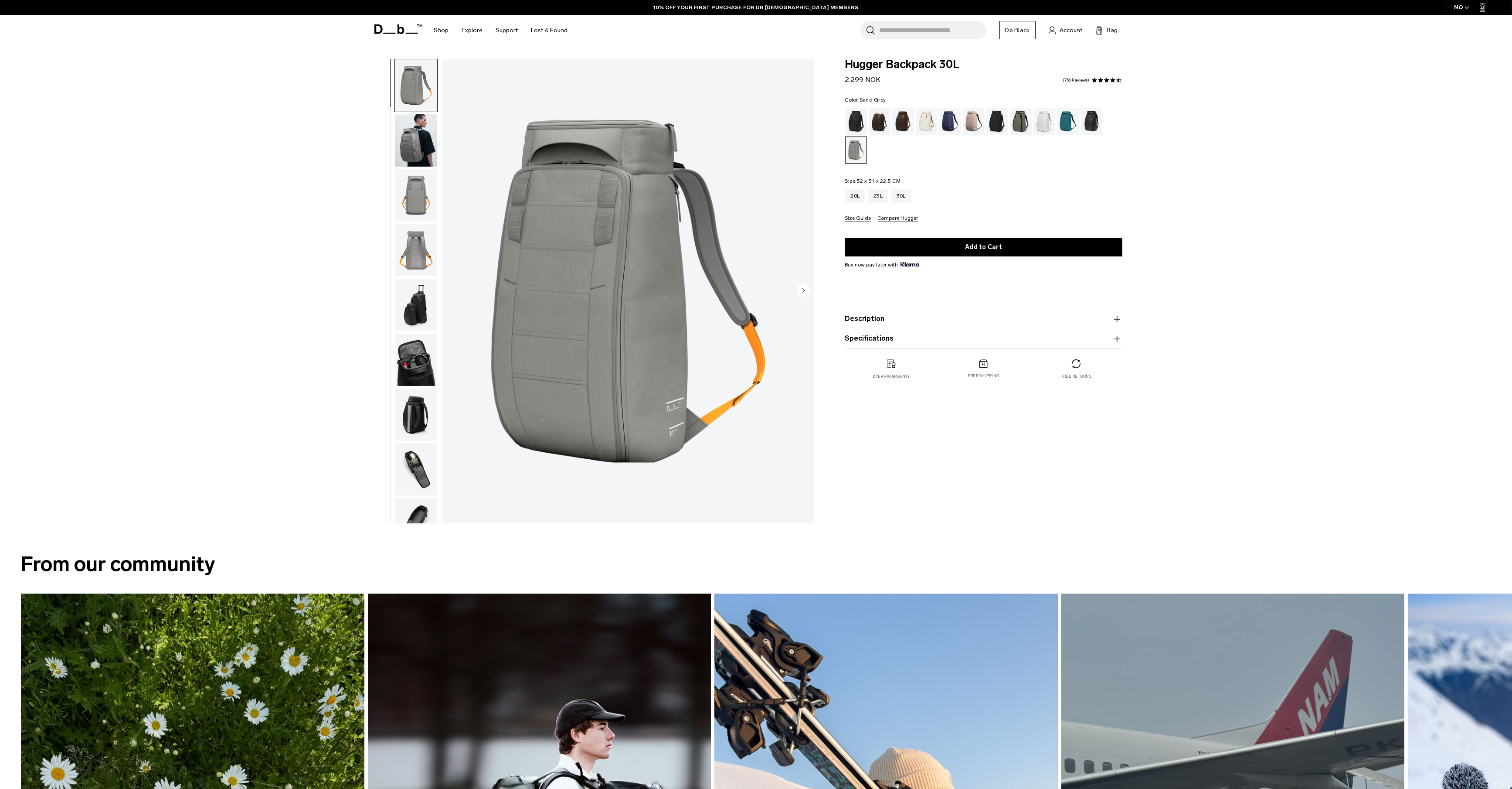
click at [883, 474] on div "Hugger Backpack 30L 2.299 NOK 4.5 star rating 756 Reviews Color: Sand Grey Out …" at bounding box center [983, 294] width 330 height 469
click at [966, 172] on div "Color: Sand Grey Out of stock Size: 52 x 31 x 22.5 CM Out of stock 20L 25L 30L" at bounding box center [983, 159] width 277 height 125
drag, startPoint x: 844, startPoint y: 78, endPoint x: 841, endPoint y: 69, distance: 9.5
click at [841, 69] on div "Hugger Backpack 30L 2.299 NOK 4.5 star rating 756 Reviews Color: Sand Grey Out …" at bounding box center [983, 228] width 330 height 338
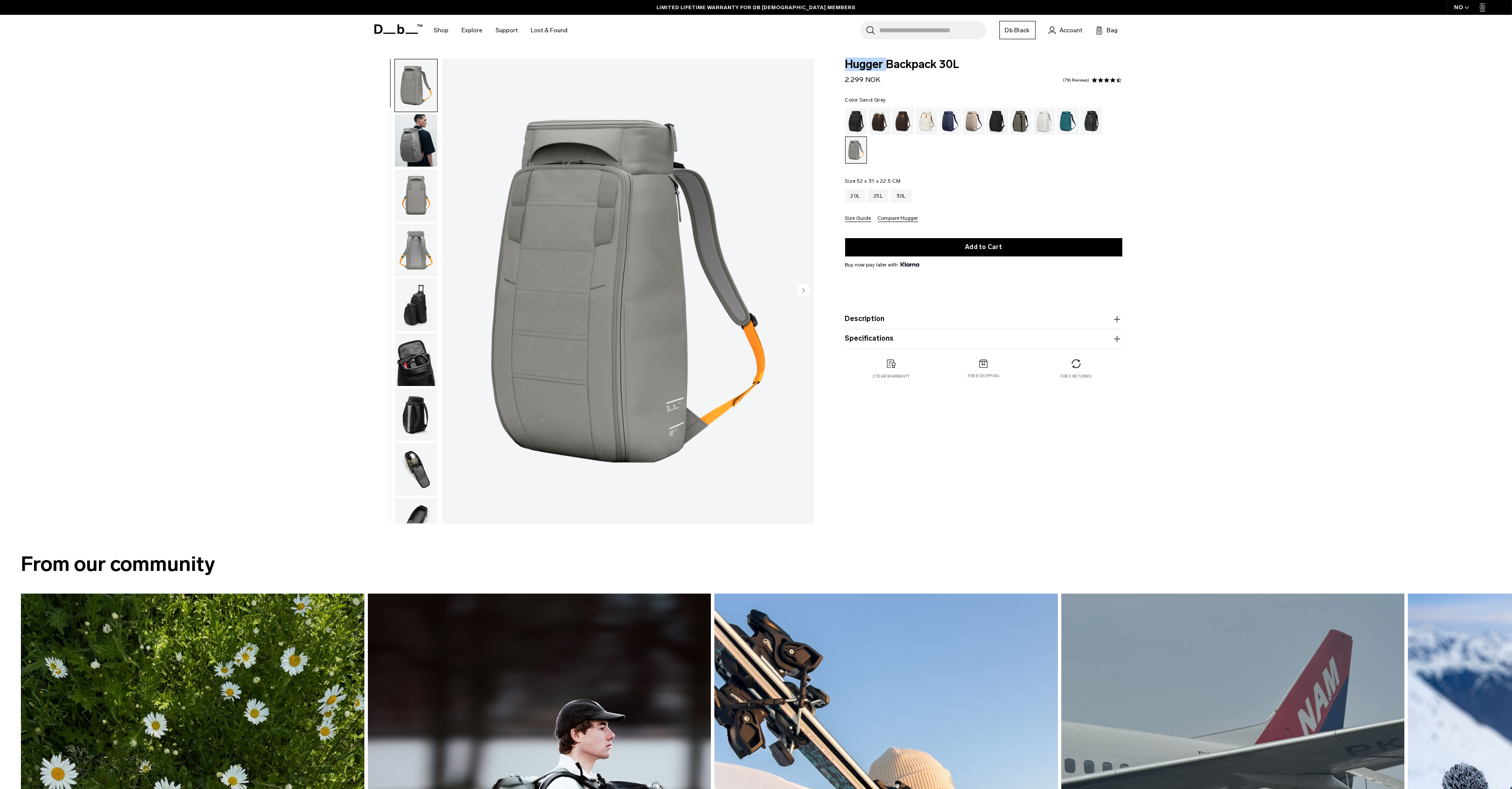
drag, startPoint x: 841, startPoint y: 61, endPoint x: 889, endPoint y: 78, distance: 50.9
click at [889, 78] on div "Hugger Backpack 30L 2.299 NOK 4.5 star rating 756 Reviews Color: Sand Grey Out …" at bounding box center [983, 228] width 330 height 338
click at [889, 78] on div "Hugger Backpack 30L 2.299 NOK 4.5 star rating 756 Reviews" at bounding box center [983, 72] width 277 height 26
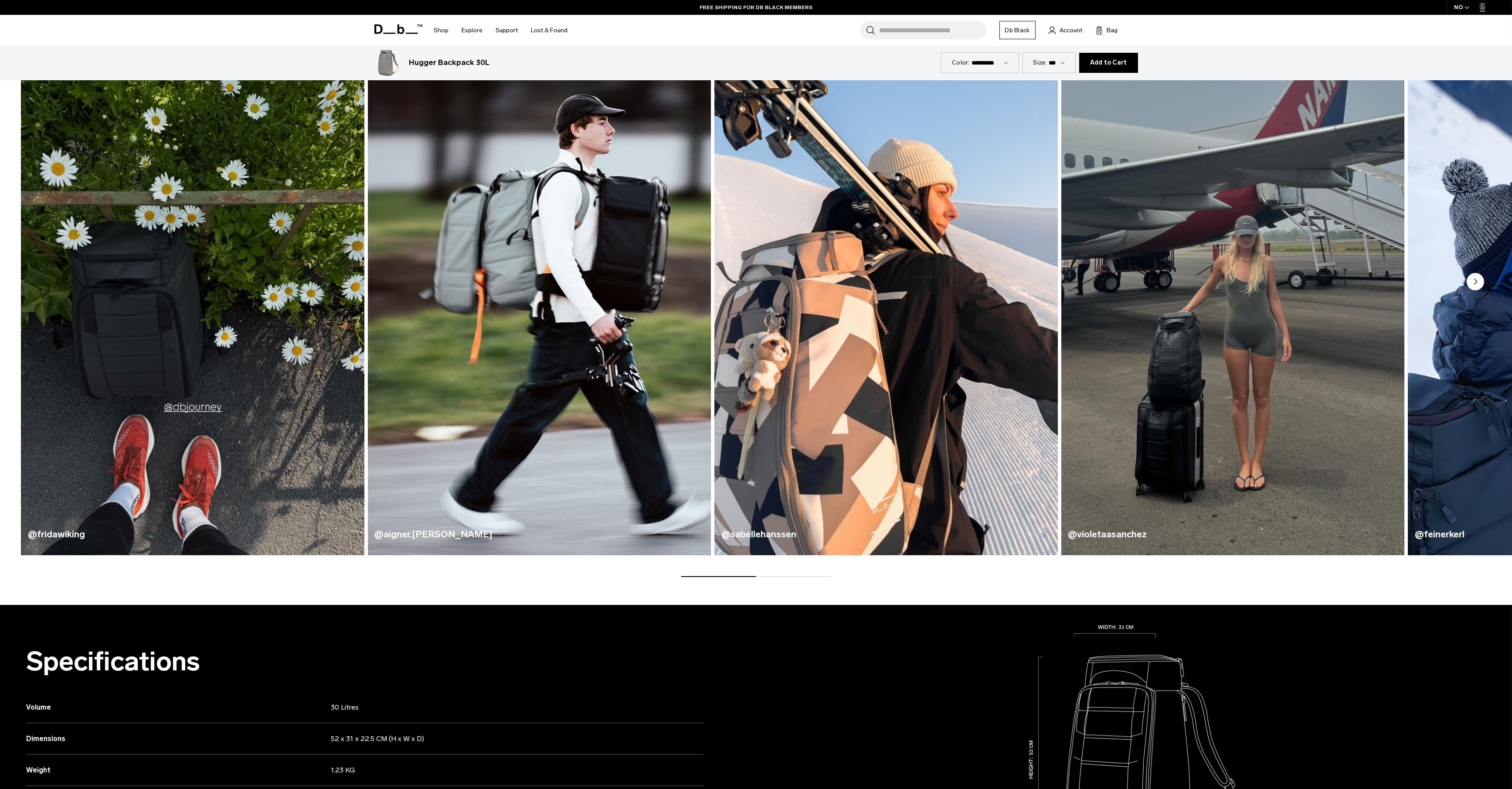
scroll to position [515, 0]
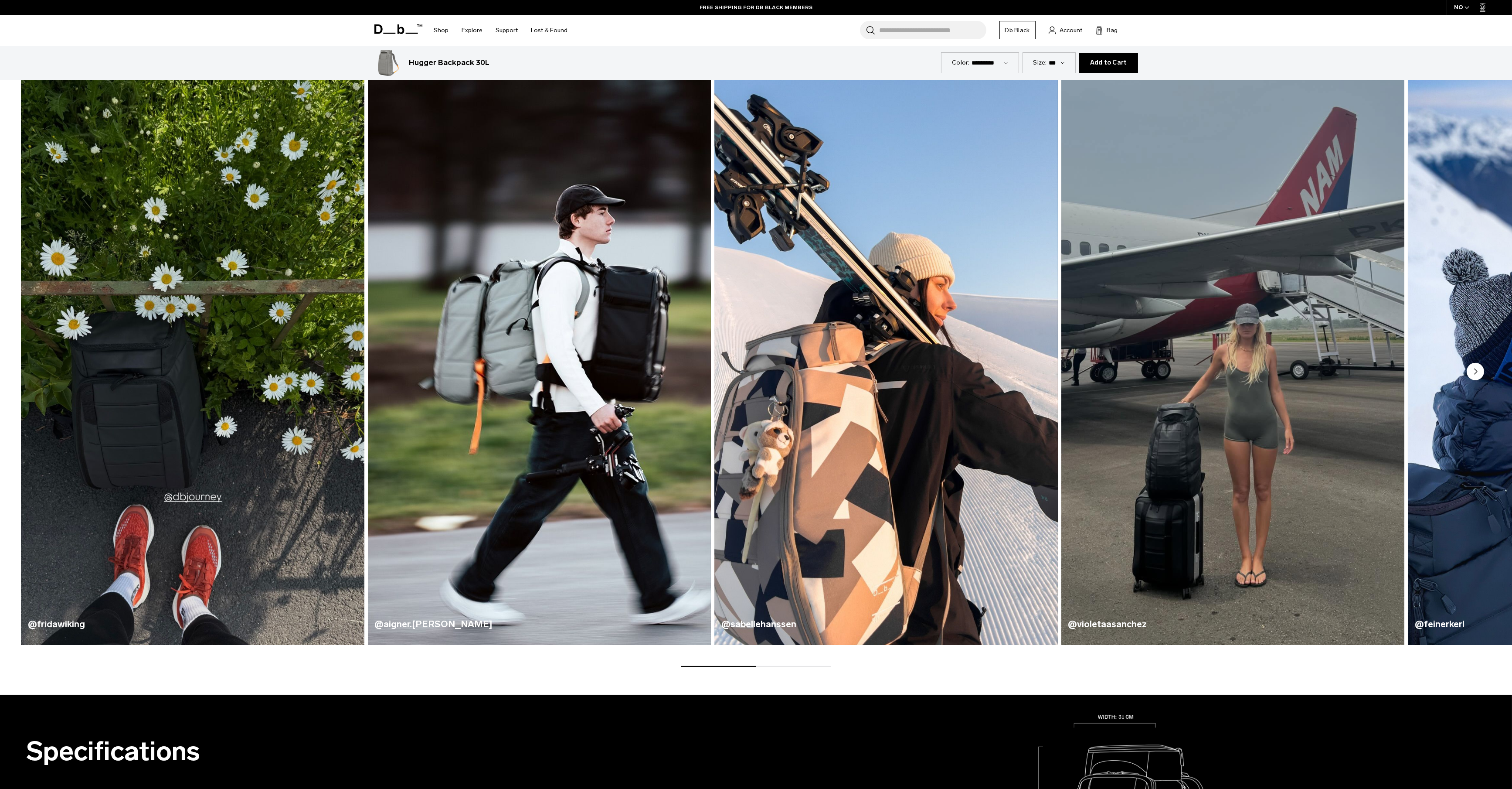
click at [1278, 471] on img "4 / 5" at bounding box center [1233, 361] width 353 height 583
